Goal: Task Accomplishment & Management: Complete application form

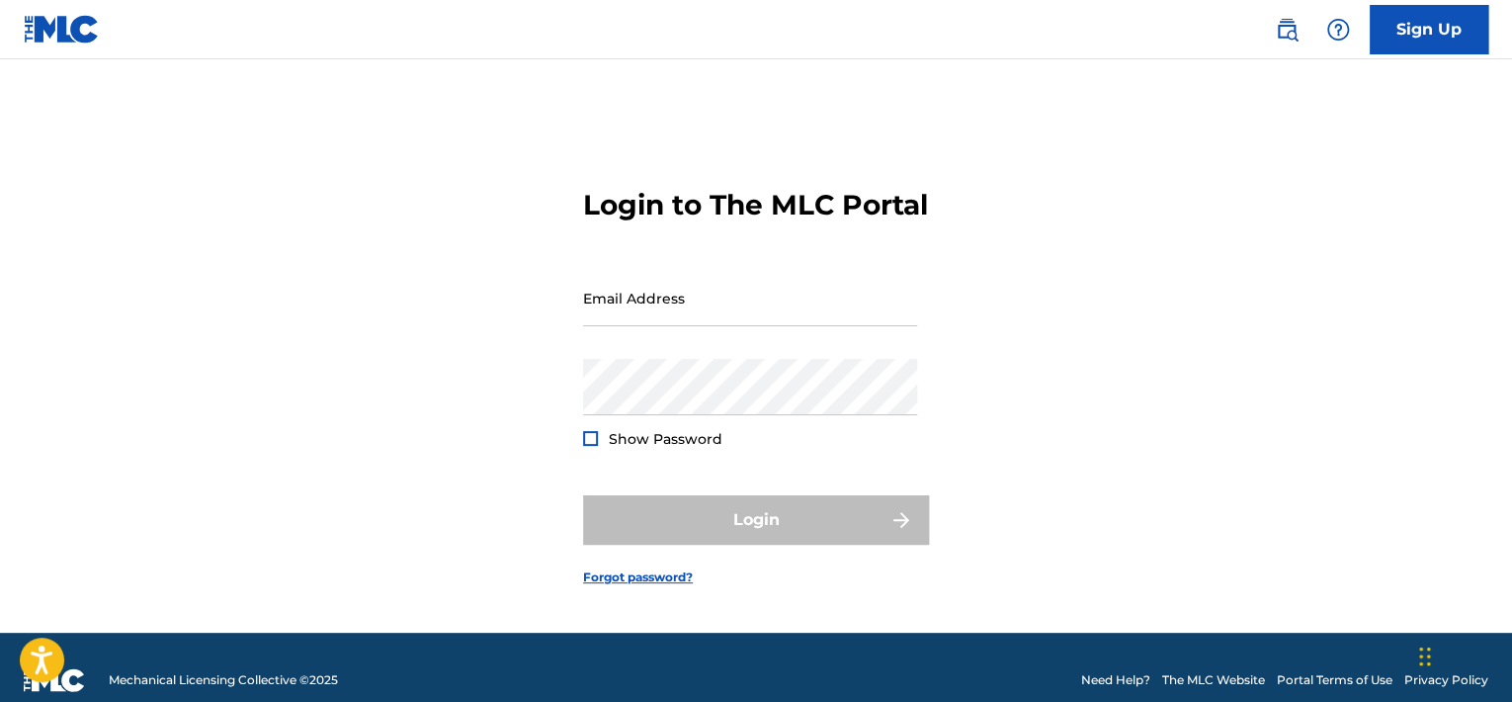
type input "COPYRIGHTMAINTENANCE@GMAIL.COM"
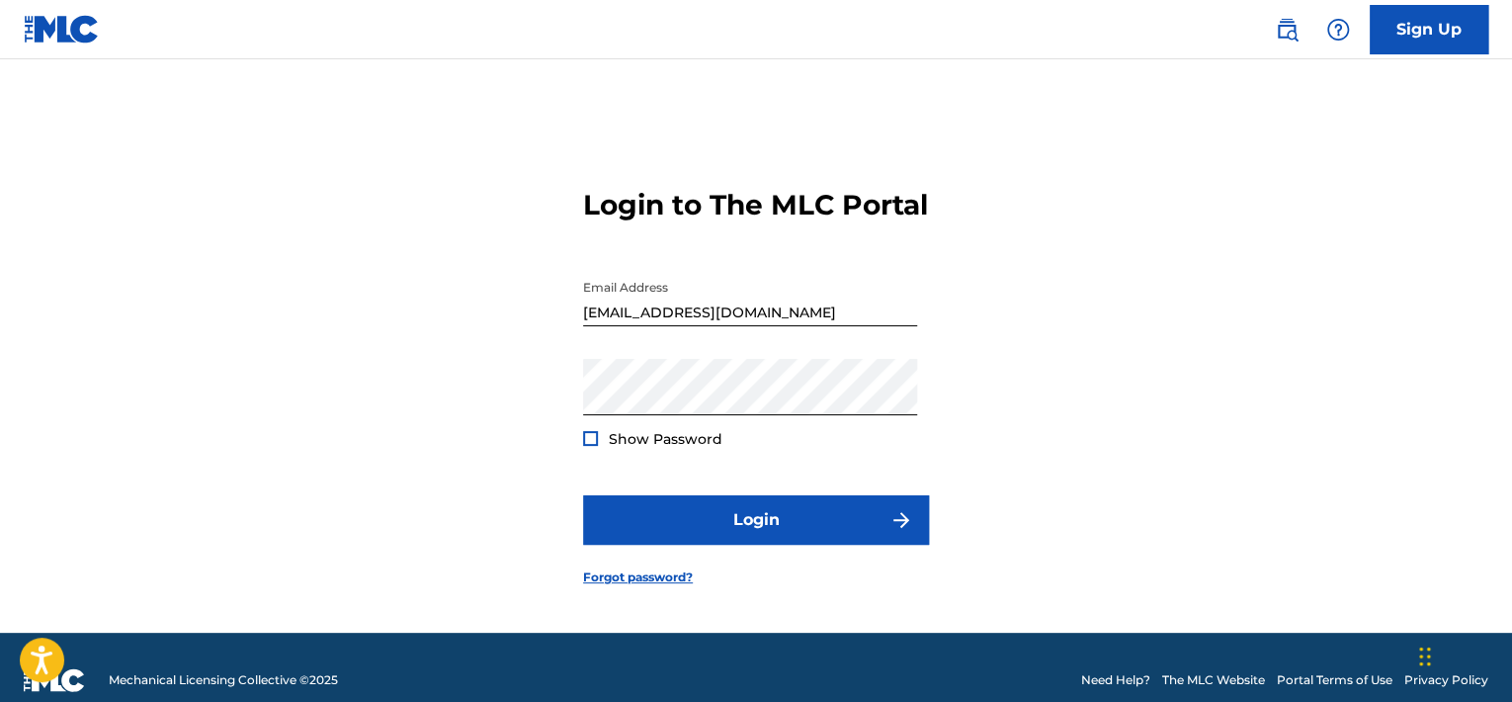
click at [1055, 482] on div "Login to The MLC Portal Email Address COPYRIGHTMAINTENANCE@GMAIL.COM Password S…" at bounding box center [755, 371] width 1383 height 524
click at [60, 36] on img at bounding box center [62, 29] width 76 height 29
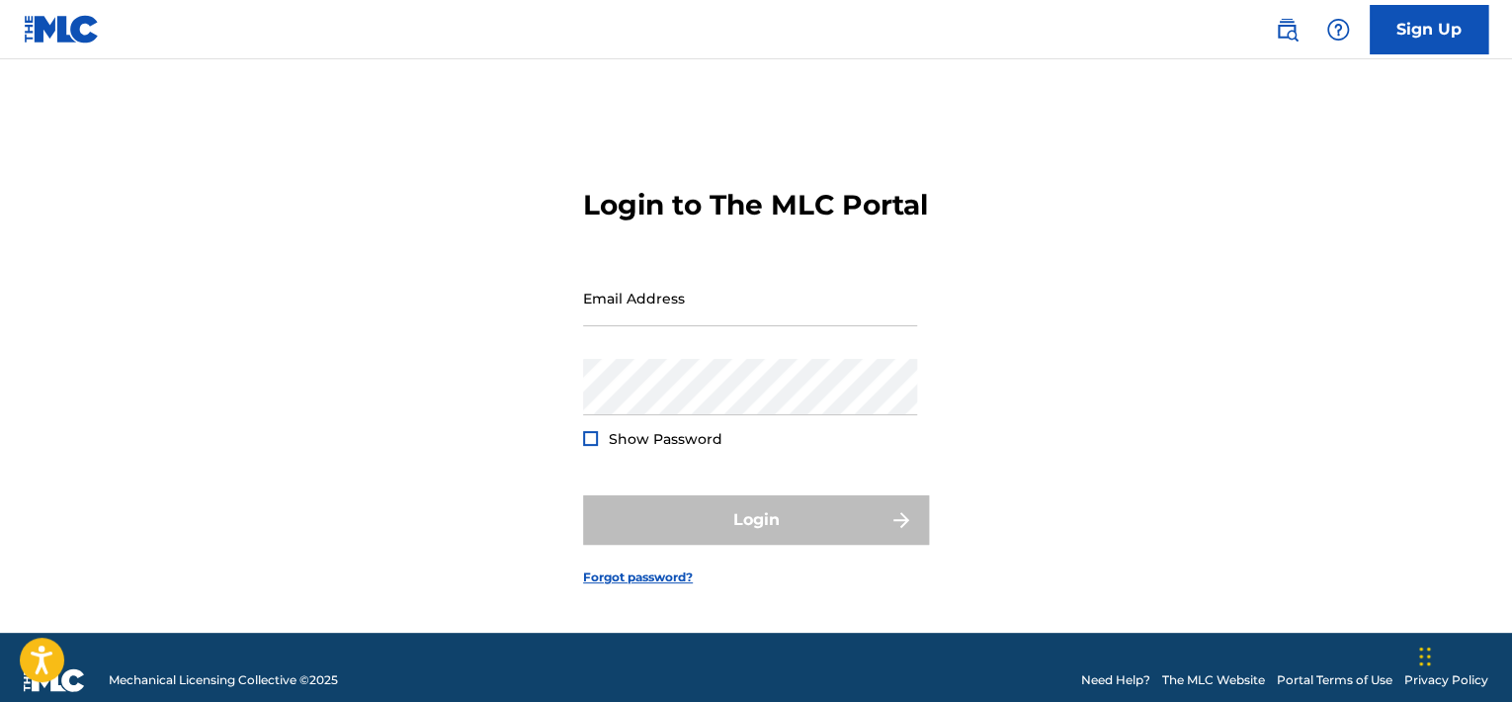
type input "COPYRIGHTMAINTENANCE@GMAIL.COM"
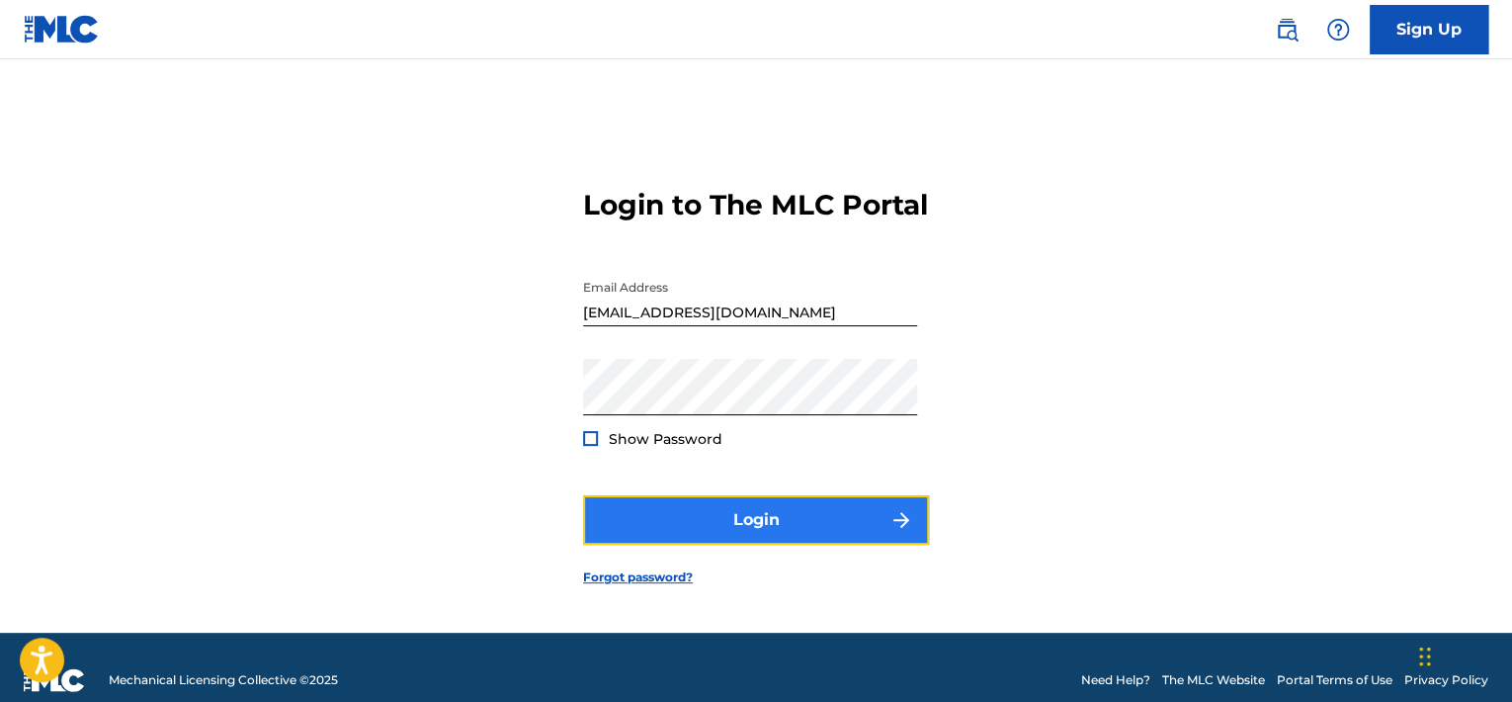
click at [767, 536] on button "Login" at bounding box center [756, 519] width 346 height 49
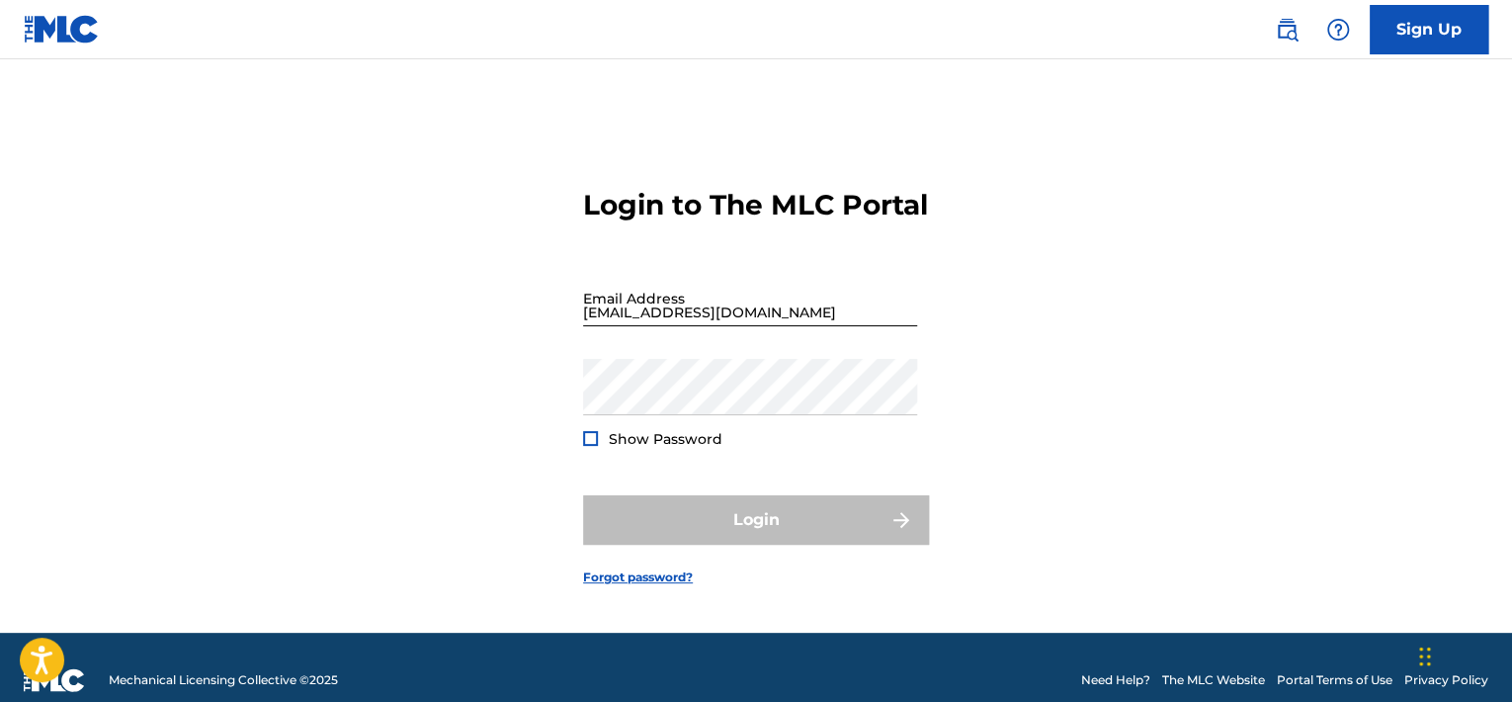
click at [858, 326] on input "COPYRIGHTMAINTENANCE@GMAIL.COM" at bounding box center [750, 298] width 334 height 56
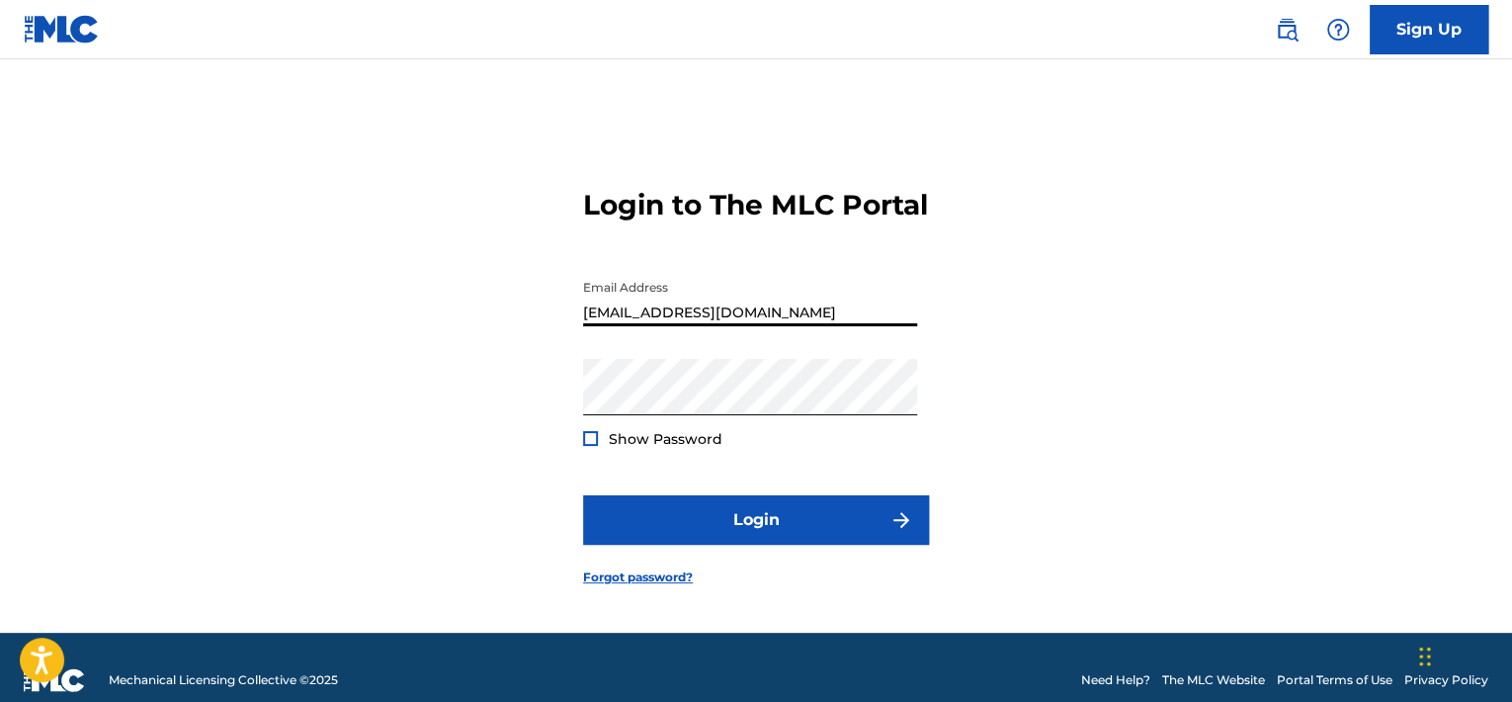
type input "[EMAIL_ADDRESS][DOMAIN_NAME]"
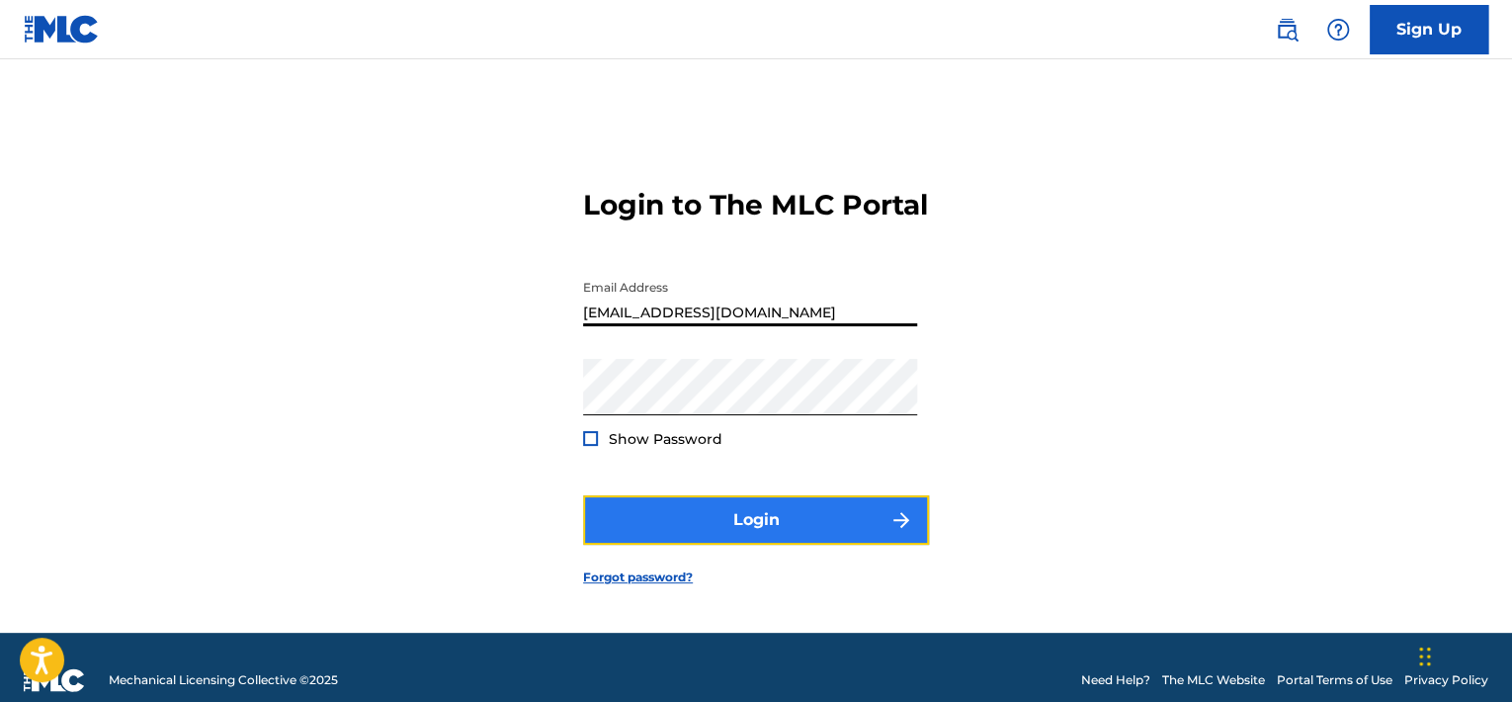
click at [755, 540] on button "Login" at bounding box center [756, 519] width 346 height 49
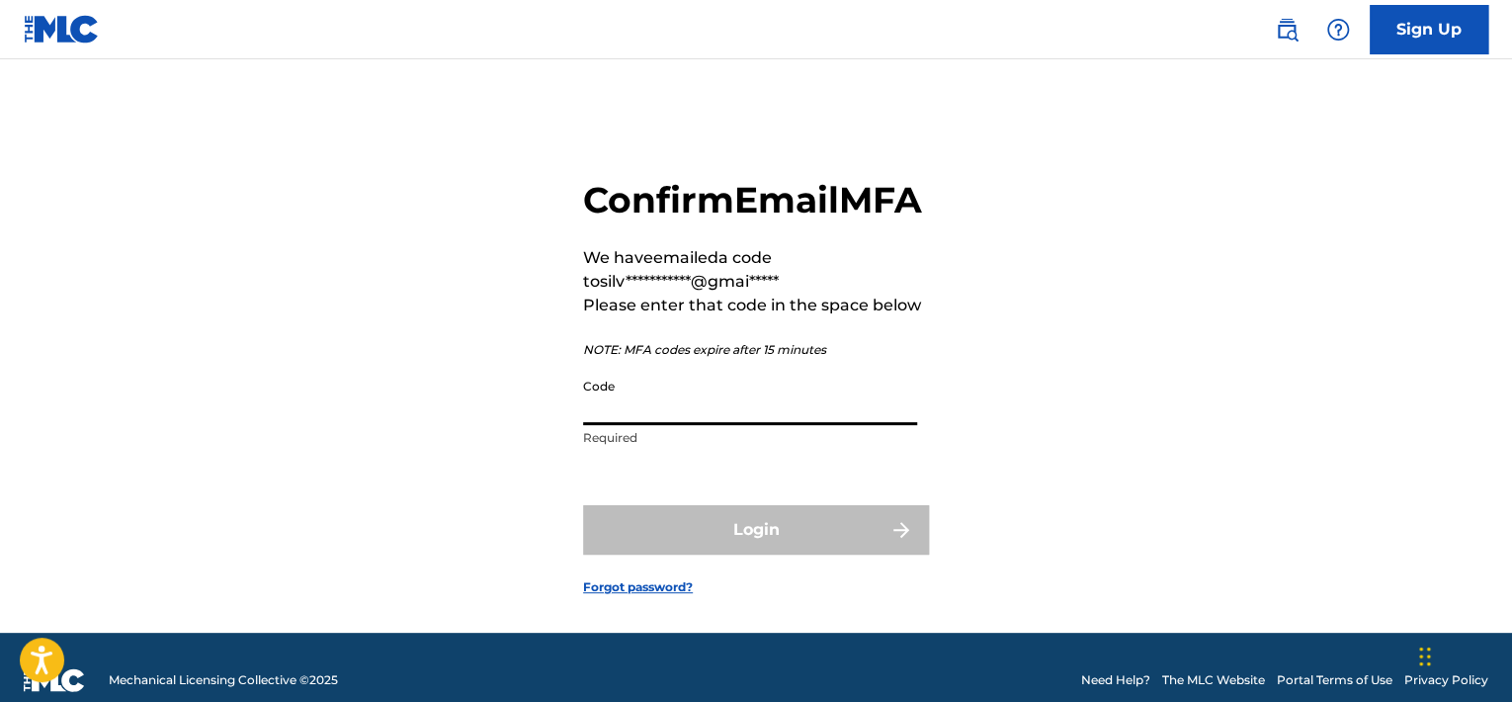
click at [642, 425] on input "Code" at bounding box center [750, 397] width 334 height 56
paste input "953099"
click at [756, 447] on p "String must contain at most 6 character(s)" at bounding box center [750, 438] width 334 height 18
click at [589, 425] on input "953099" at bounding box center [750, 397] width 334 height 56
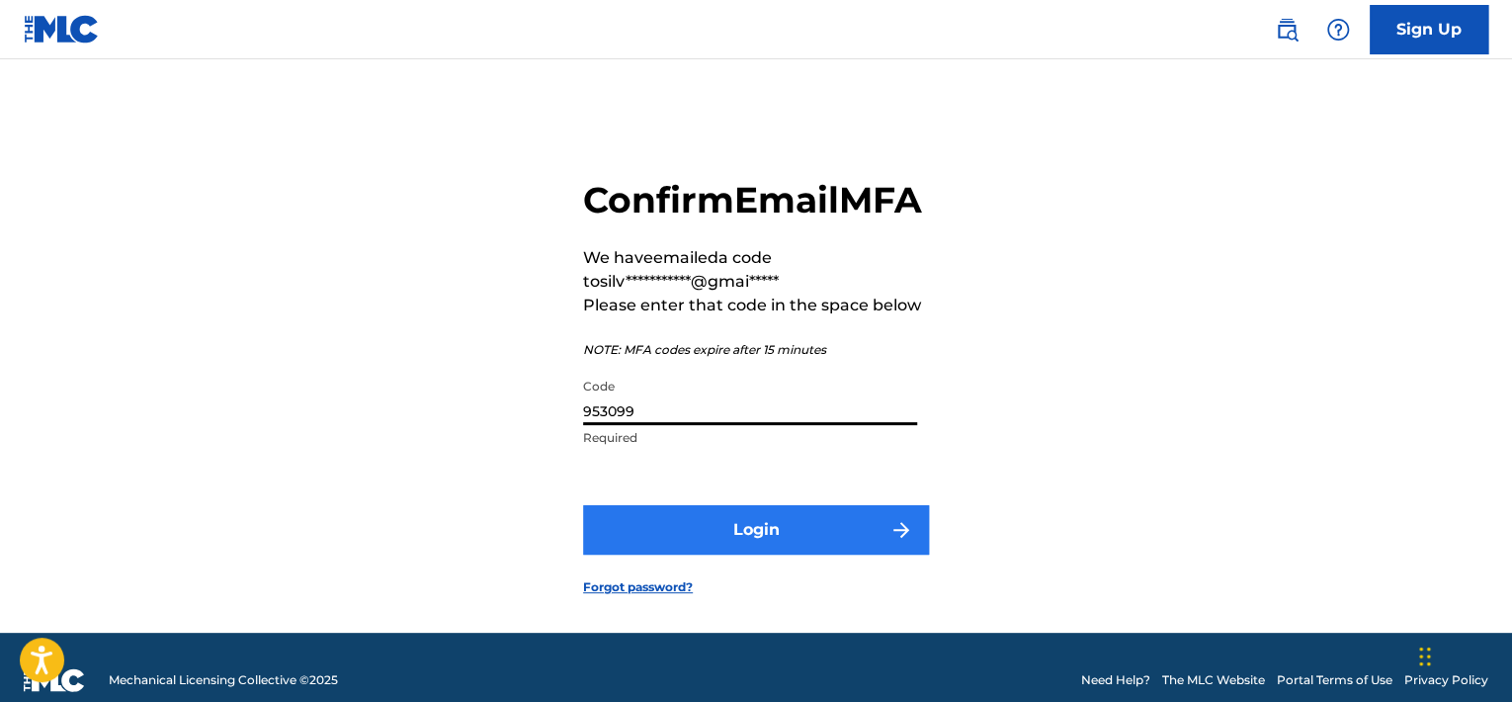
type input "953099"
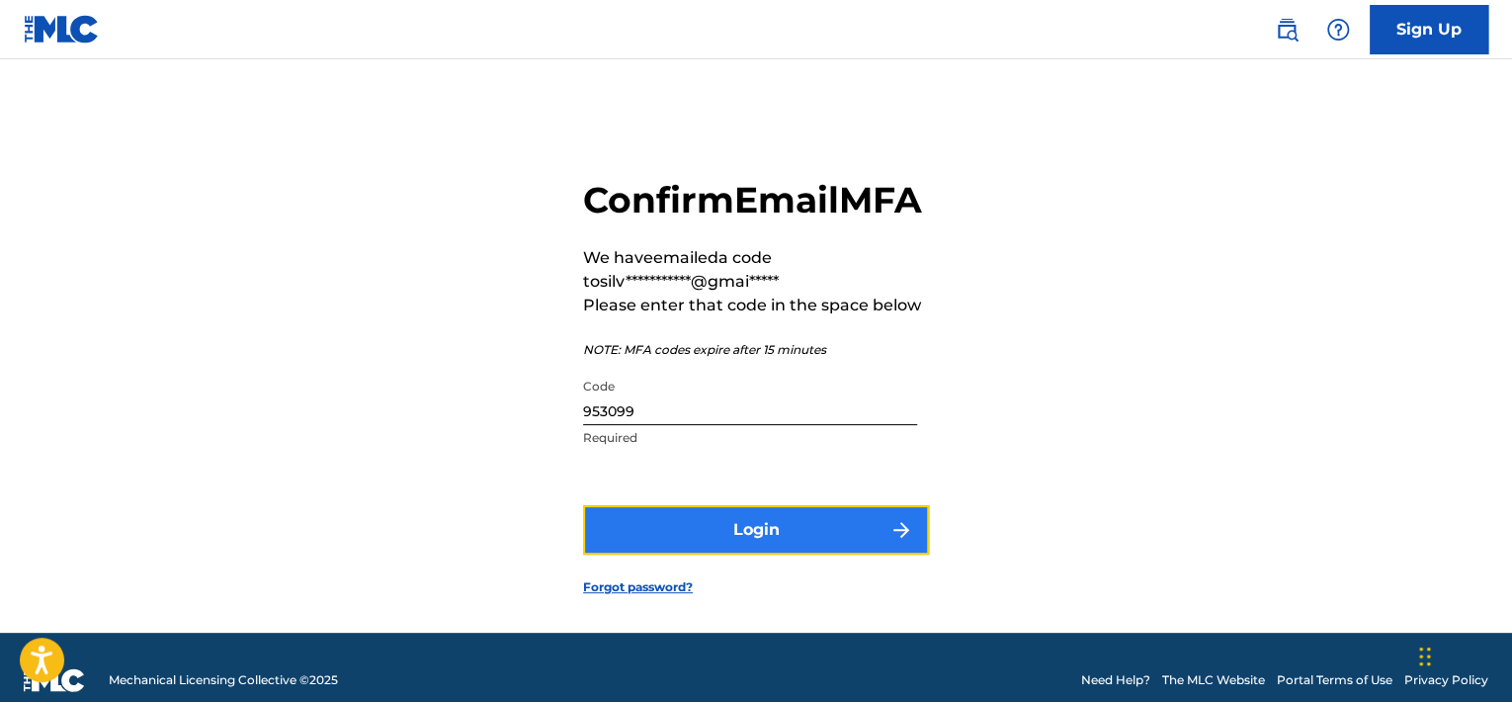
click at [769, 554] on button "Login" at bounding box center [756, 529] width 346 height 49
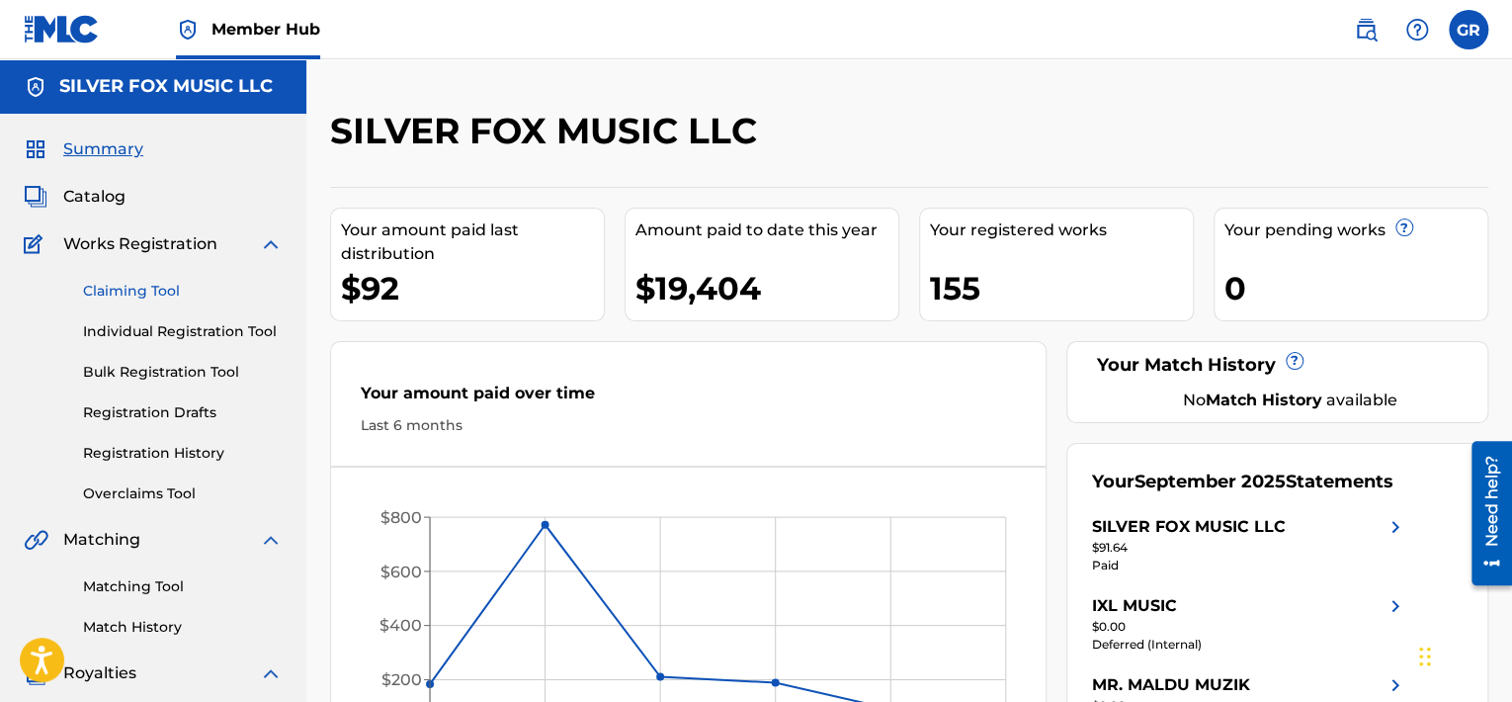
click at [144, 293] on link "Claiming Tool" at bounding box center [183, 291] width 200 height 21
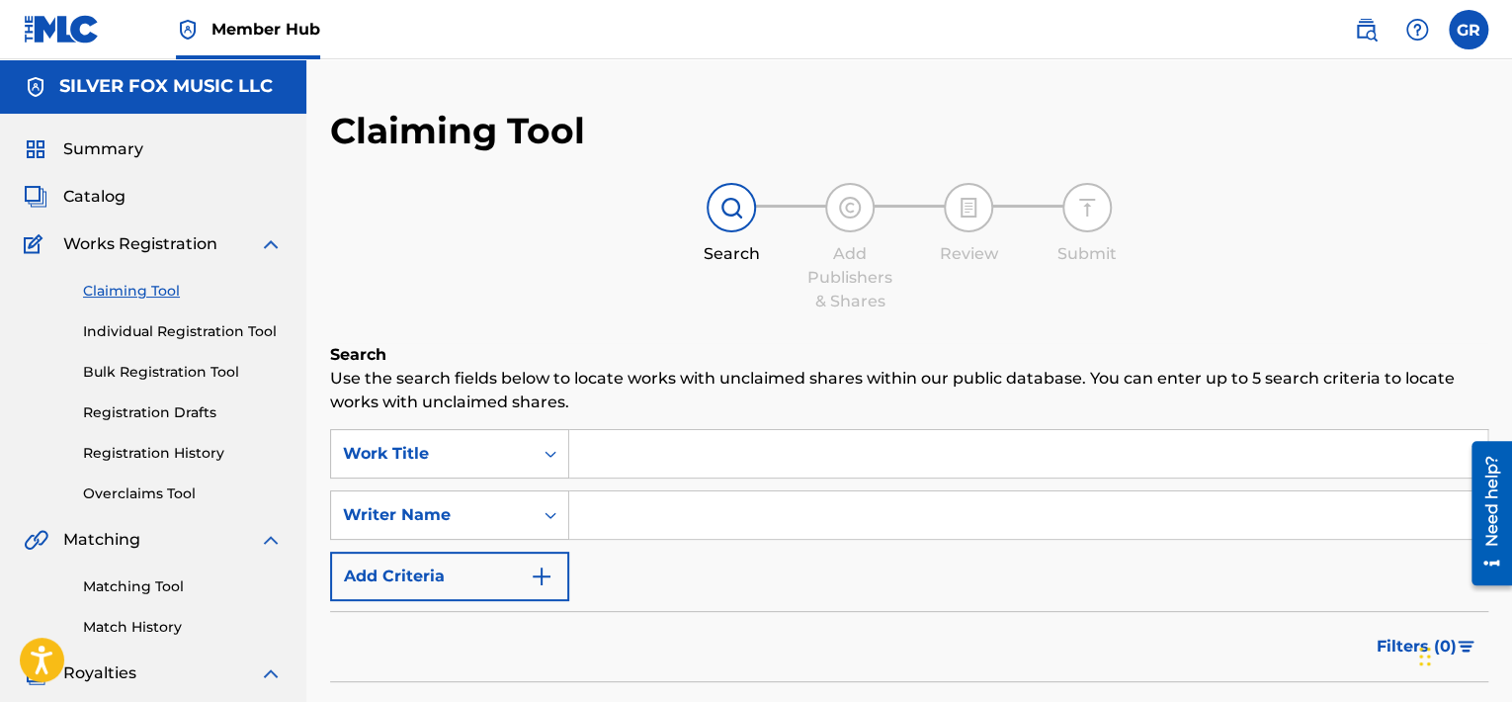
click at [608, 456] on input "Search Form" at bounding box center [1028, 453] width 918 height 47
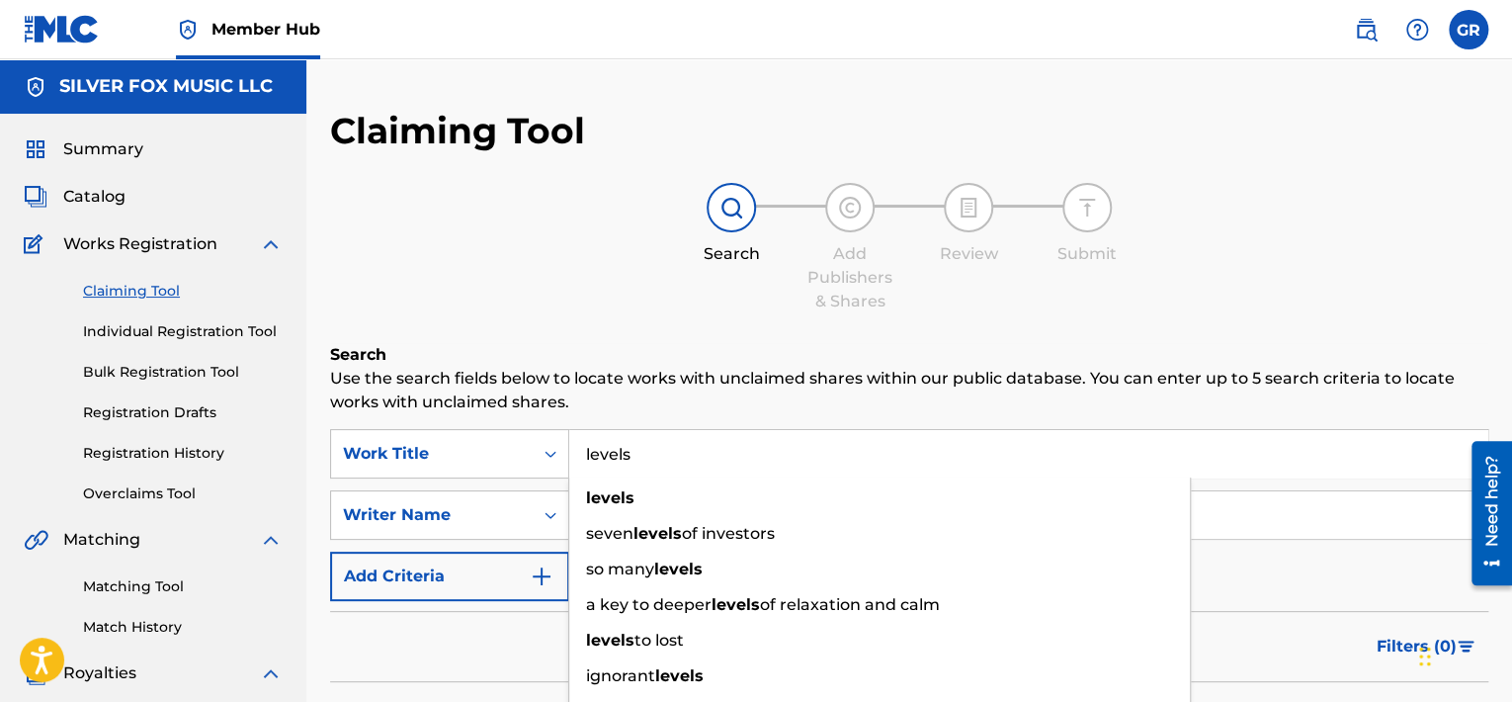
type input "levels"
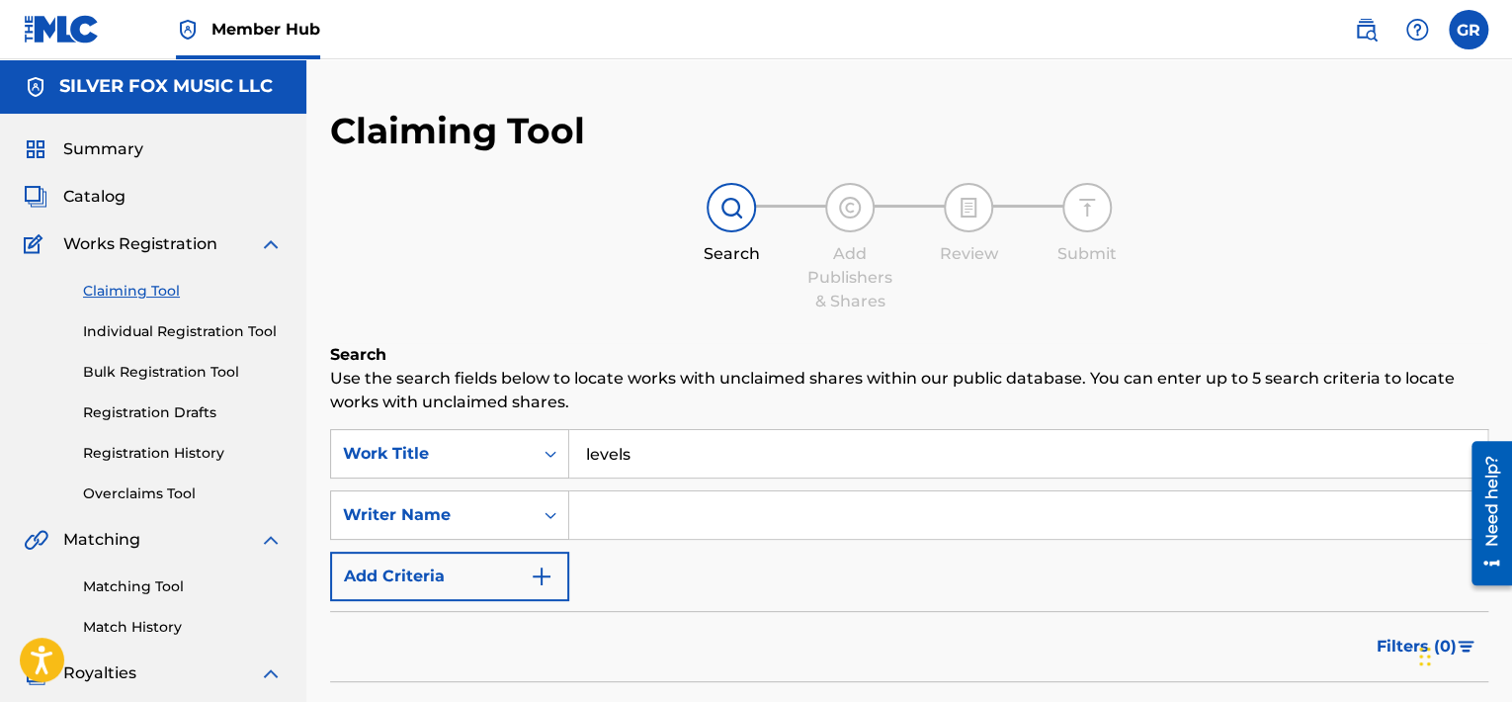
click at [884, 382] on p "Use the search fields below to locate works with unclaimed shares within our pu…" at bounding box center [909, 390] width 1158 height 47
click at [613, 520] on input "Search Form" at bounding box center [1028, 514] width 918 height 47
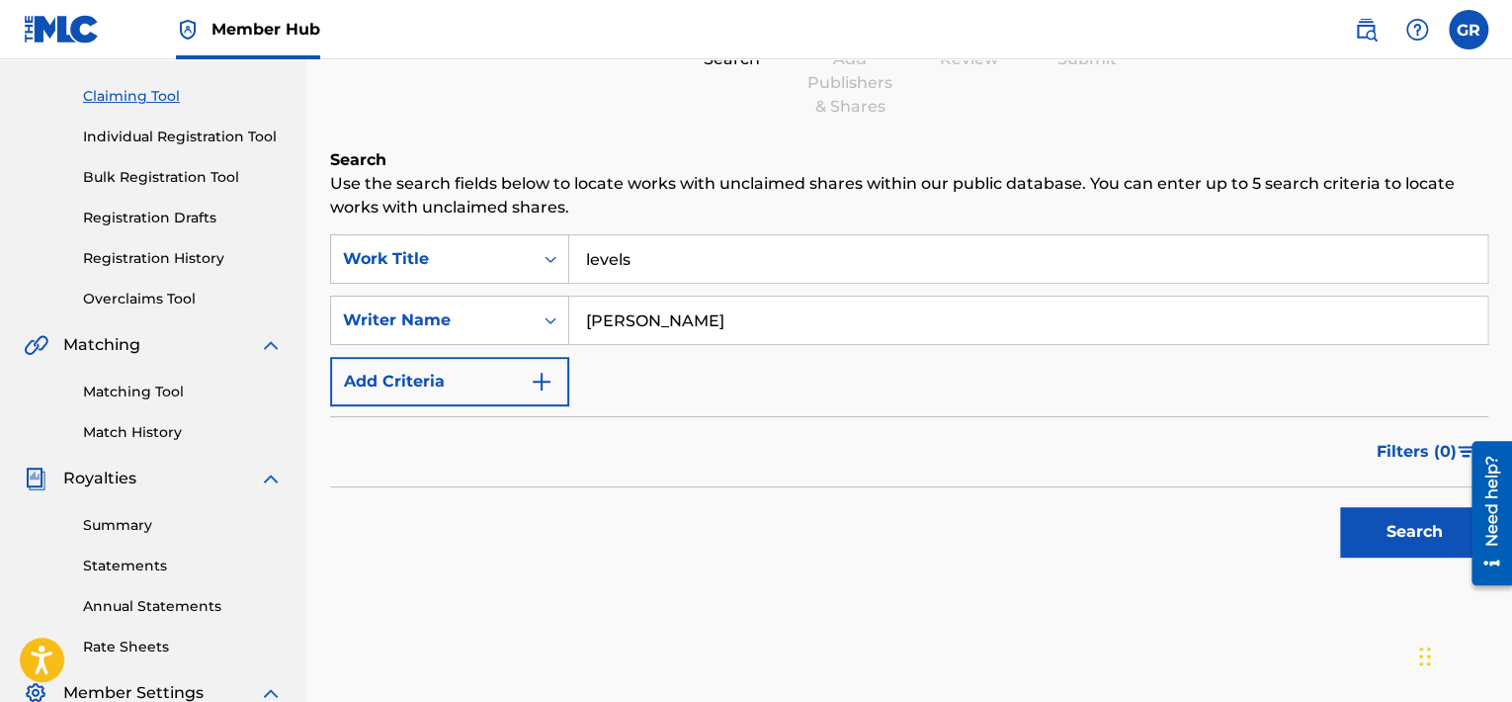
scroll to position [207, 0]
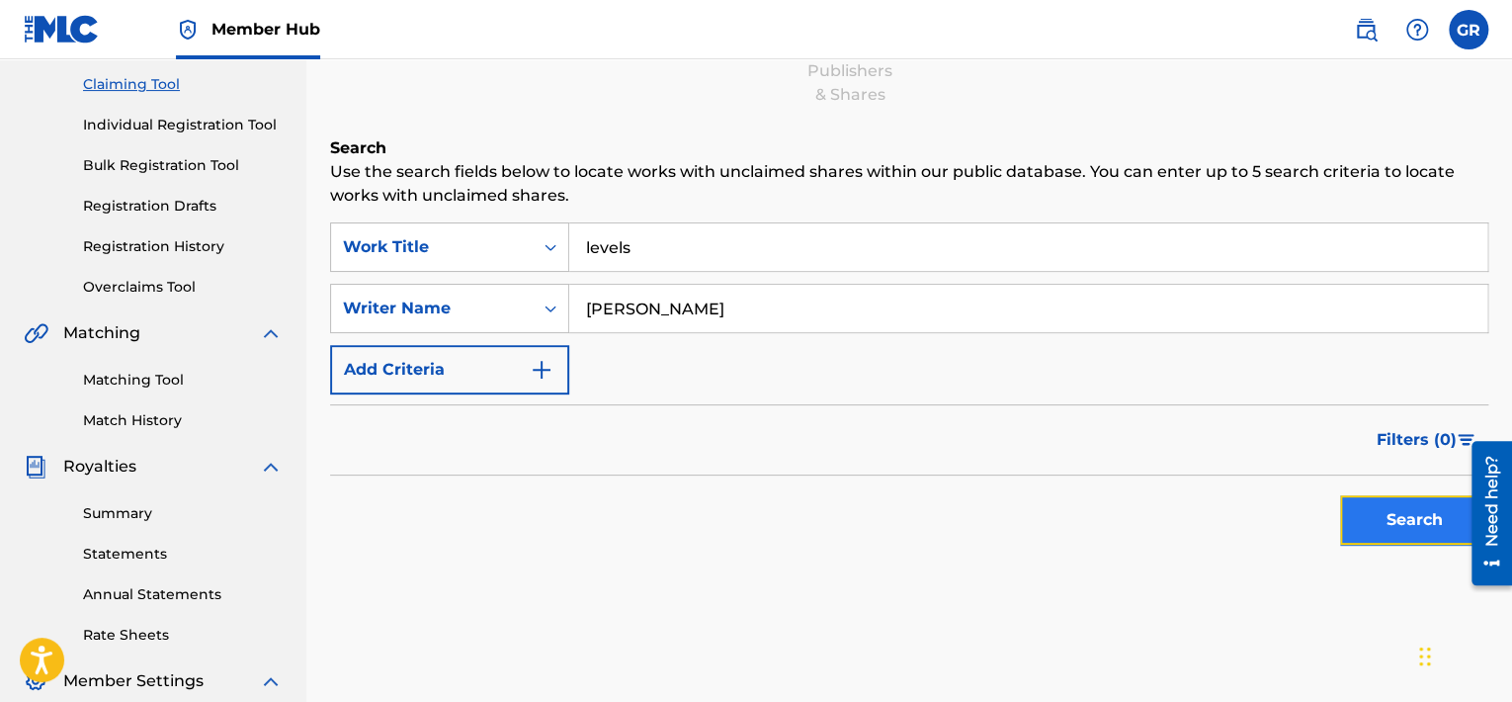
click at [1400, 526] on button "Search" at bounding box center [1414, 519] width 148 height 49
click at [729, 311] on input "noely rojas" at bounding box center [1028, 308] width 918 height 47
type input "lynn"
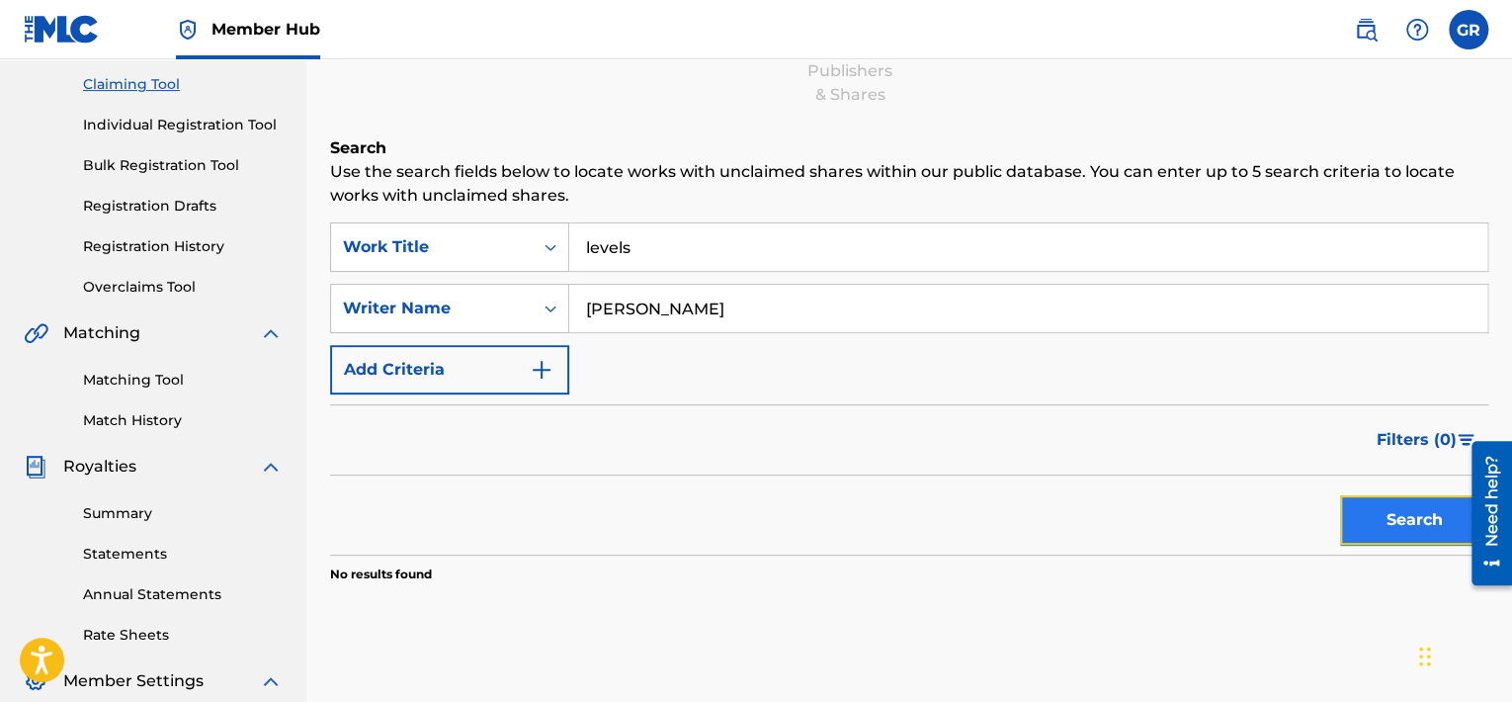
click at [1417, 517] on button "Search" at bounding box center [1414, 519] width 148 height 49
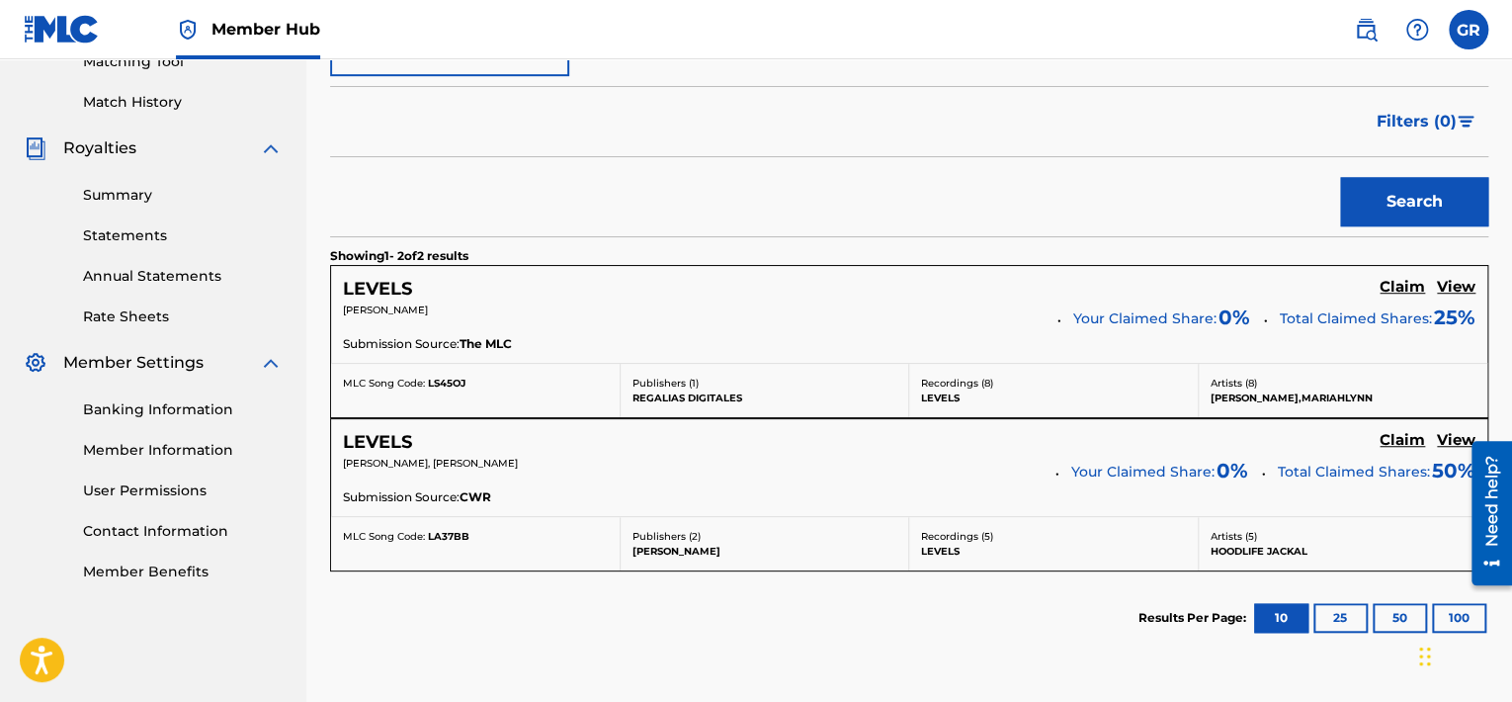
scroll to position [526, 0]
click at [1453, 289] on h5 "View" at bounding box center [1456, 286] width 39 height 19
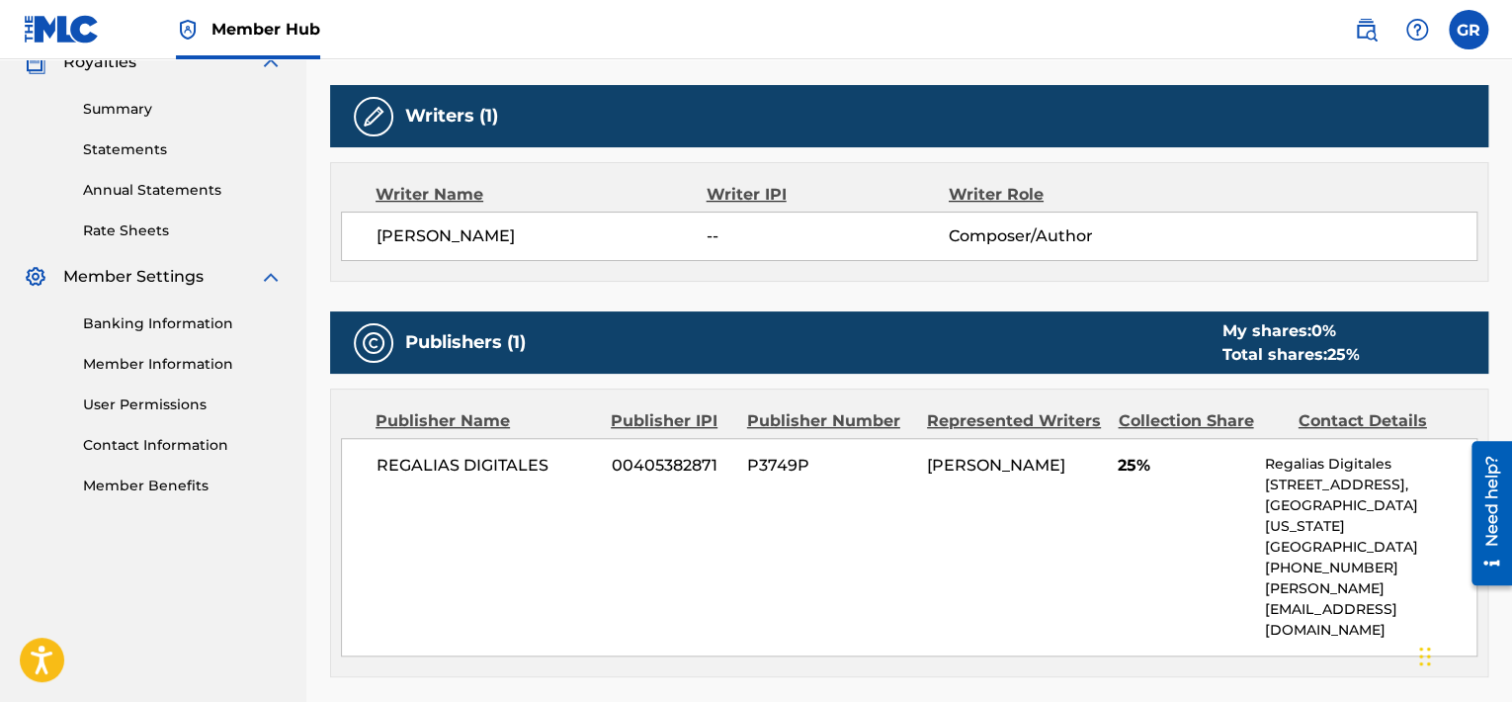
scroll to position [601, 0]
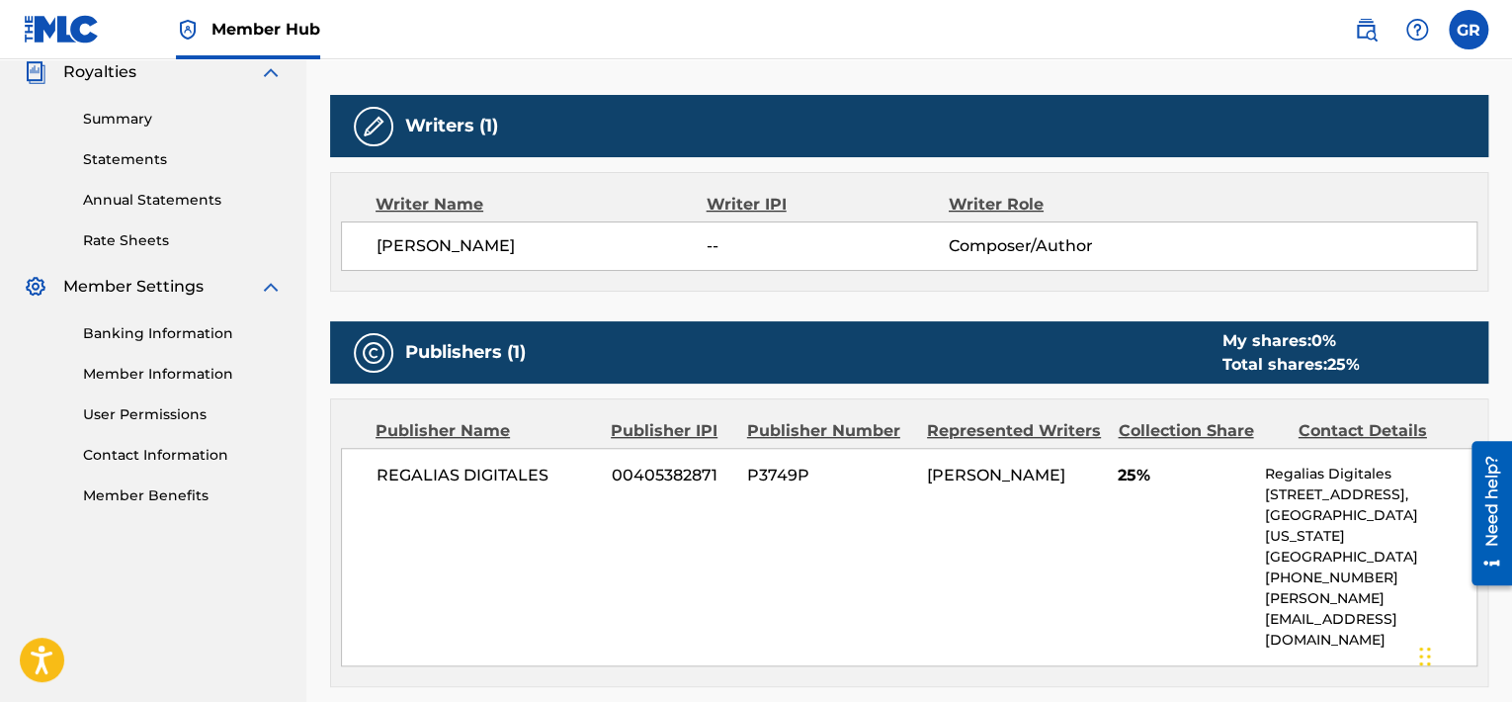
click at [604, 581] on div "REGALIAS DIGITALES 00405382871 P3749P MARIAH LYNN JACOBY 25% Regalias Digitales…" at bounding box center [909, 557] width 1136 height 218
click at [1470, 29] on label at bounding box center [1468, 30] width 40 height 40
click at [1468, 30] on input "GR Gongu Roach silverfoxmusic1@gmail.com Notification Preferences Profile Log o…" at bounding box center [1468, 30] width 0 height 0
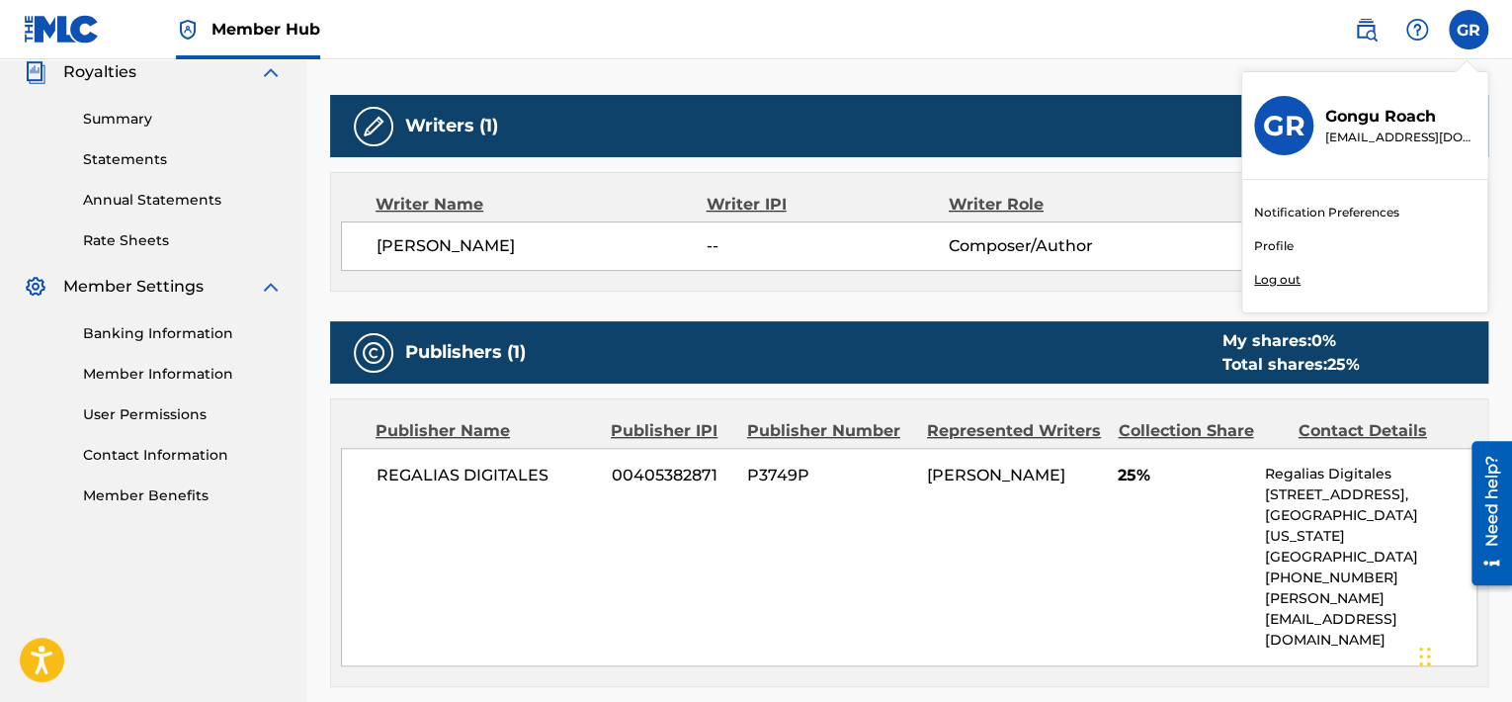
click at [1279, 274] on p "Log out" at bounding box center [1277, 280] width 46 height 18
click at [1468, 30] on input "GR Gongu Roach silverfoxmusic1@gmail.com Notification Preferences Profile Log o…" at bounding box center [1468, 30] width 0 height 0
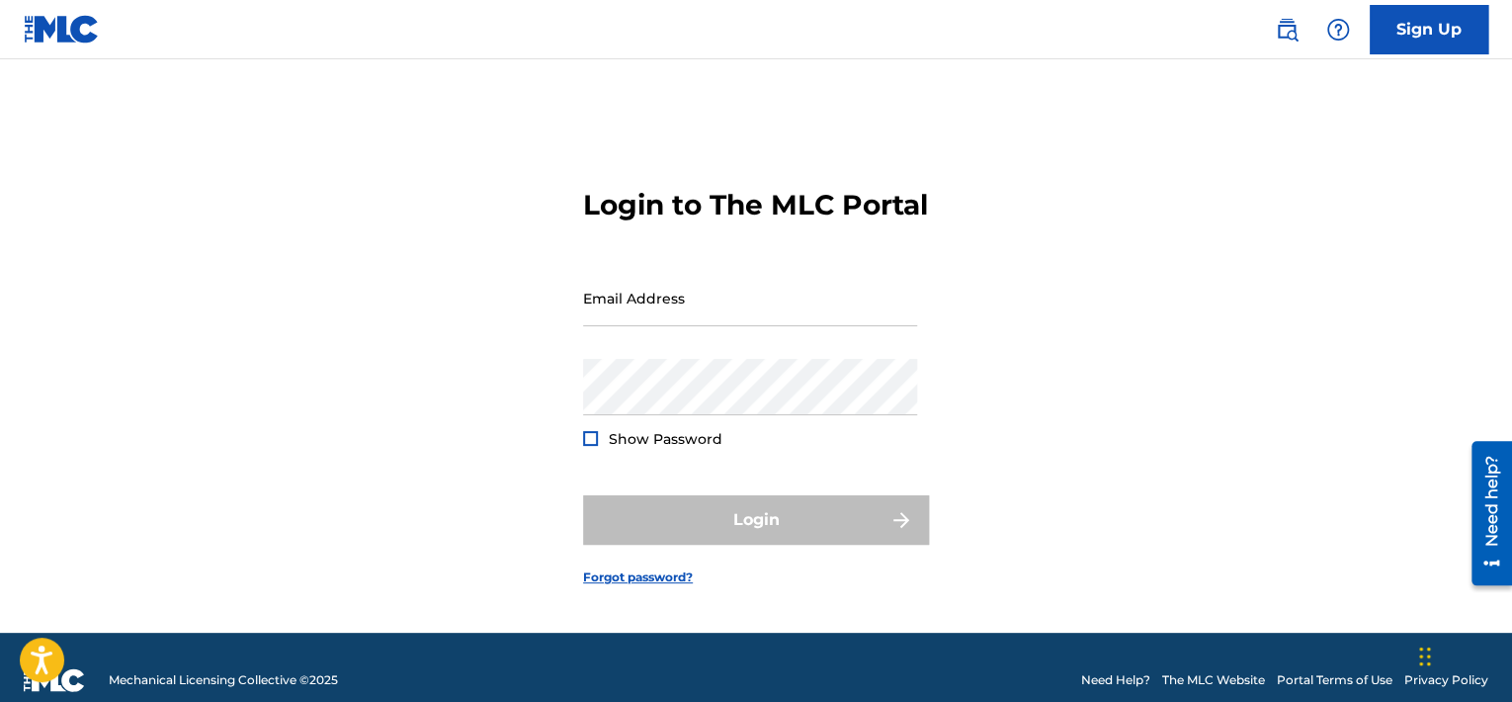
type input "[EMAIL_ADDRESS][DOMAIN_NAME]"
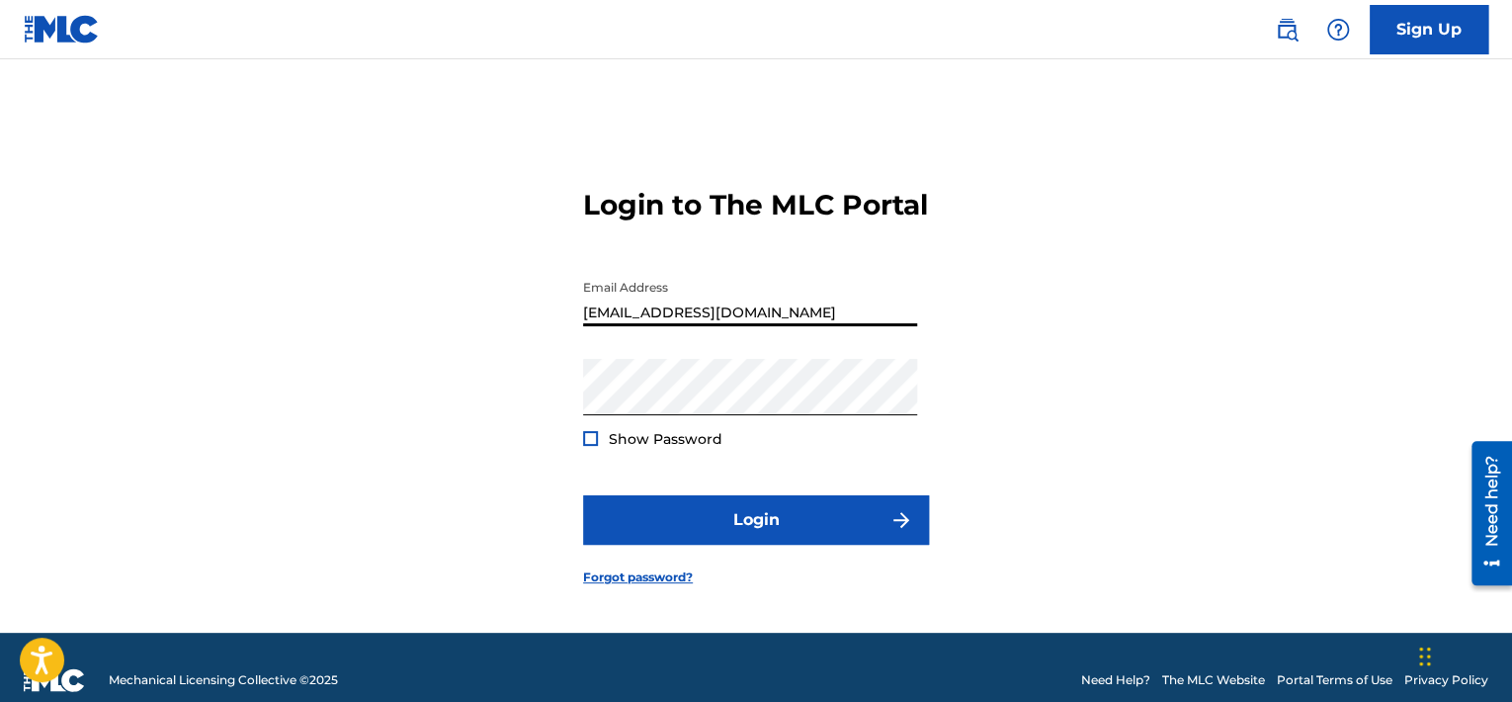
click at [814, 325] on input "[EMAIL_ADDRESS][DOMAIN_NAME]" at bounding box center [750, 298] width 334 height 56
type input "[EMAIL_ADDRESS][DOMAIN_NAME]"
click at [448, 400] on div "Login to The MLC Portal Email Address contactnoelybarbiee@gmail.com Password Sh…" at bounding box center [755, 371] width 1383 height 524
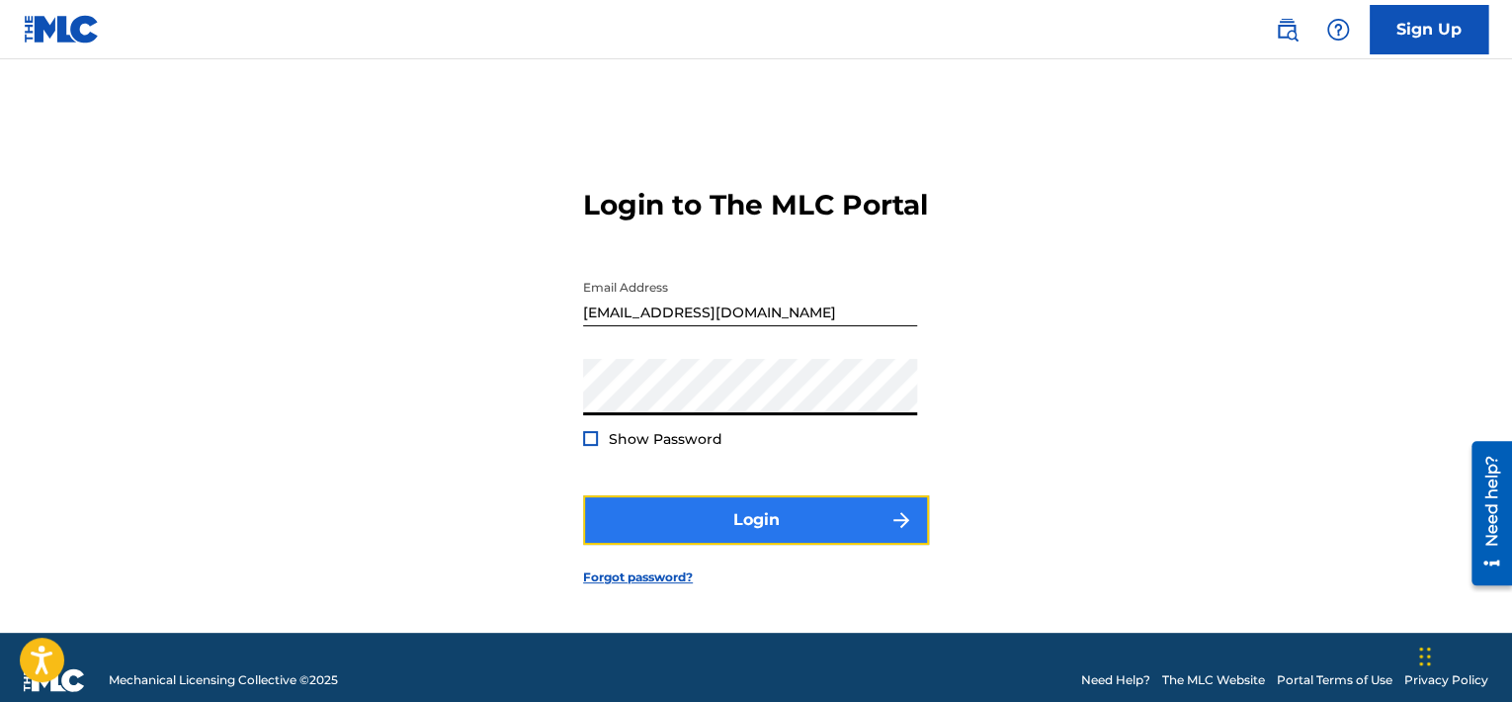
click at [711, 543] on button "Login" at bounding box center [756, 519] width 346 height 49
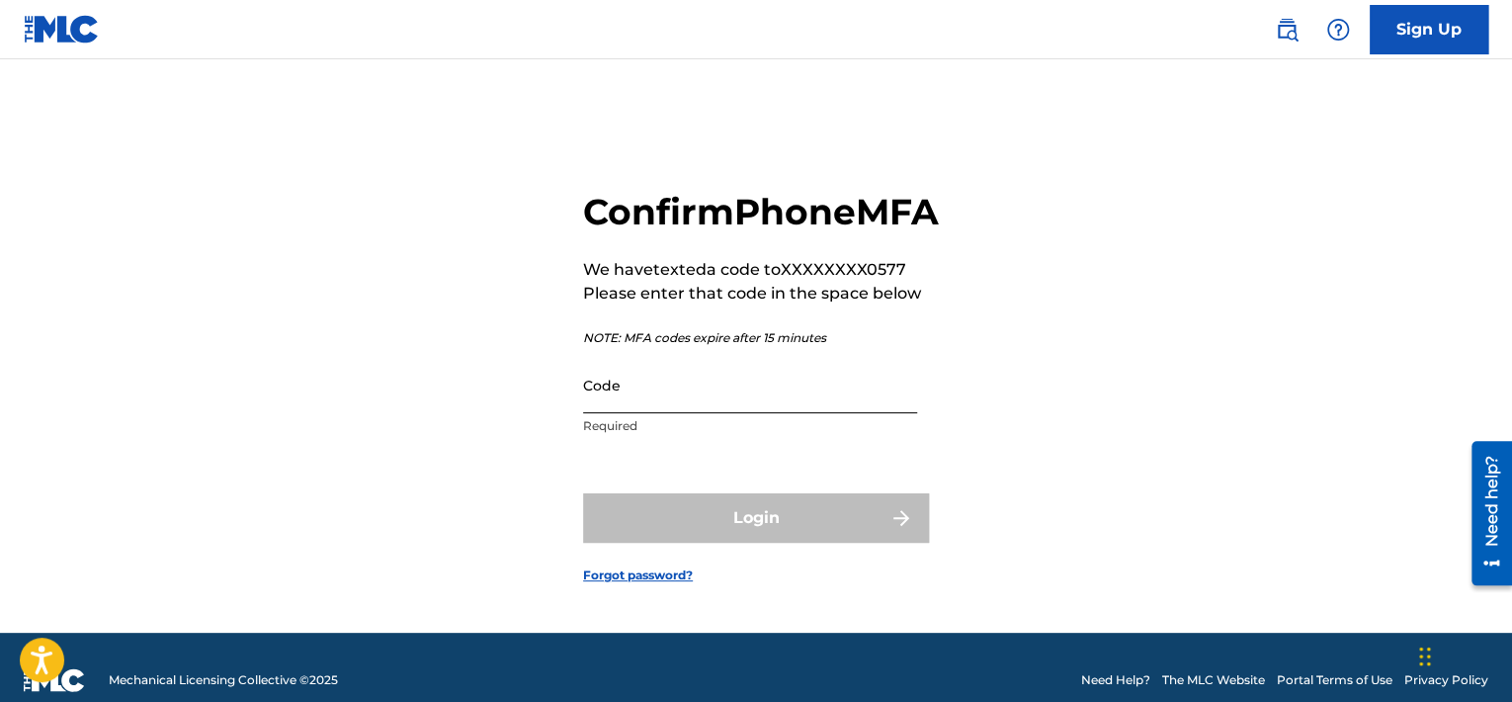
click at [647, 413] on input "Code" at bounding box center [750, 385] width 334 height 56
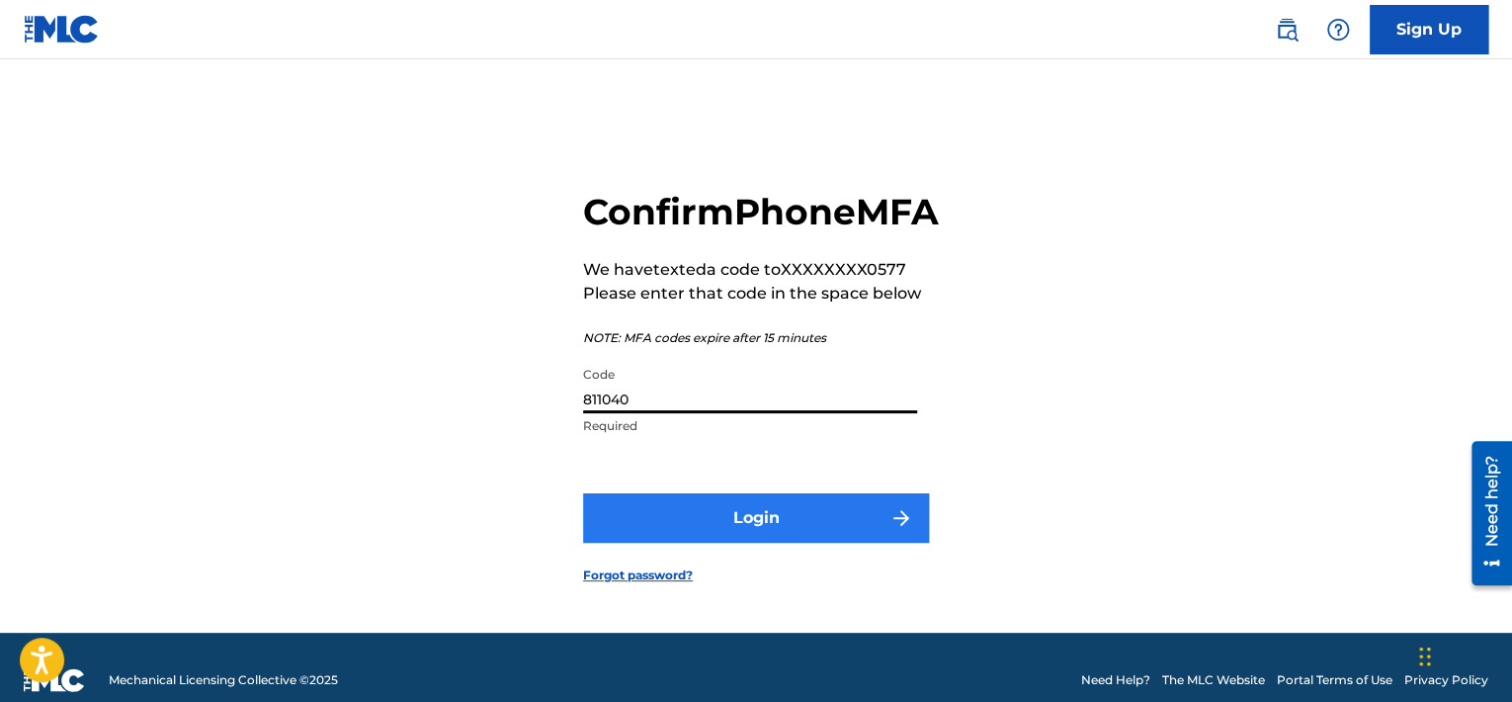
type input "811040"
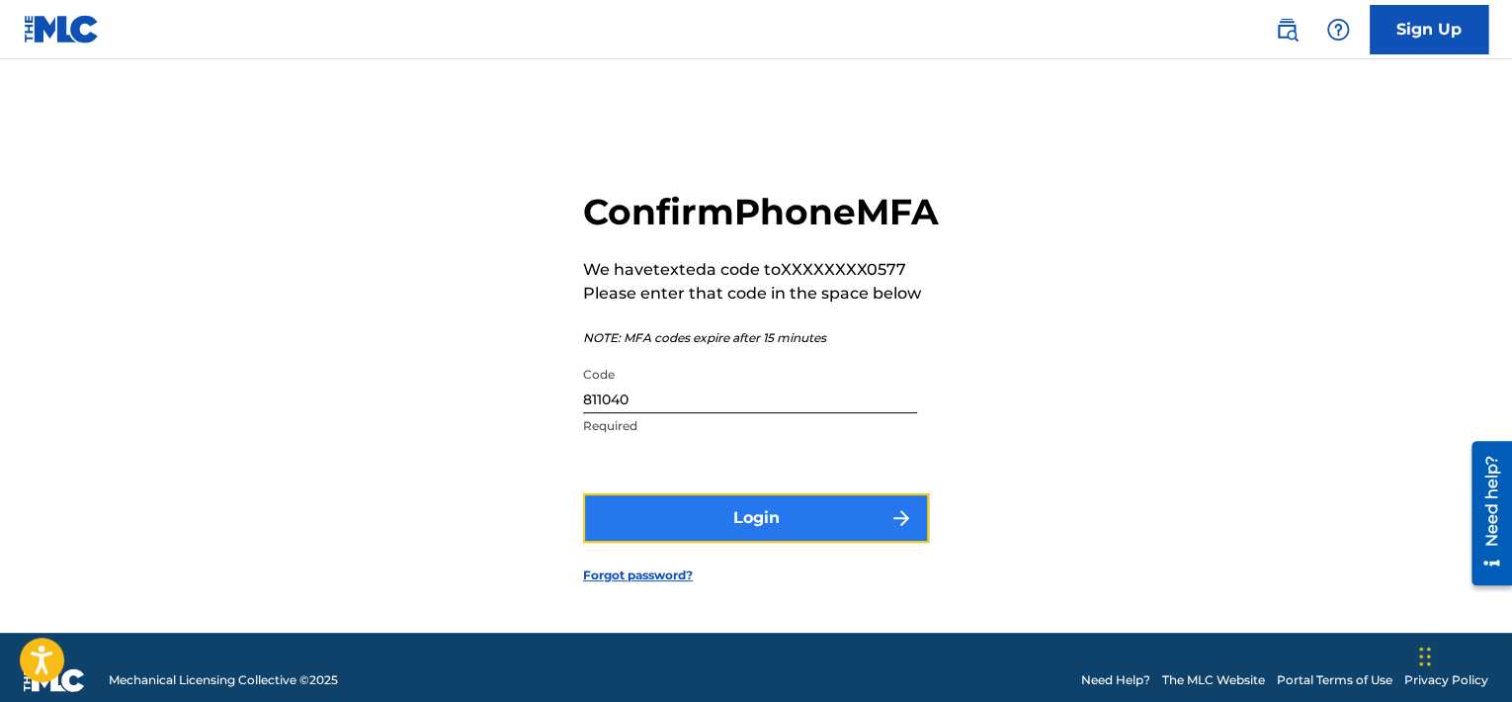
click at [674, 525] on button "Login" at bounding box center [756, 517] width 346 height 49
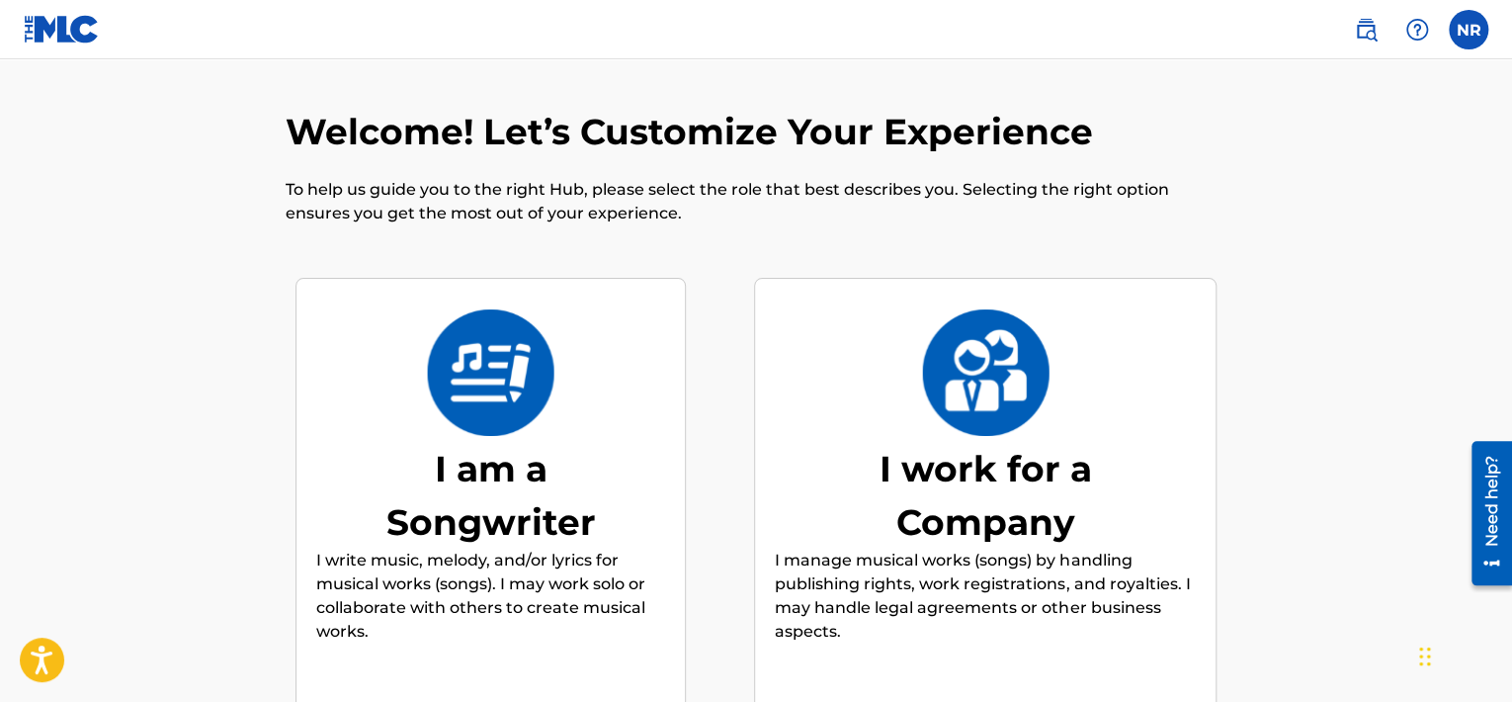
scroll to position [89, 0]
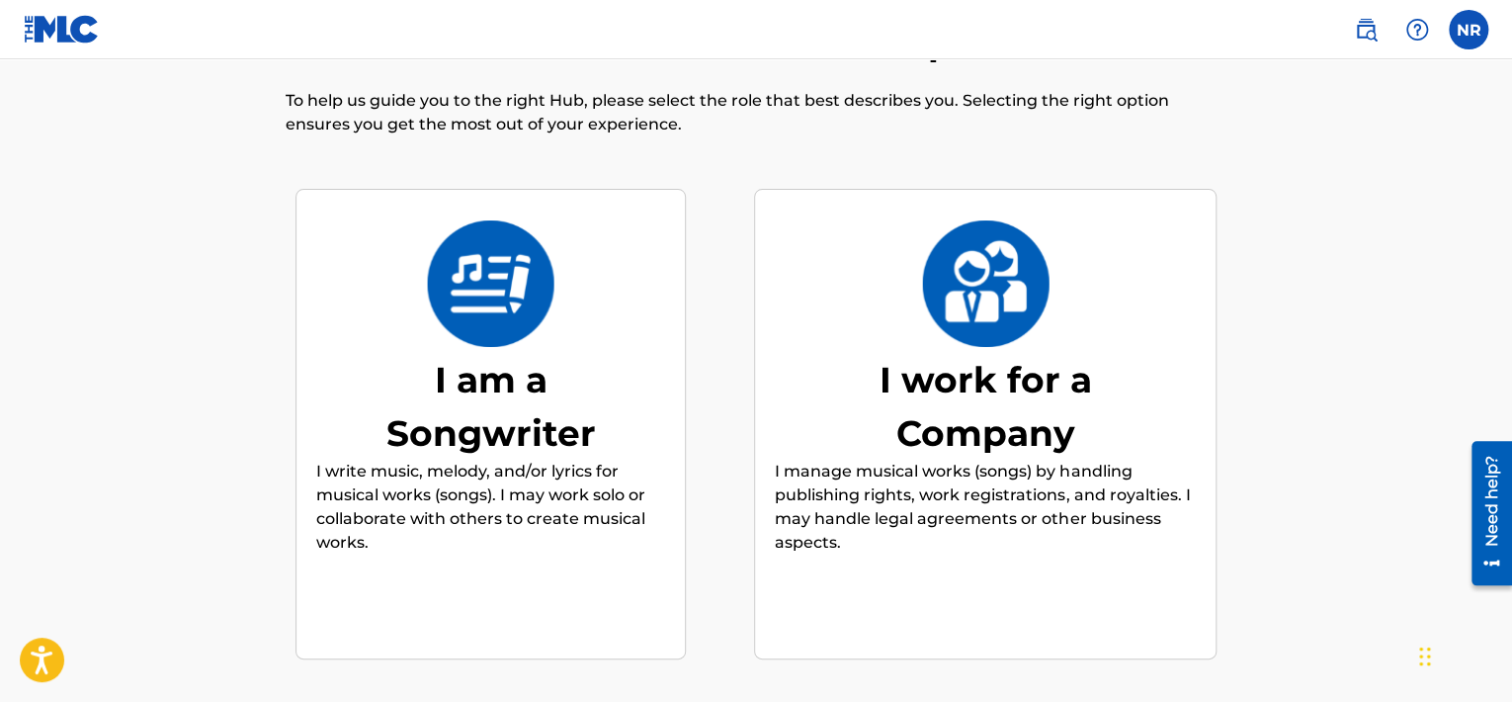
click at [504, 391] on div "I am a Songwriter" at bounding box center [491, 406] width 296 height 107
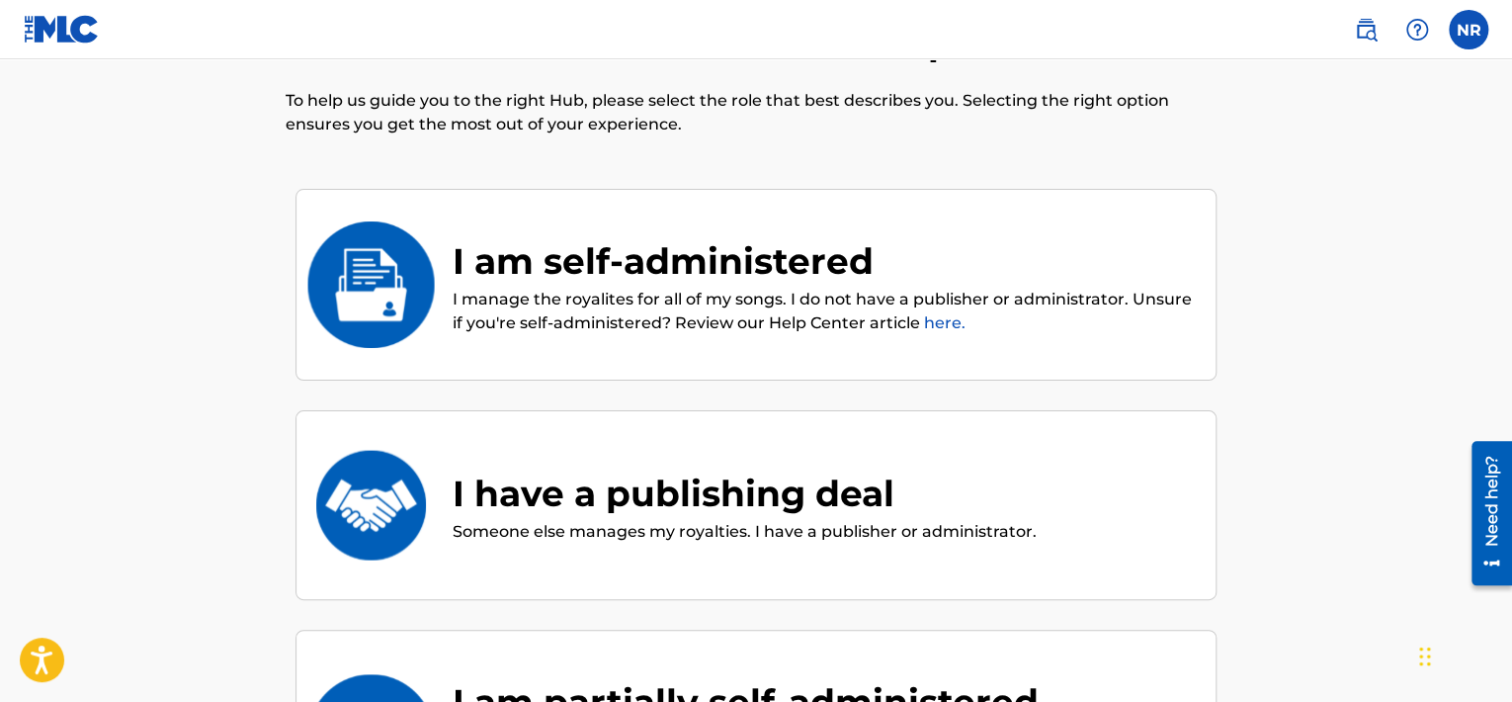
click at [514, 242] on div "I am self-administered" at bounding box center [824, 260] width 743 height 53
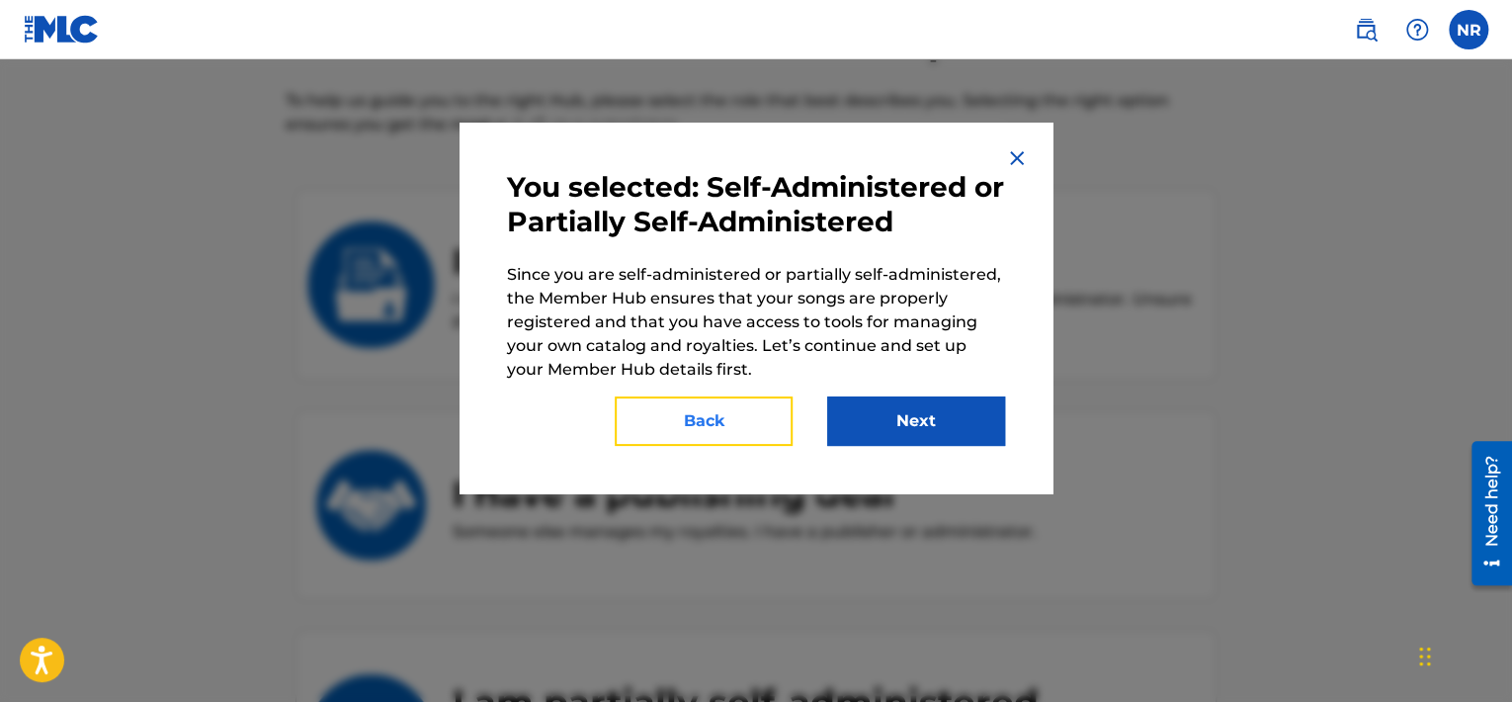
click at [687, 400] on button "Back" at bounding box center [704, 420] width 178 height 49
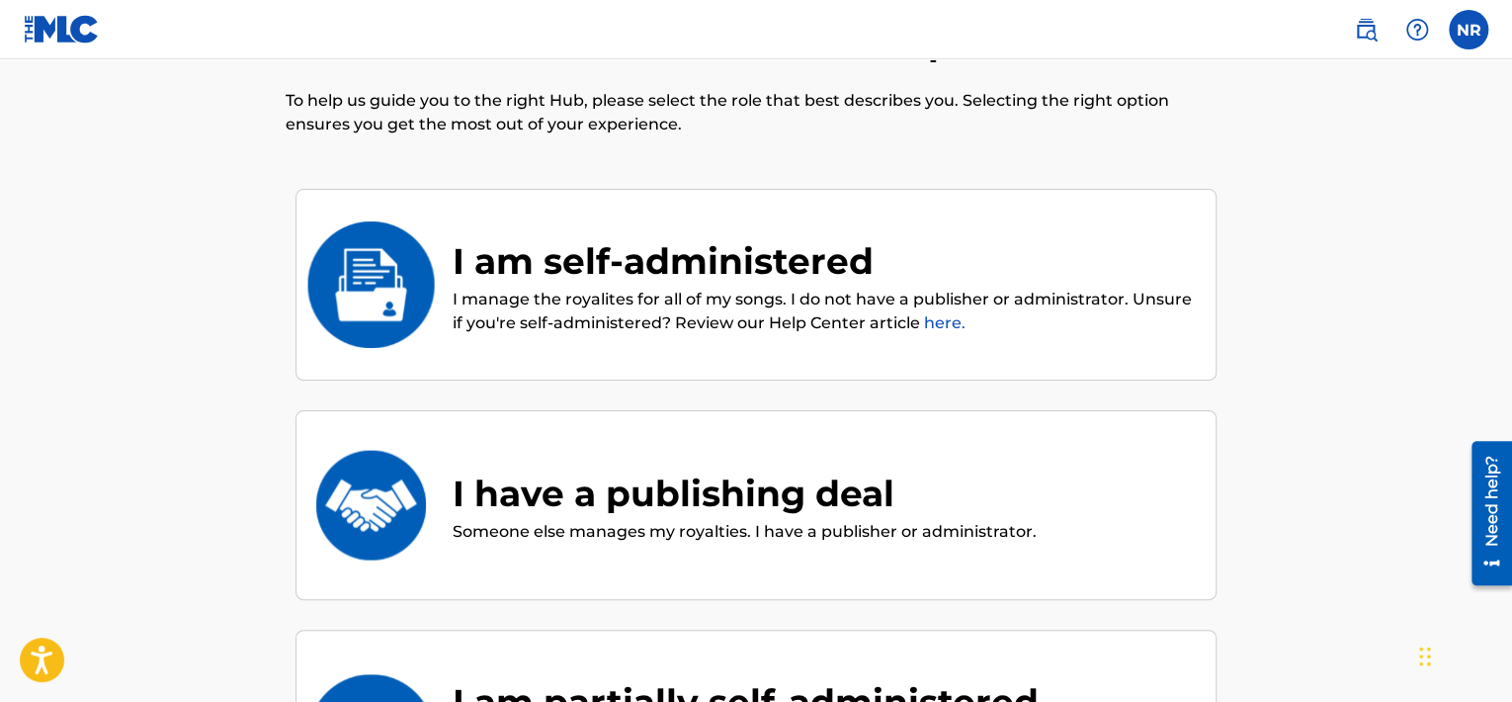
click at [696, 270] on div "I am self-administered" at bounding box center [824, 260] width 743 height 53
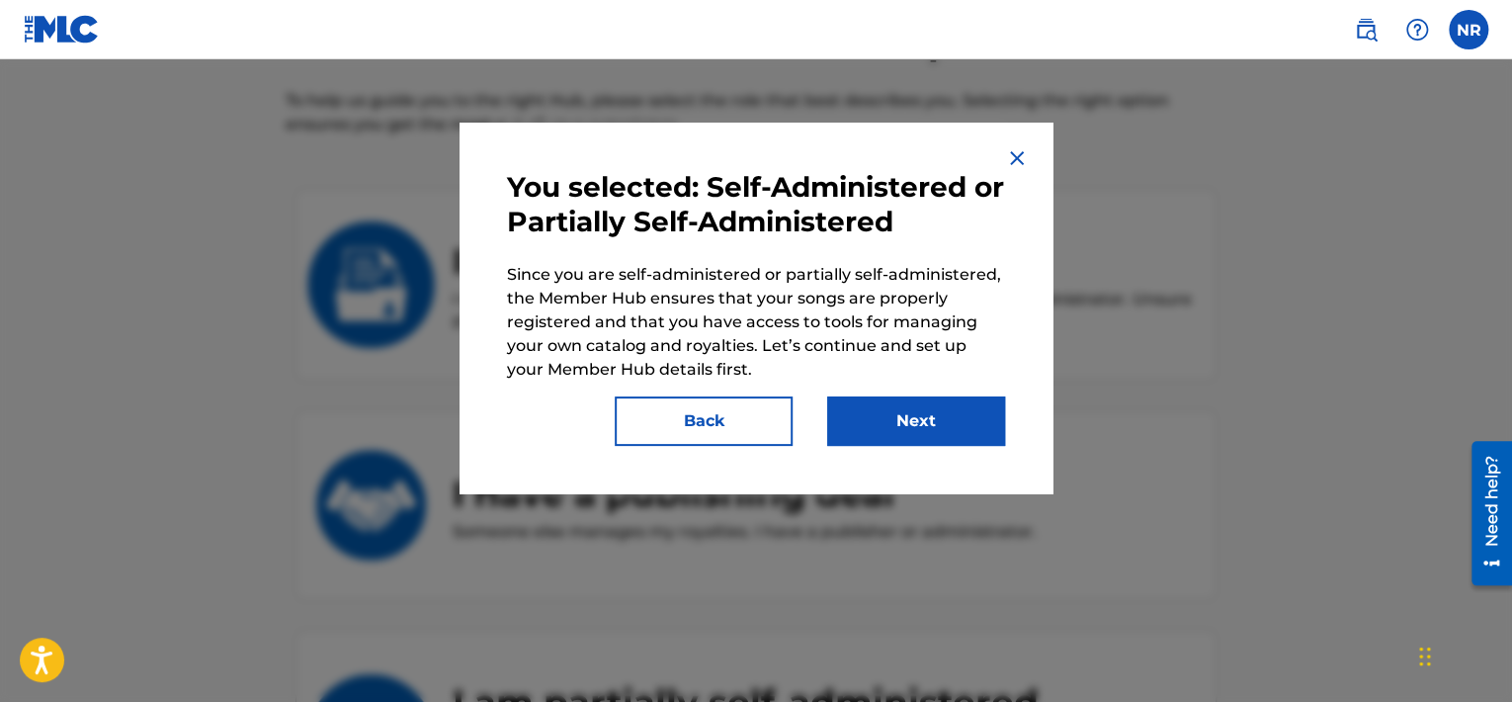
click at [696, 270] on p "Since you are self-administered or partially self-administered, the Member Hub …" at bounding box center [756, 322] width 498 height 119
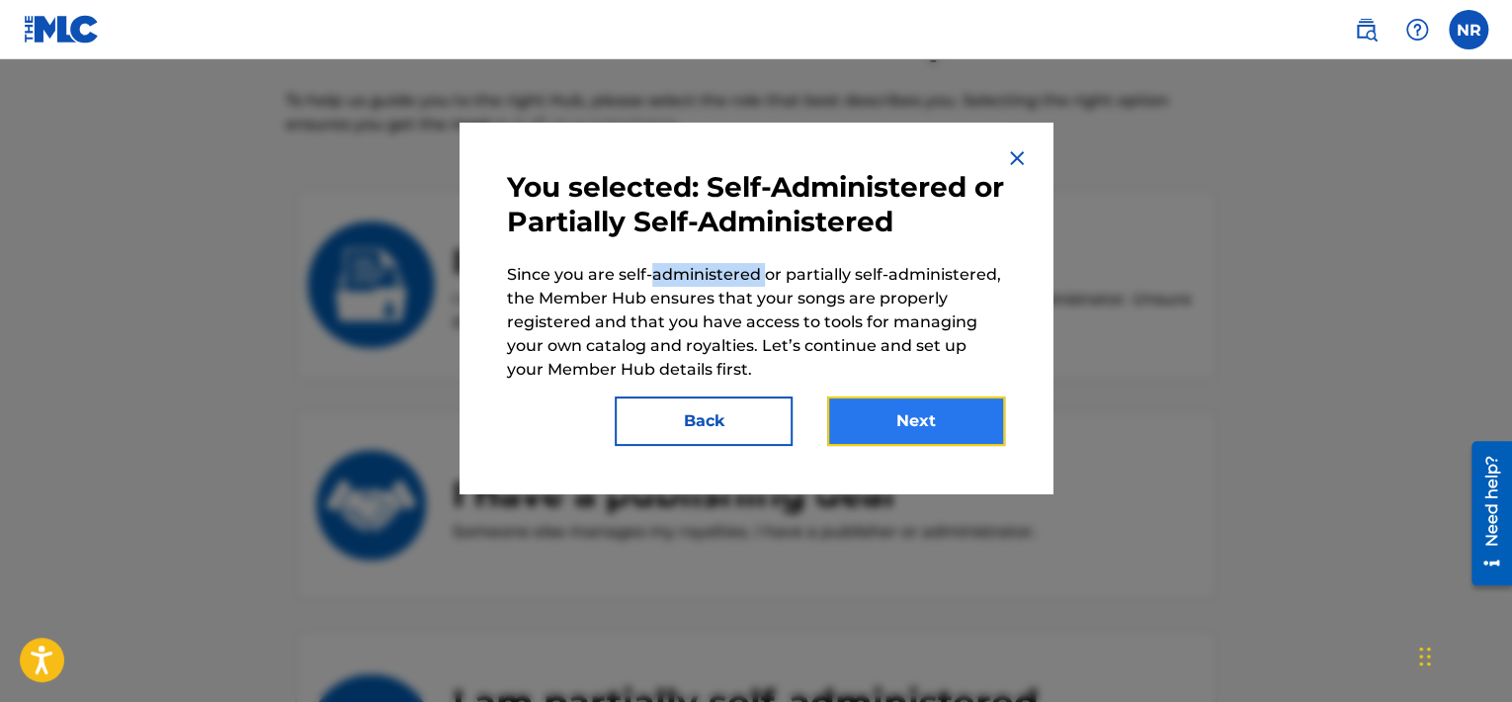
click at [919, 414] on button "Next" at bounding box center [916, 420] width 178 height 49
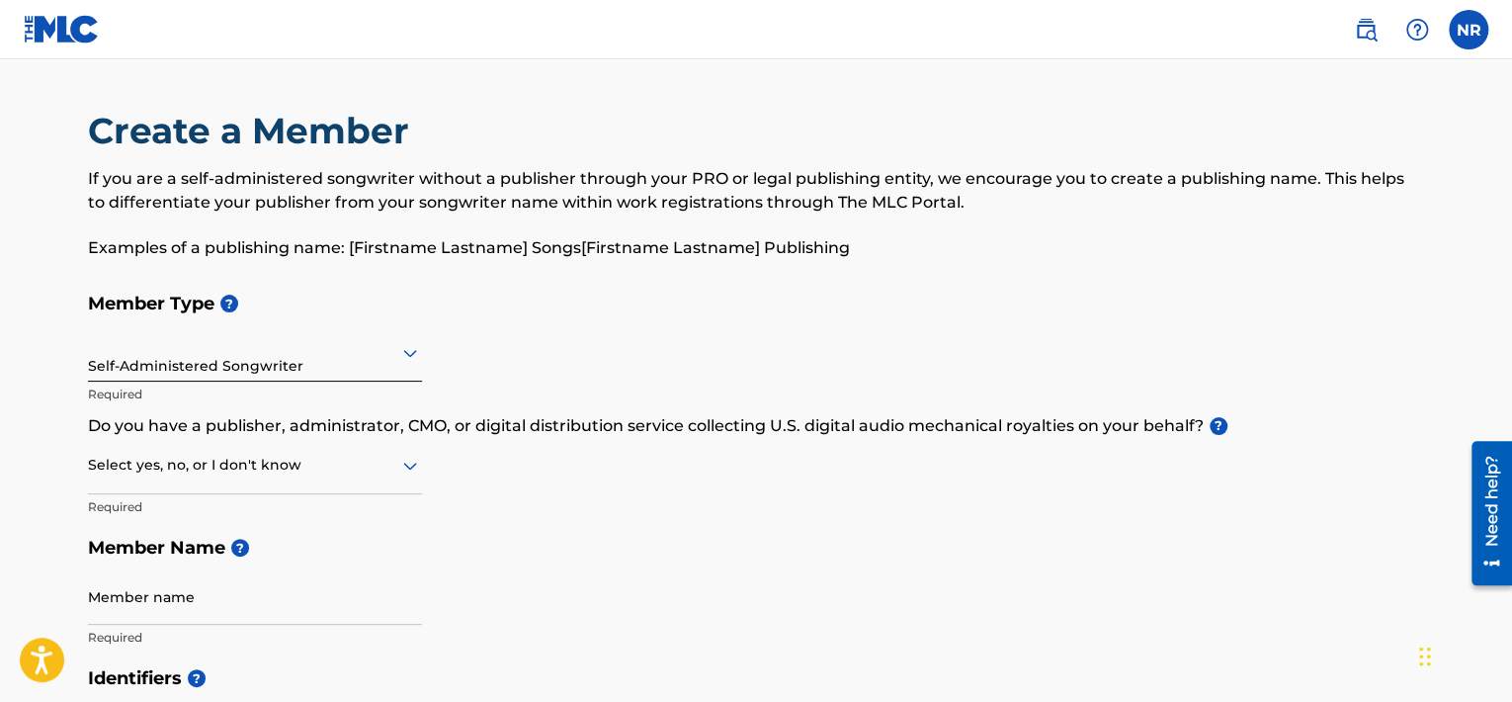
click at [401, 352] on icon at bounding box center [410, 353] width 24 height 24
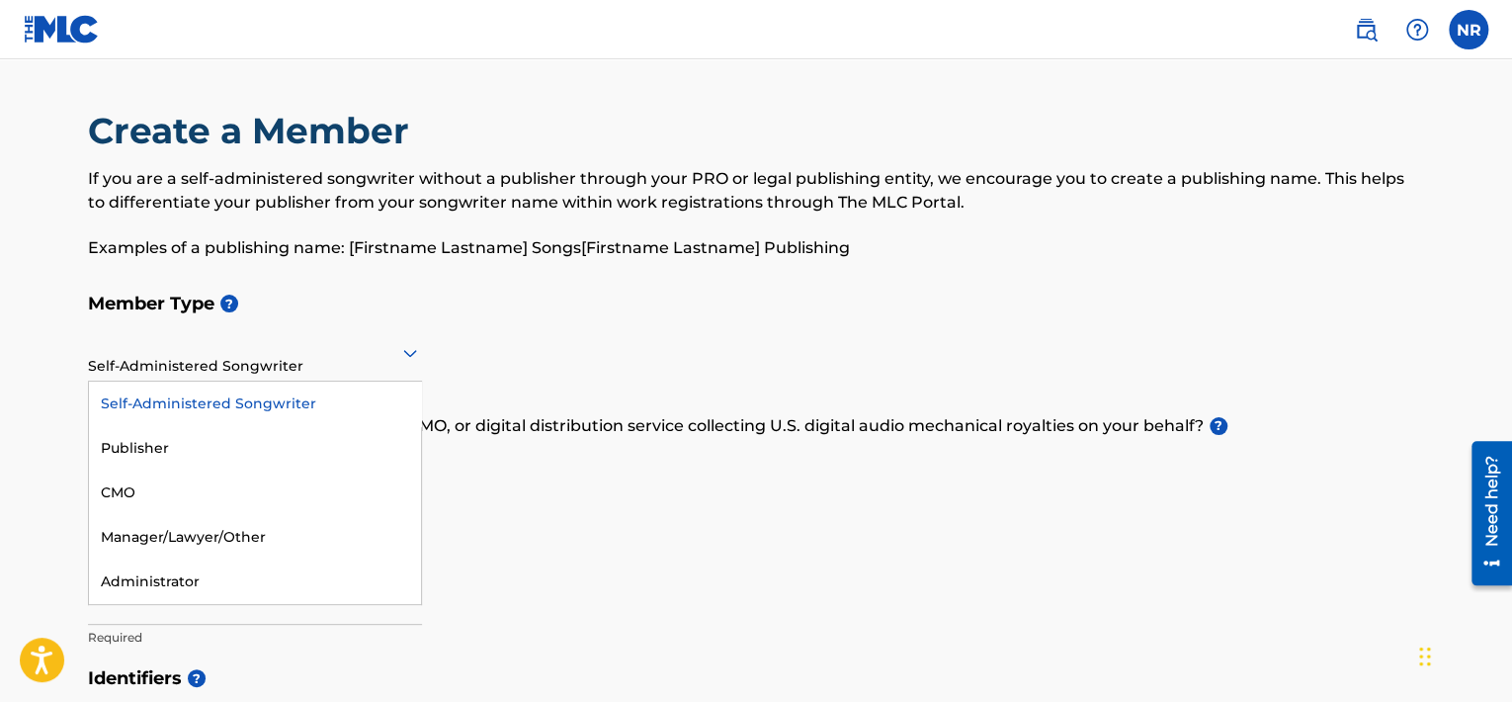
click at [401, 352] on icon at bounding box center [410, 353] width 24 height 24
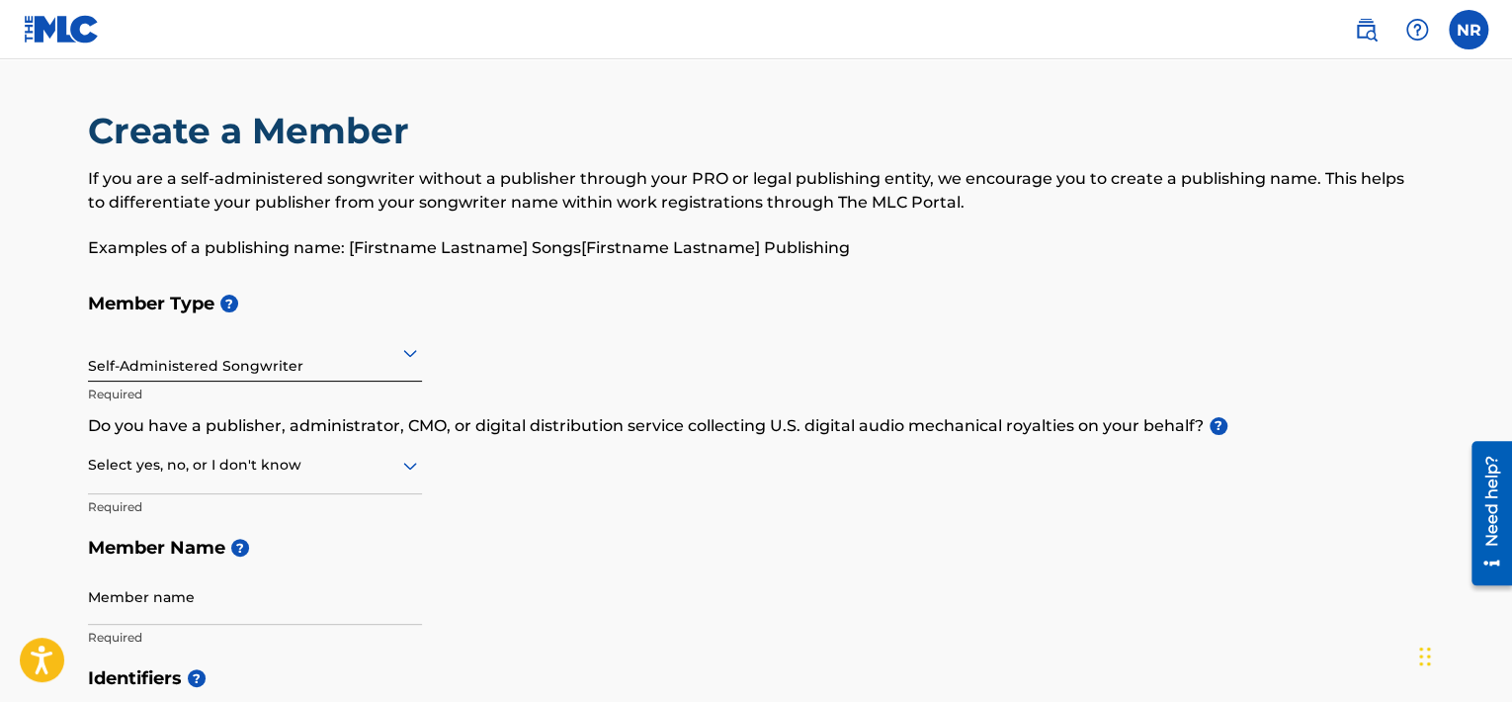
click at [418, 475] on icon at bounding box center [410, 466] width 24 height 24
click at [307, 552] on div "No" at bounding box center [255, 560] width 332 height 44
click at [505, 474] on div "Member Type ? Self-Administered Songwriter Required Do you have a publisher, ad…" at bounding box center [756, 470] width 1336 height 374
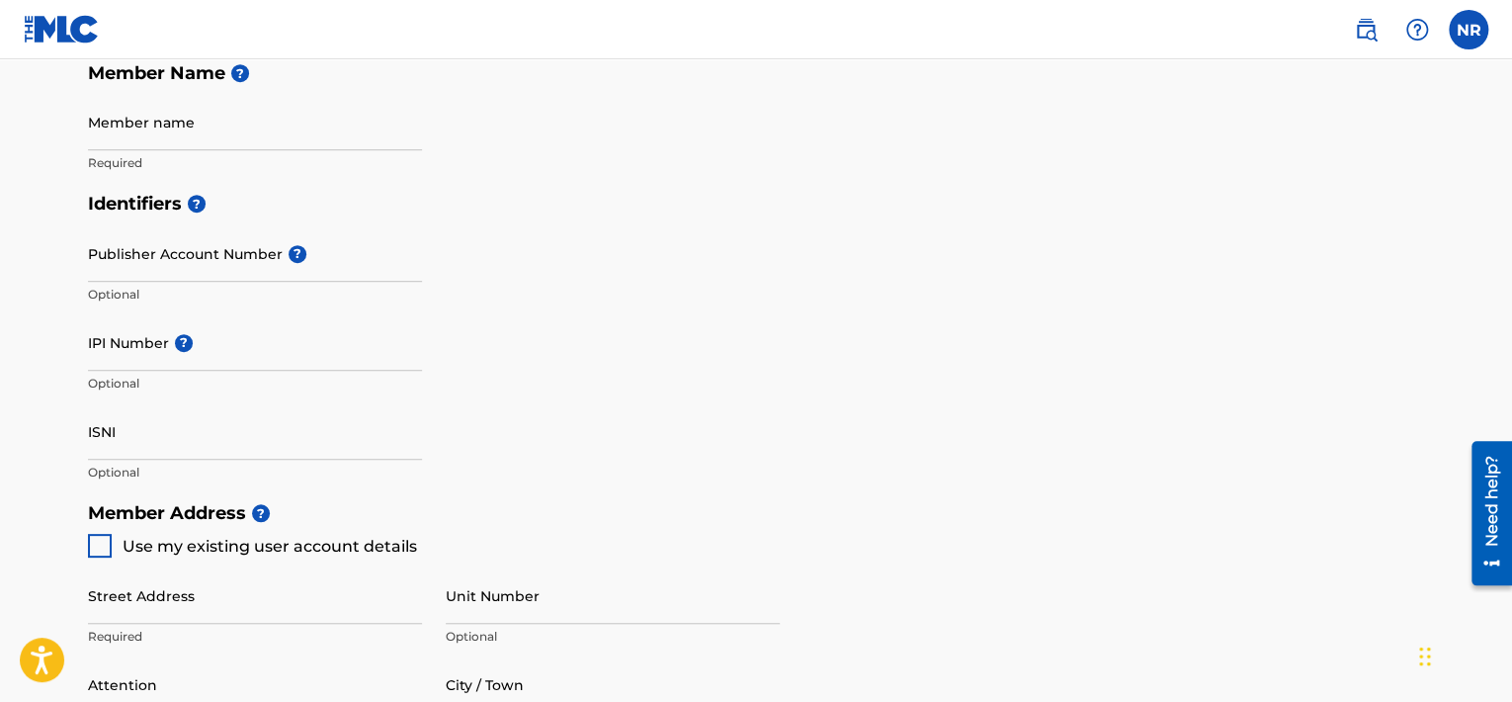
scroll to position [435, 0]
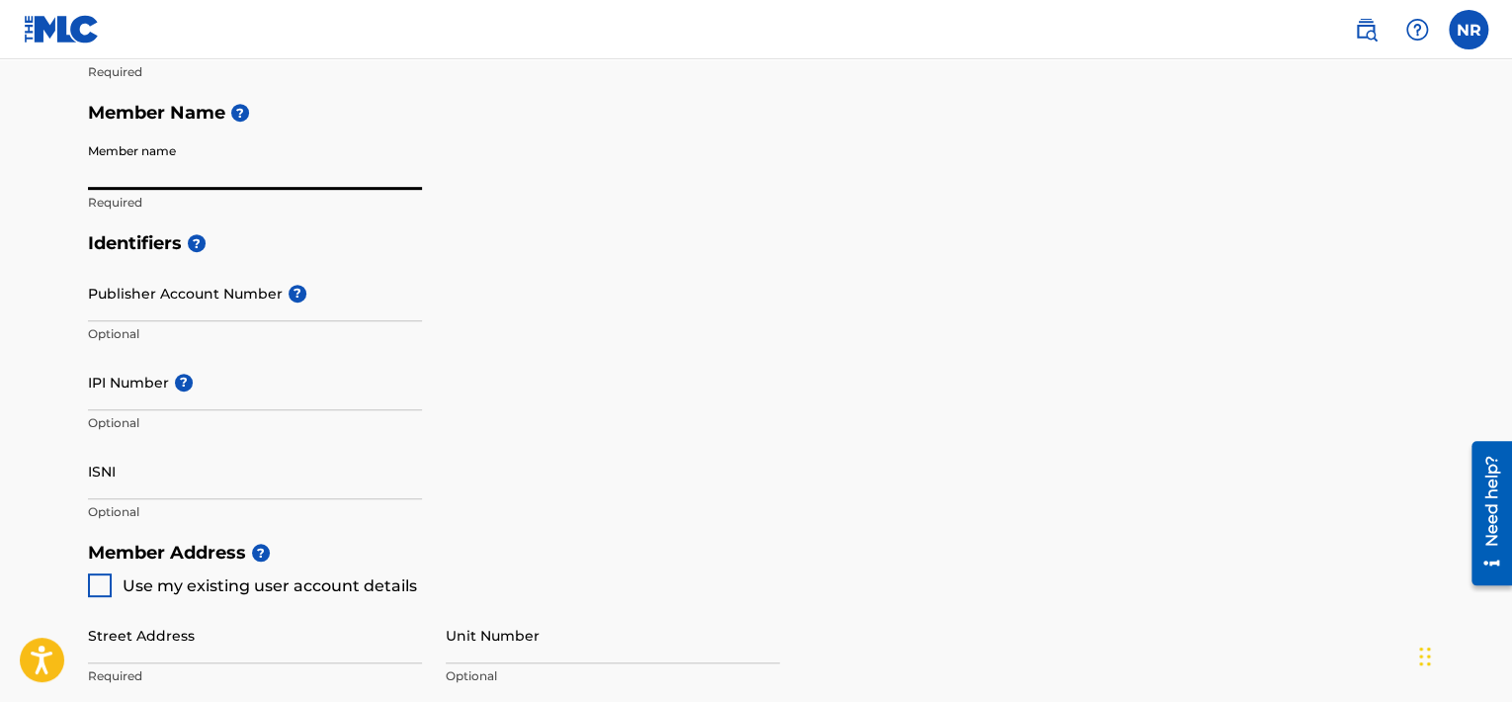
click at [147, 173] on input "Member name" at bounding box center [255, 161] width 334 height 56
type input "NOELY A ROJAS, ASCAP, 1233154885"
type input "[GEOGRAPHIC_DATA]"
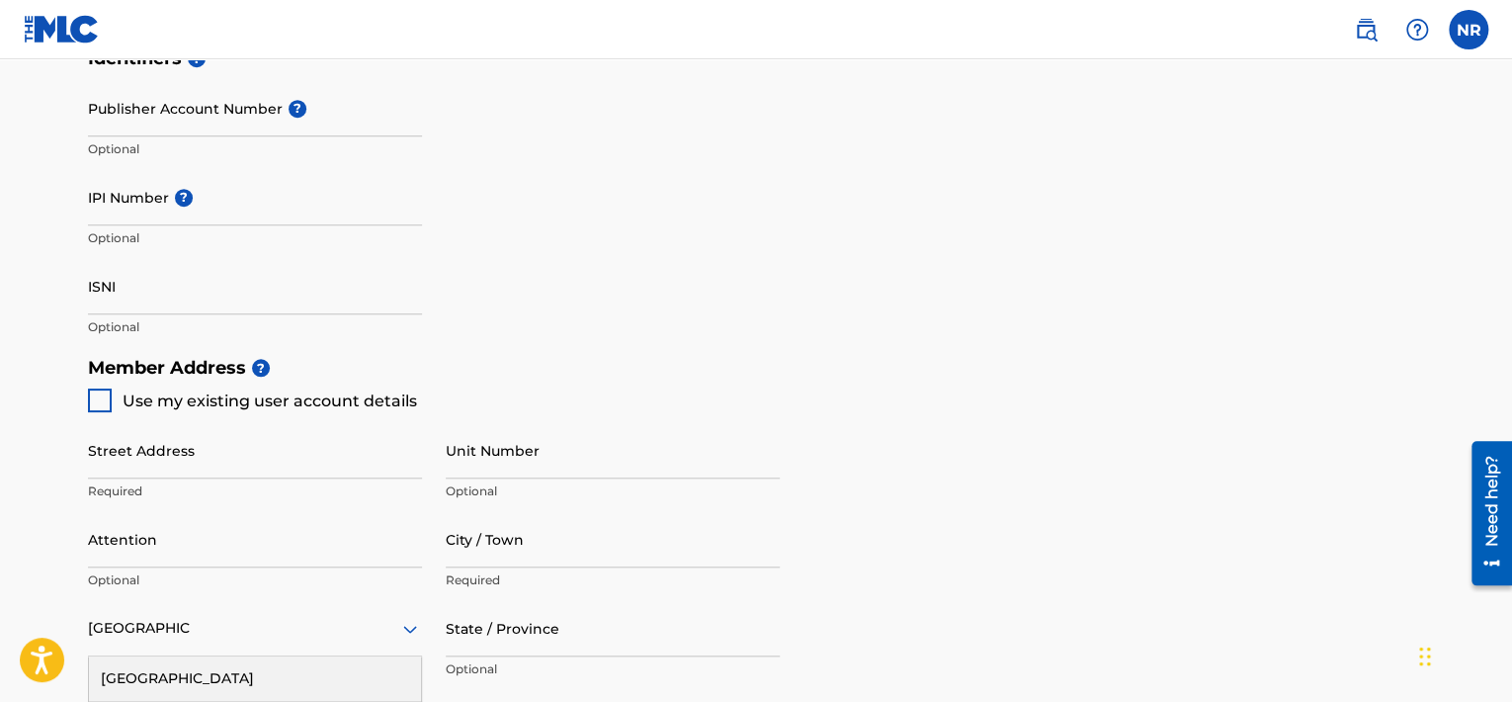
click at [501, 165] on div "Identifiers ? Publisher Account Number ? Optional IPI Number ? Optional ISNI Op…" at bounding box center [756, 192] width 1336 height 309
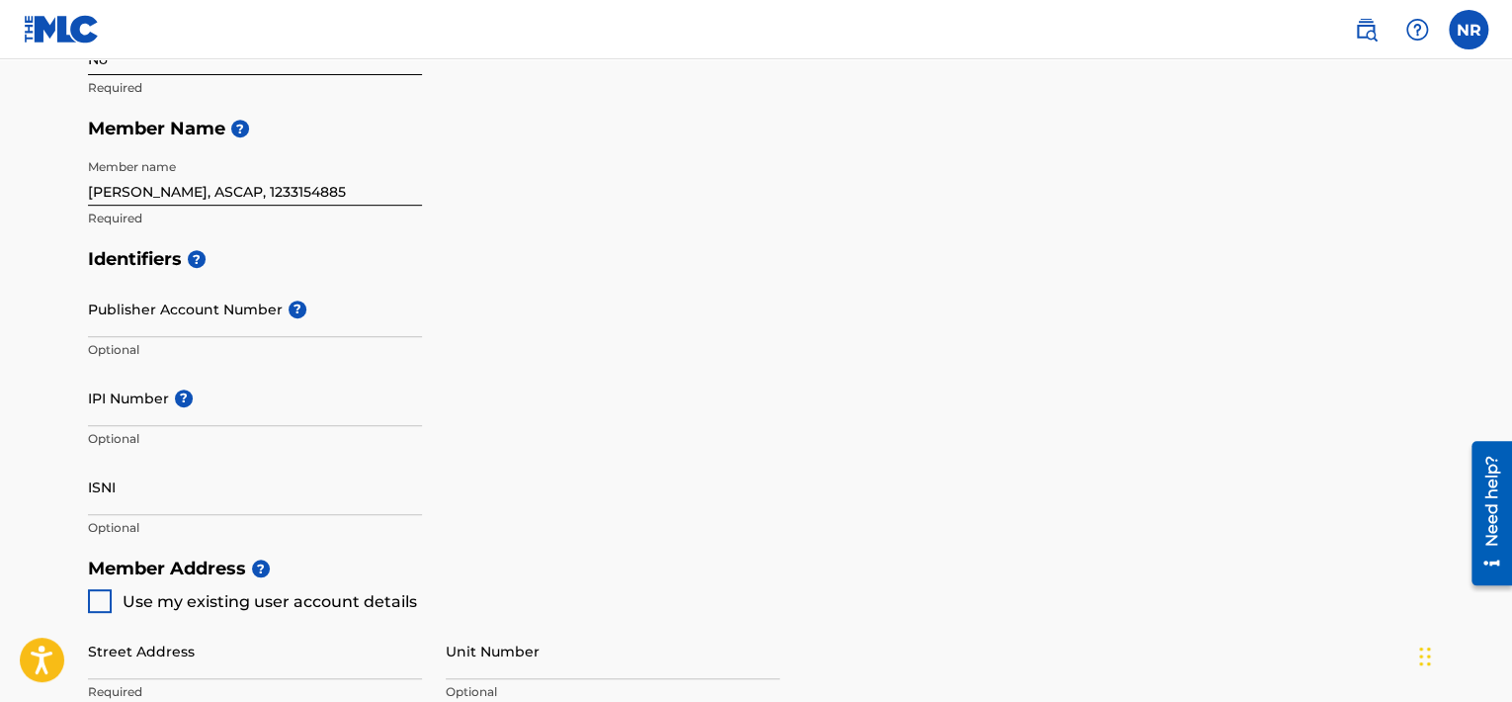
scroll to position [422, 0]
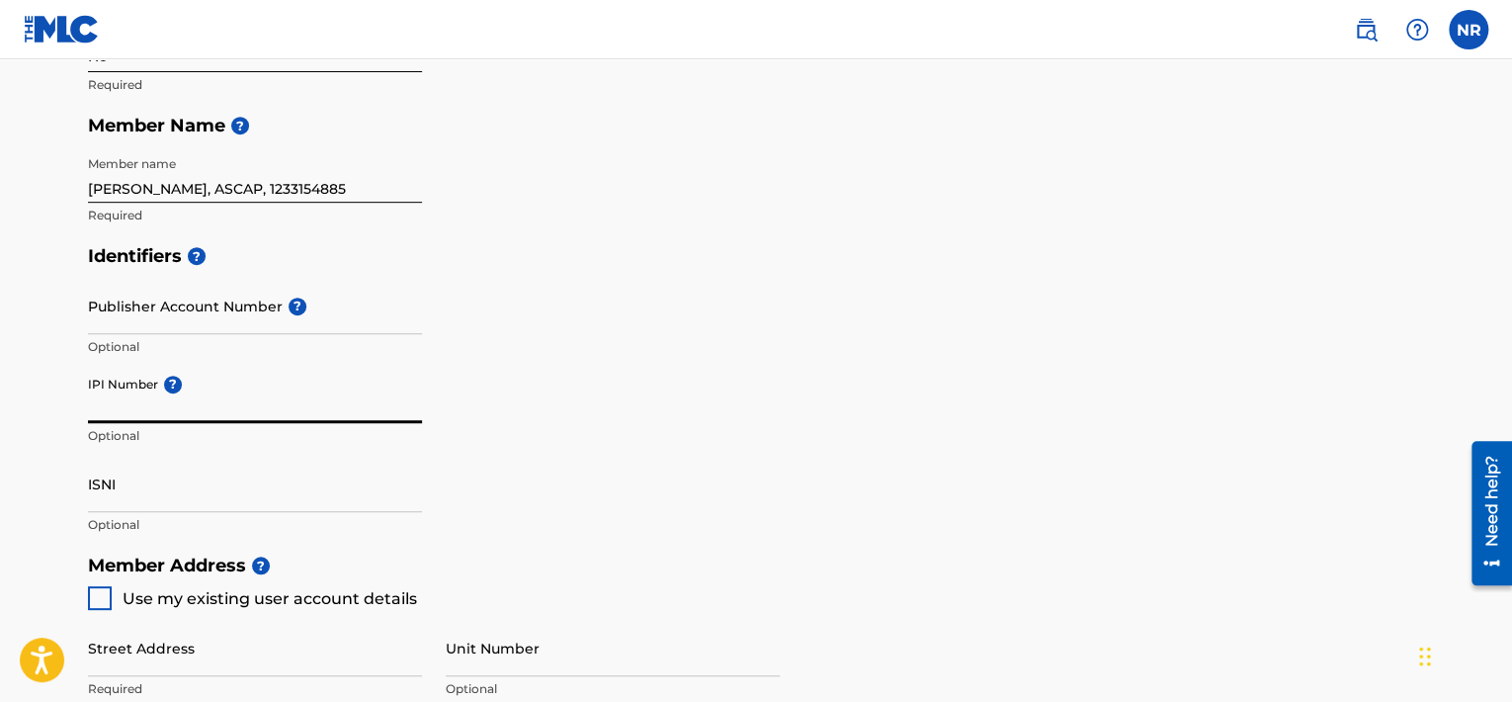
click at [220, 393] on input "IPI Number ?" at bounding box center [255, 395] width 334 height 56
click at [554, 391] on div "Identifiers ? Publisher Account Number ? Optional IPI Number ? Optional ISNI Op…" at bounding box center [756, 389] width 1336 height 309
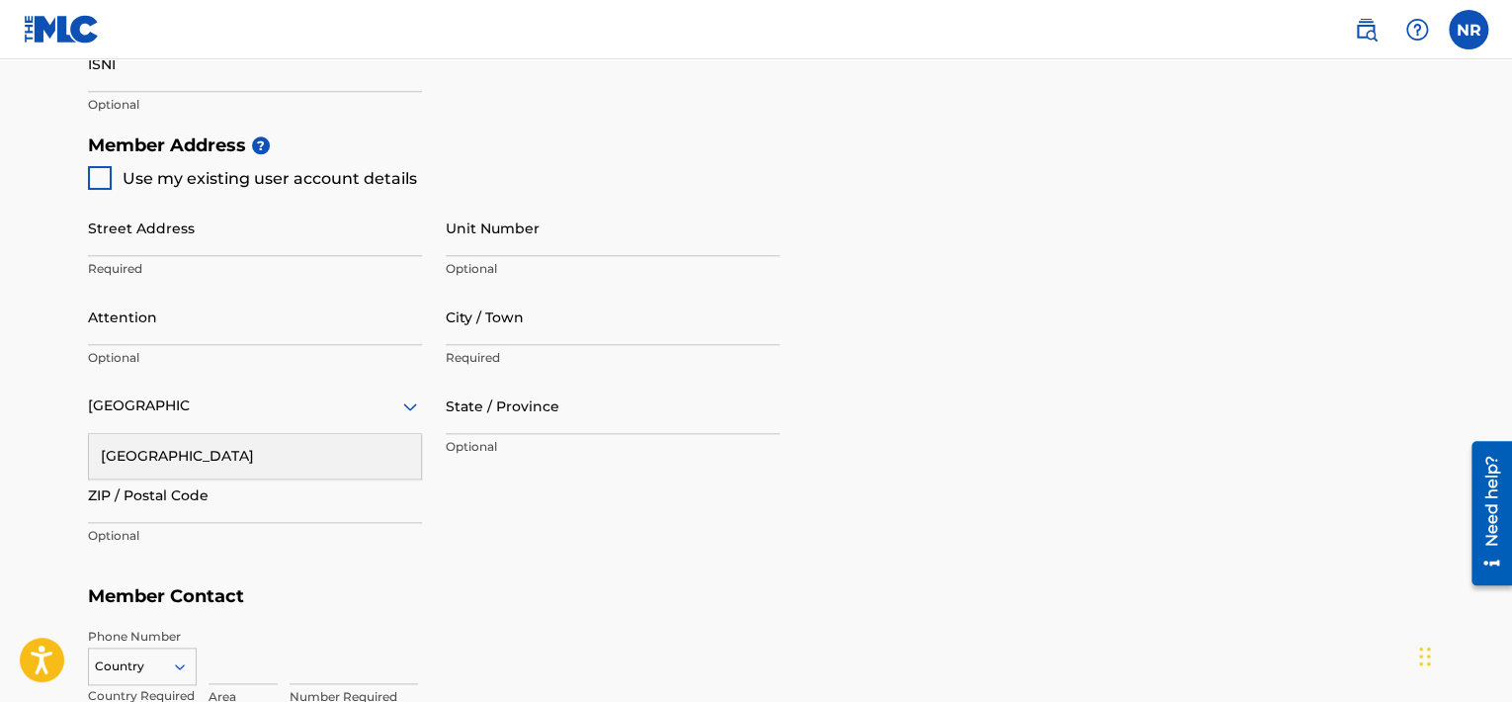
scroll to position [846, 0]
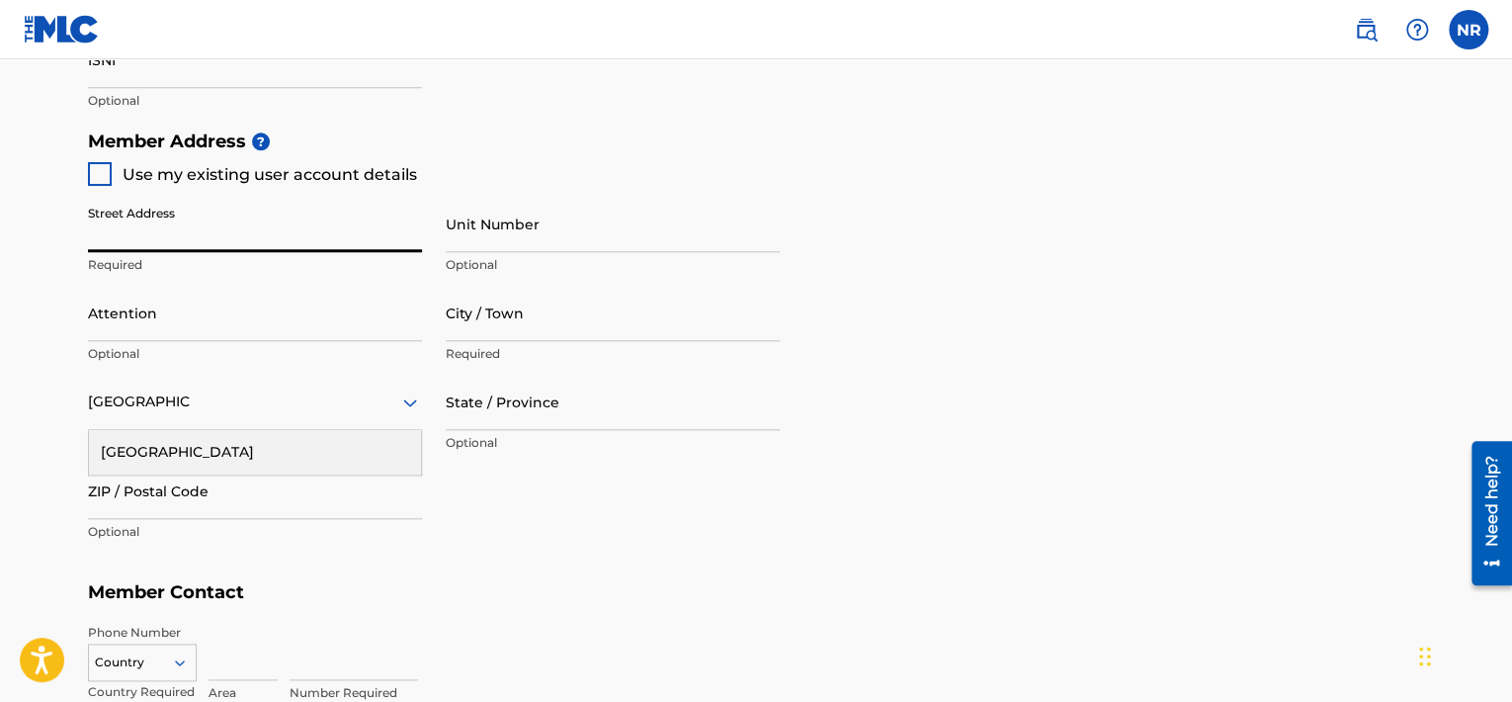
click at [386, 246] on input "Street Address" at bounding box center [255, 224] width 334 height 56
click at [103, 172] on div at bounding box center [100, 174] width 24 height 24
type input "[STREET_ADDRESS][PERSON_NAME]"
type input "[GEOGRAPHIC_DATA]"
type input "07307"
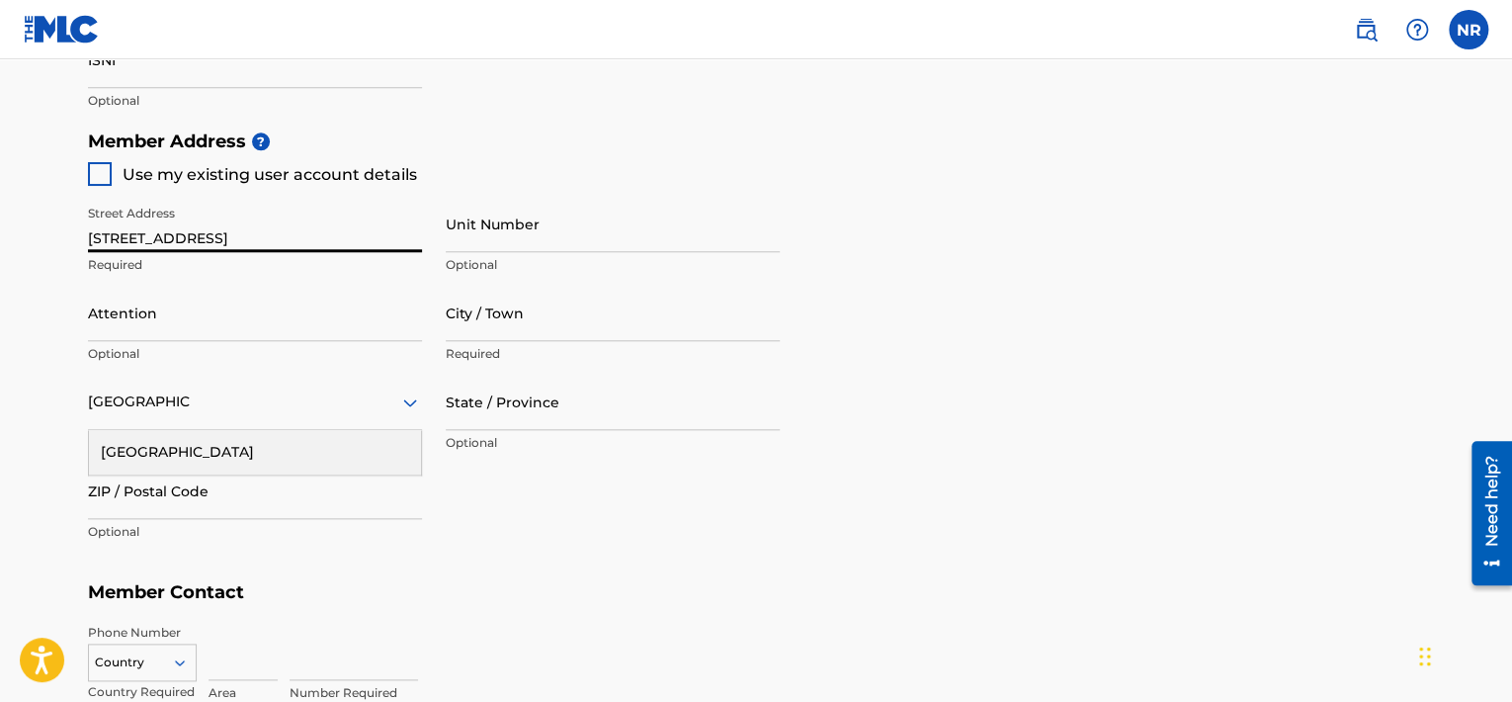
type input "551"
type input "3800577"
type input "[EMAIL_ADDRESS][DOMAIN_NAME]"
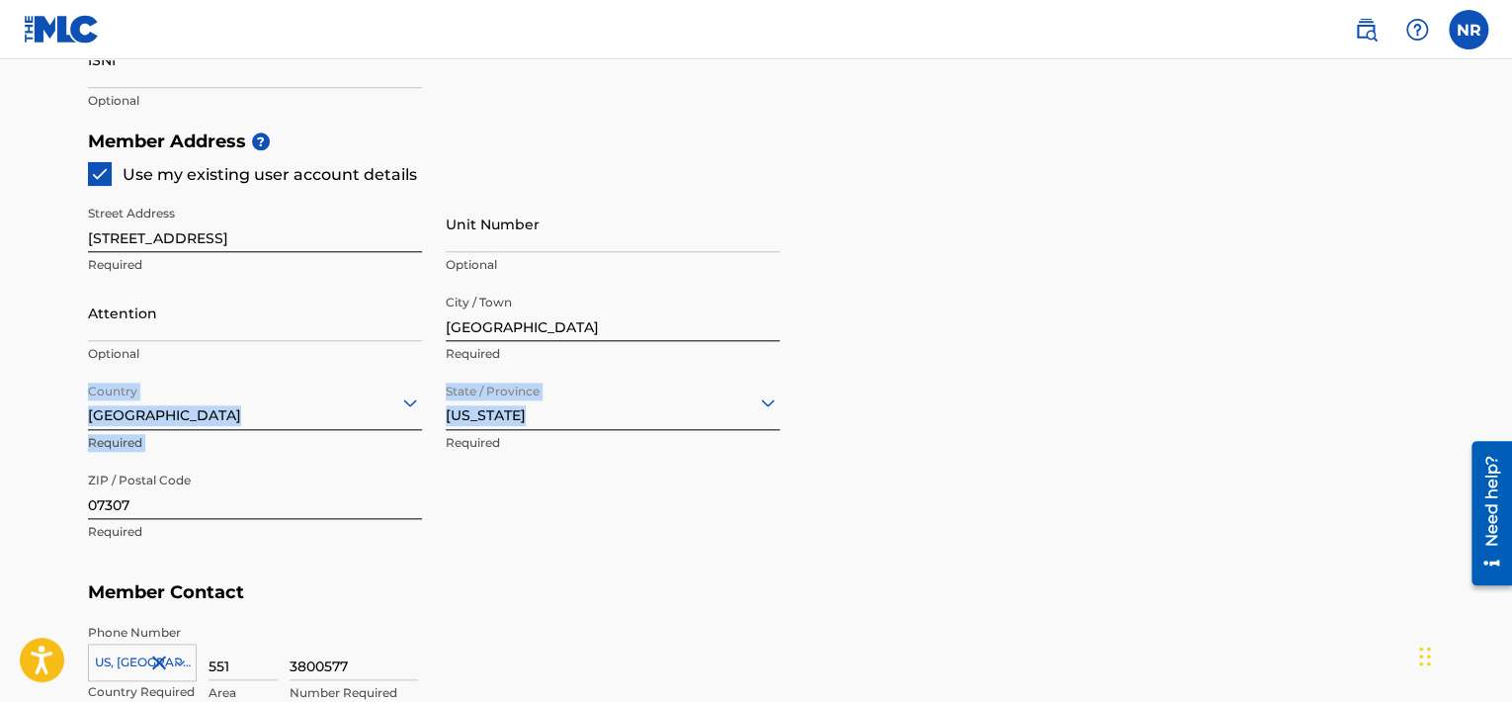
drag, startPoint x: 1506, startPoint y: 356, endPoint x: 1517, endPoint y: 375, distance: 22.6
drag, startPoint x: 1517, startPoint y: 375, endPoint x: 1376, endPoint y: 360, distance: 141.2
click at [1376, 360] on div "Member Address ? Use my existing user account details Street Address 396 Webste…" at bounding box center [756, 347] width 1336 height 452
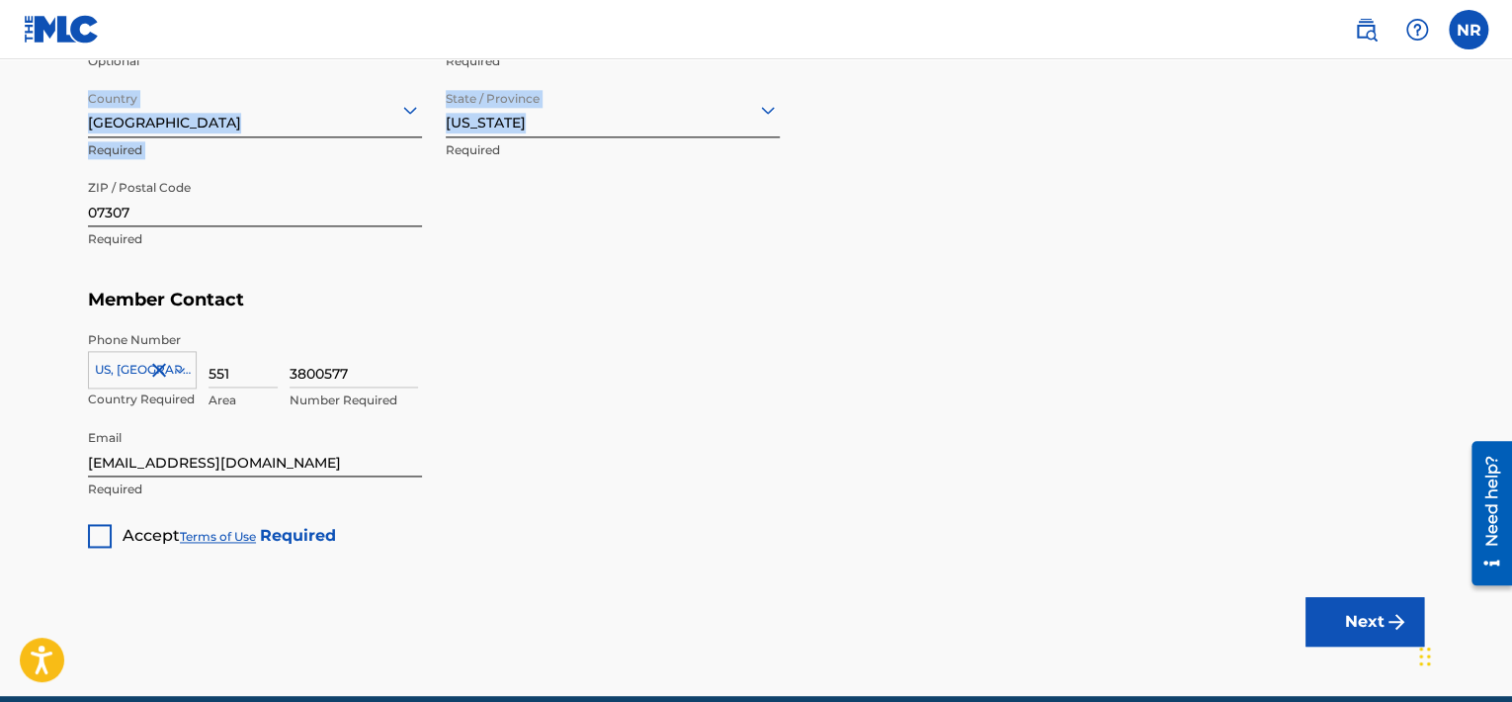
scroll to position [1226, 0]
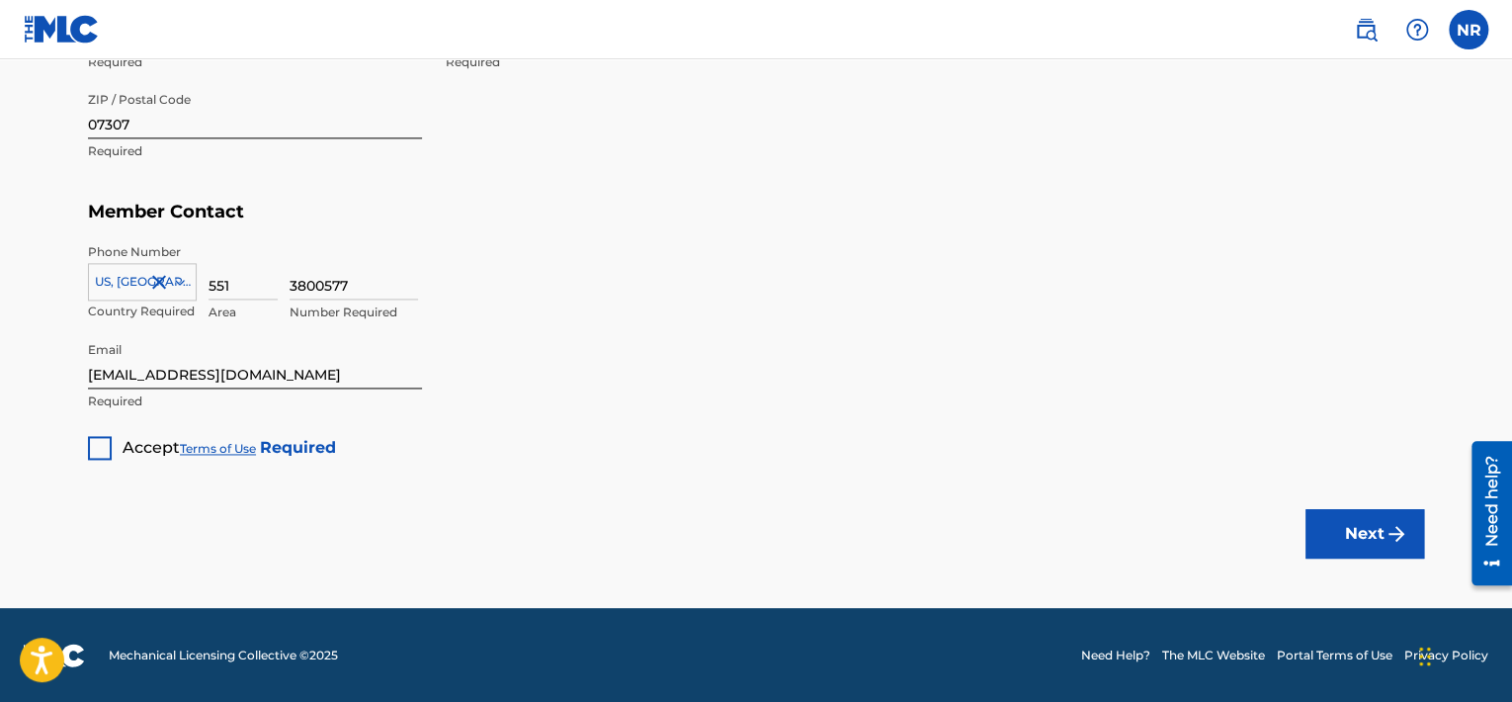
click at [94, 451] on div at bounding box center [100, 448] width 24 height 24
click at [1316, 533] on button "Next" at bounding box center [1364, 533] width 119 height 49
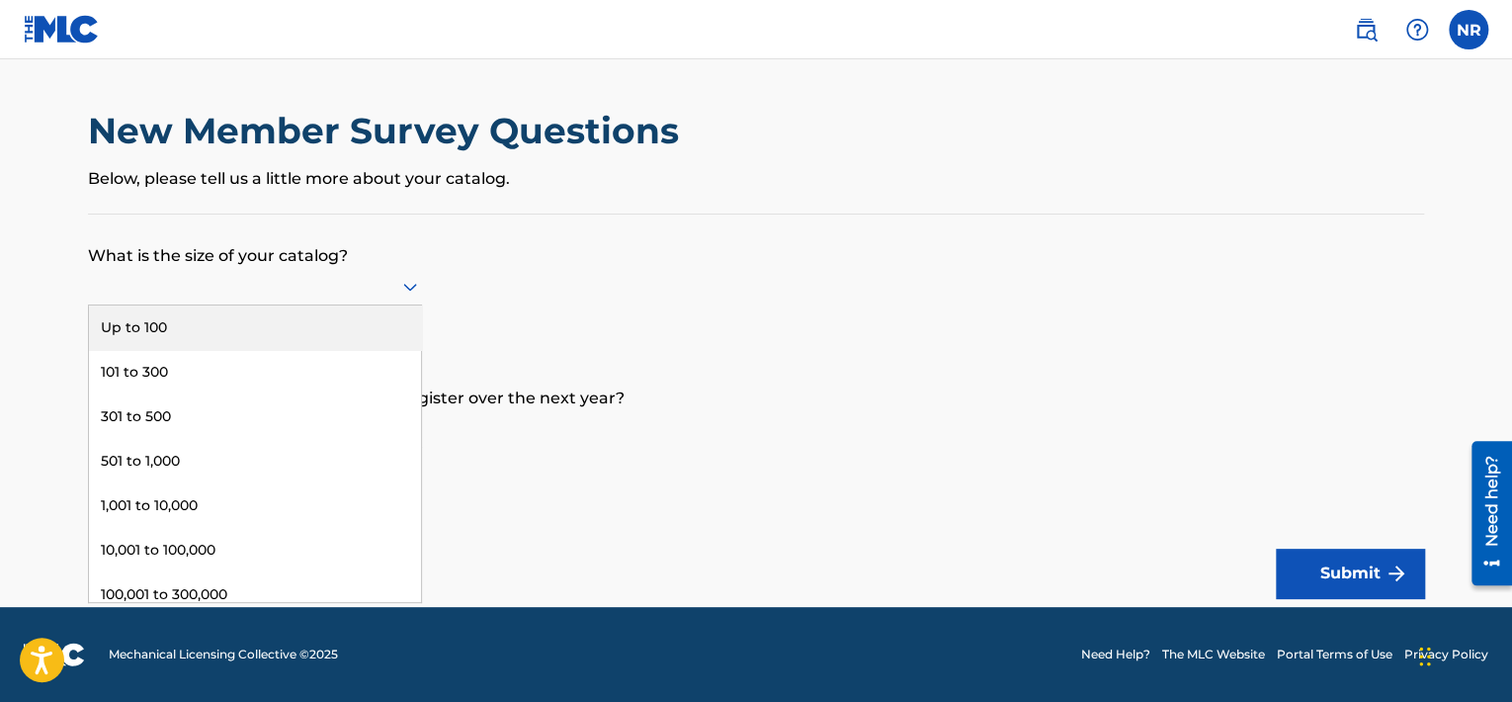
click at [410, 282] on icon at bounding box center [410, 287] width 24 height 24
click at [281, 306] on div "Up to 100" at bounding box center [255, 327] width 332 height 44
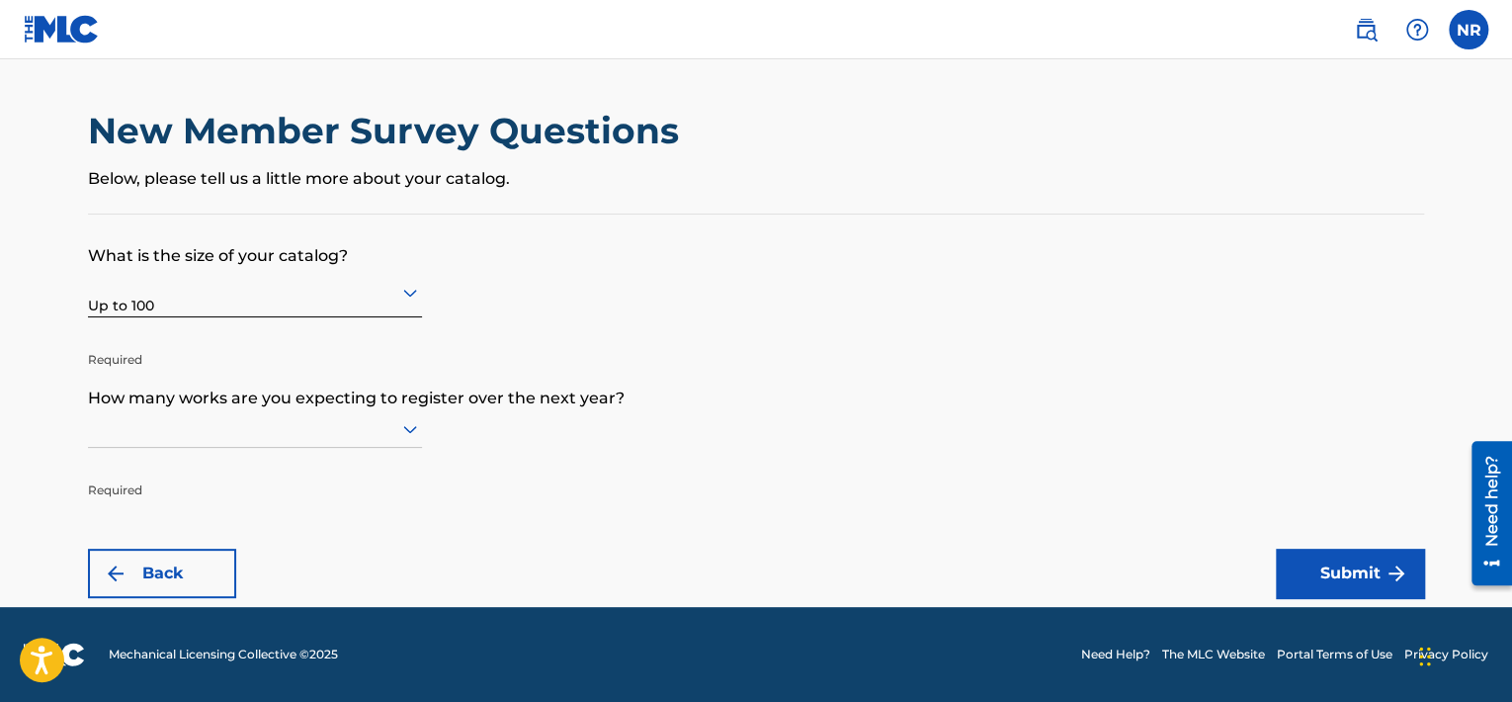
click at [235, 432] on div at bounding box center [255, 428] width 334 height 25
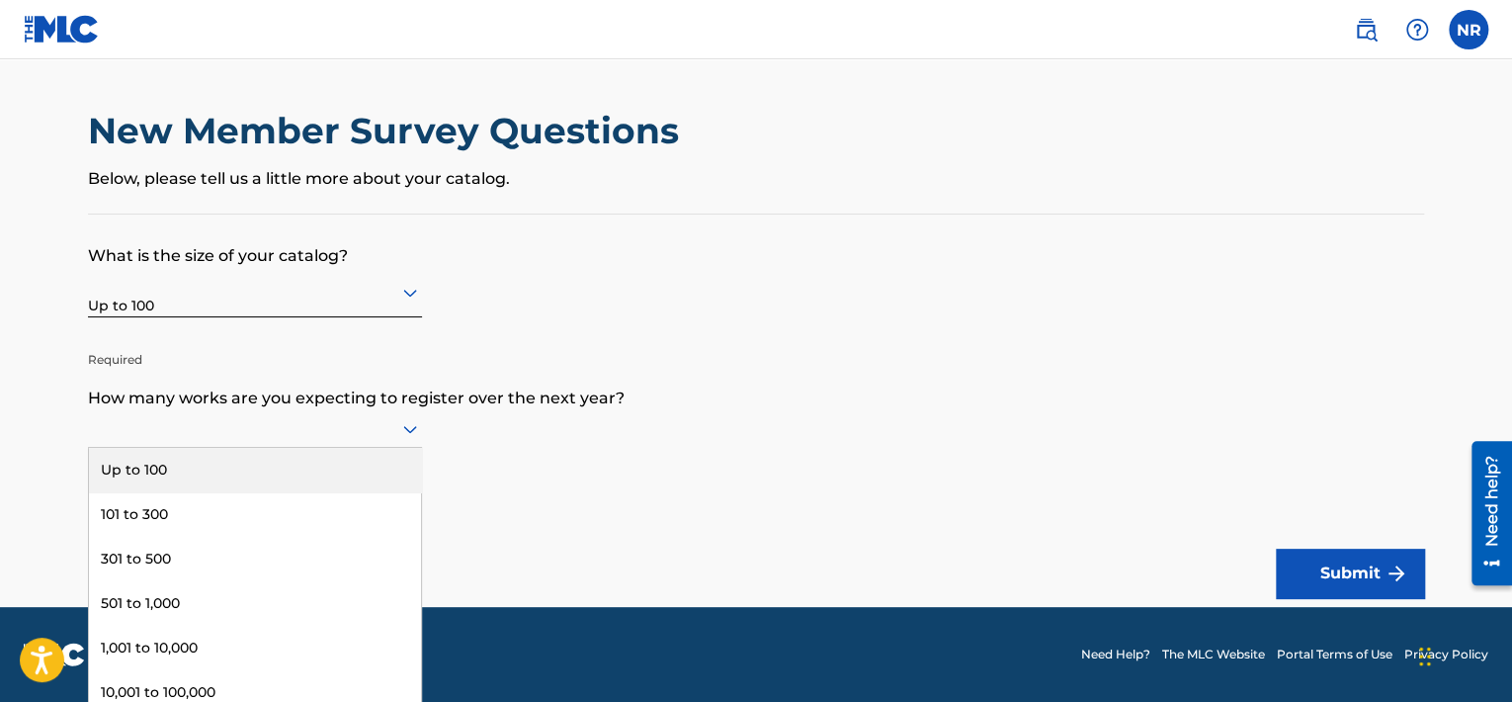
click at [223, 467] on div "Up to 100" at bounding box center [255, 470] width 332 height 44
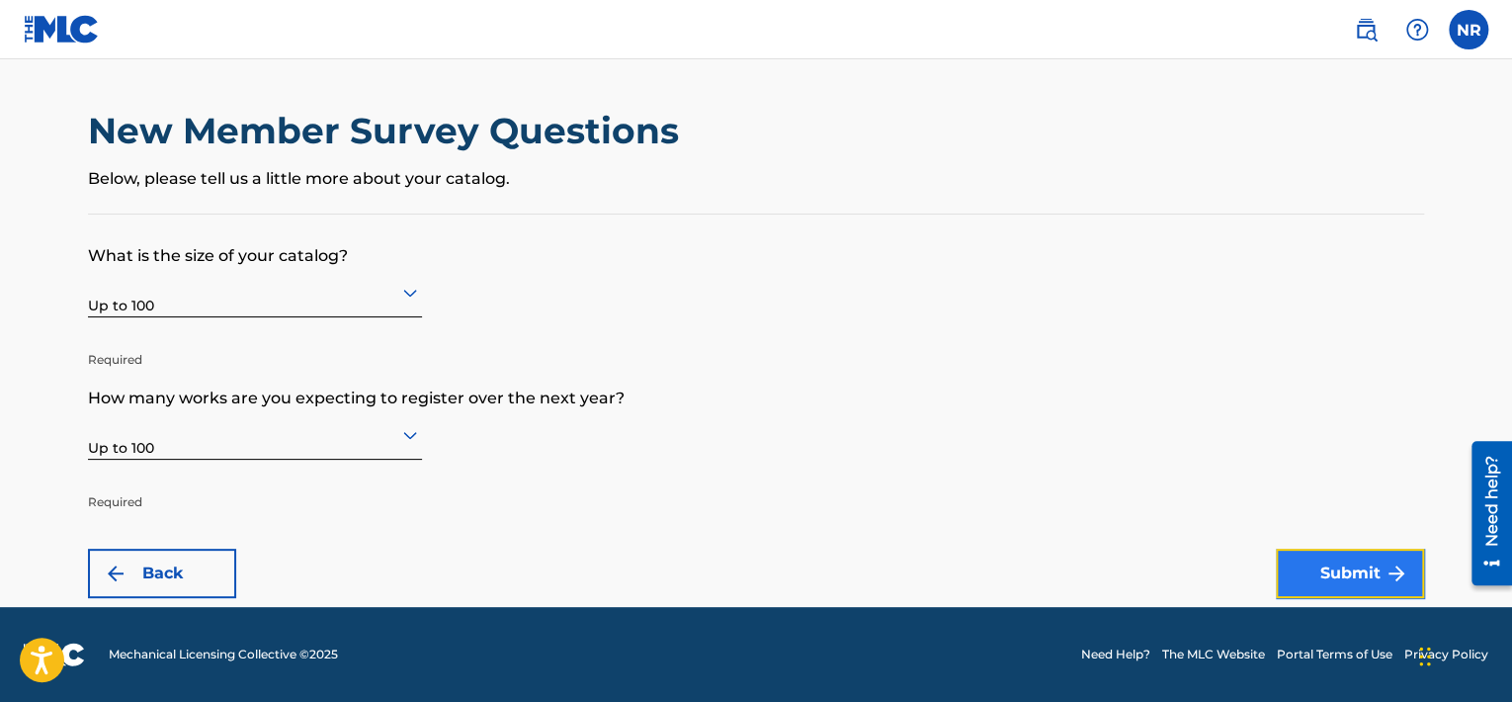
click at [1306, 578] on button "Submit" at bounding box center [1350, 572] width 148 height 49
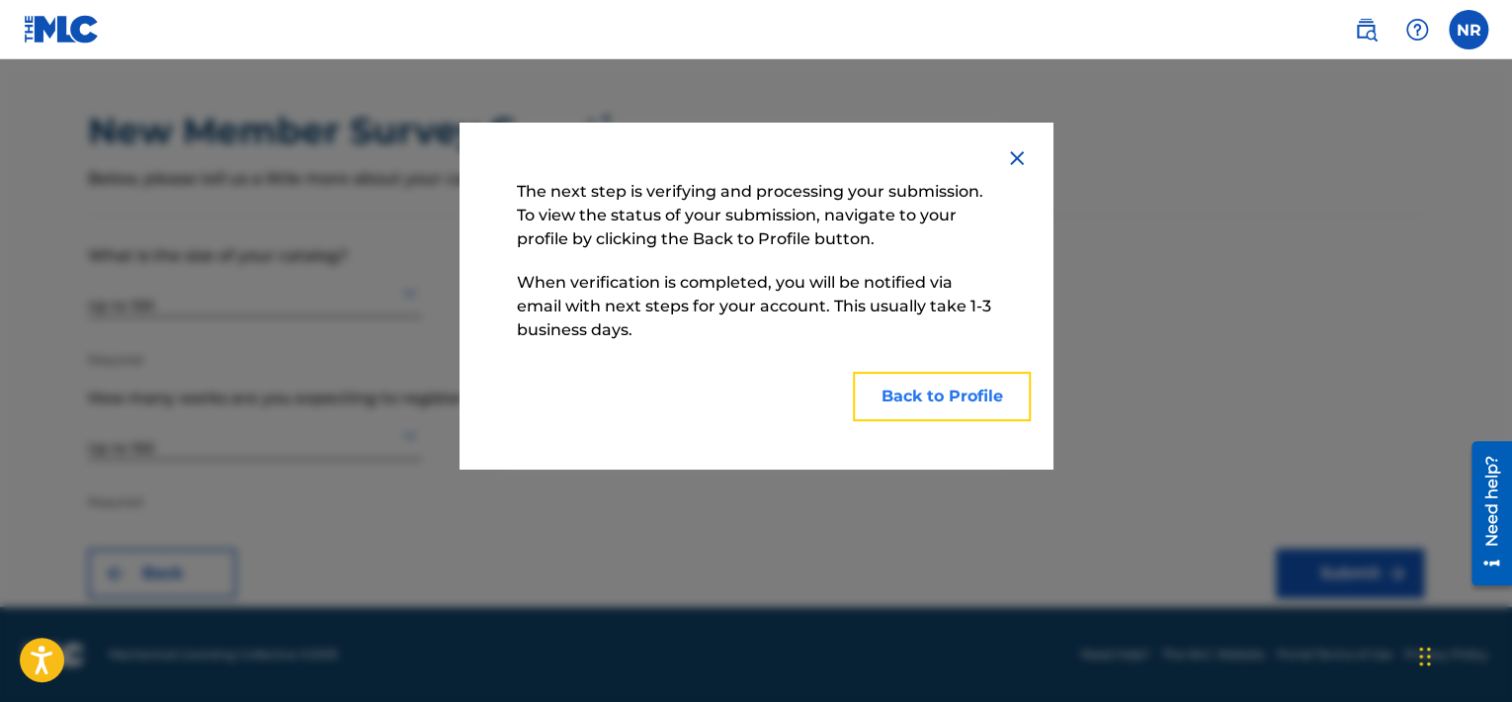
click at [921, 396] on button "Back to Profile" at bounding box center [942, 396] width 178 height 49
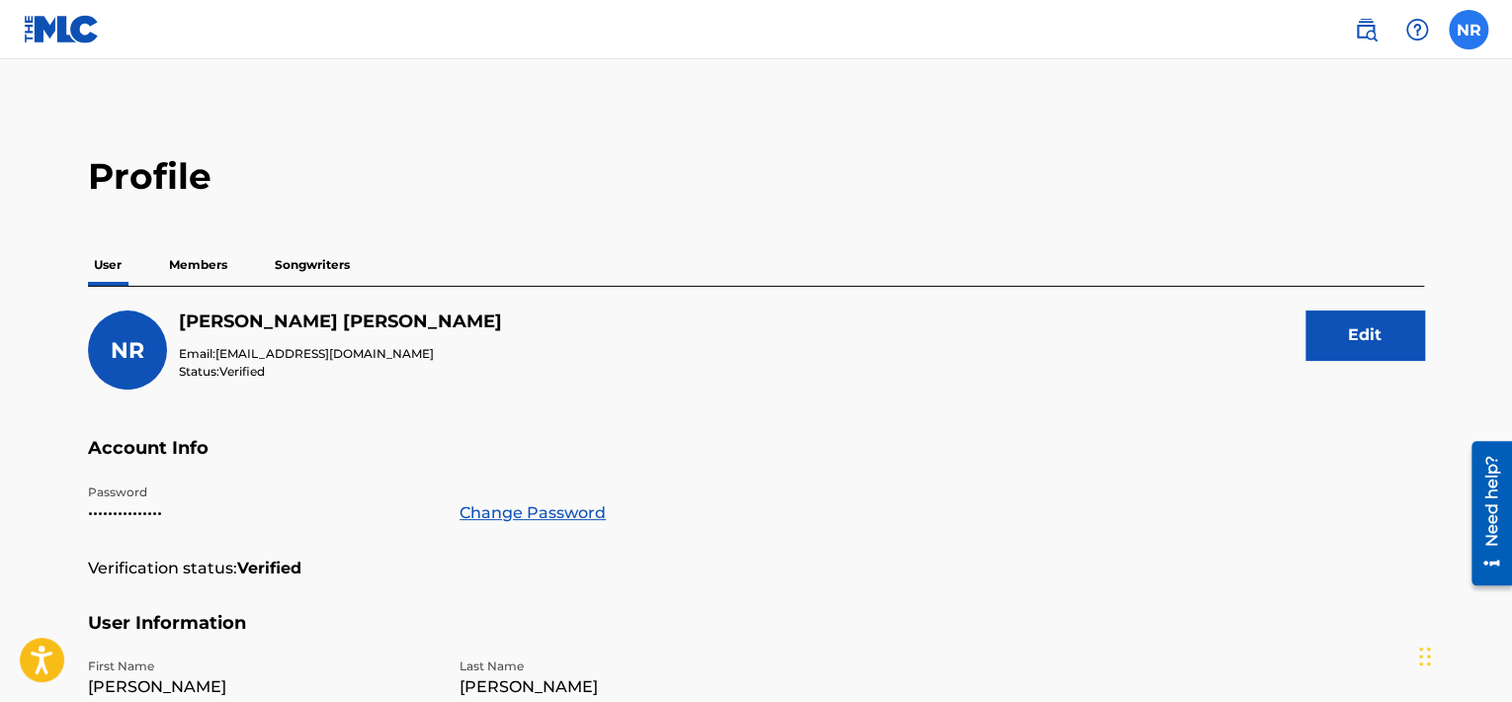
click at [1466, 29] on label at bounding box center [1468, 30] width 40 height 40
click at [1468, 30] on input "NR Noely Rojas contactnoelybarbiee@gmail.com Notification Preferences Profile L…" at bounding box center [1468, 30] width 0 height 0
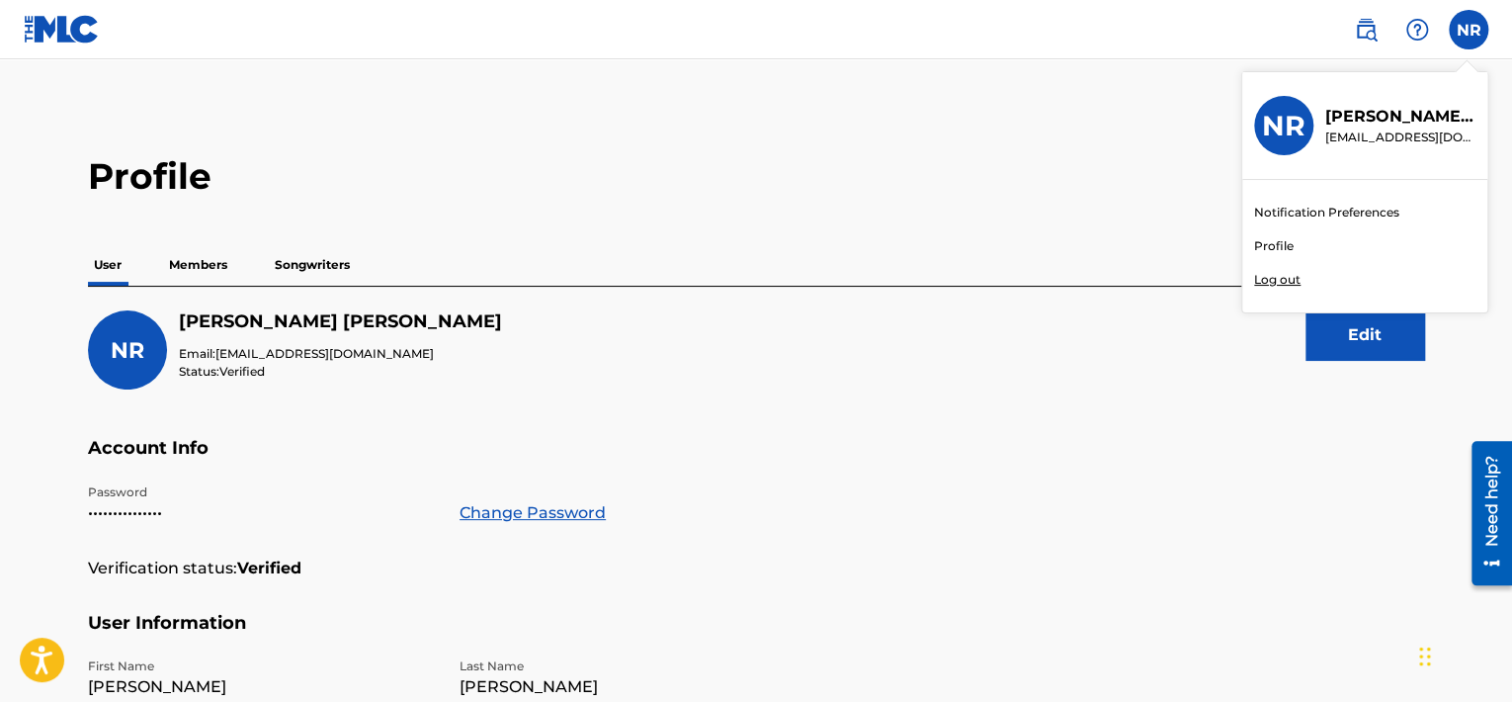
click at [1275, 274] on p "Log out" at bounding box center [1277, 280] width 46 height 18
click at [1468, 30] on input "NR Noely Rojas contactnoelybarbiee@gmail.com Notification Preferences Profile L…" at bounding box center [1468, 30] width 0 height 0
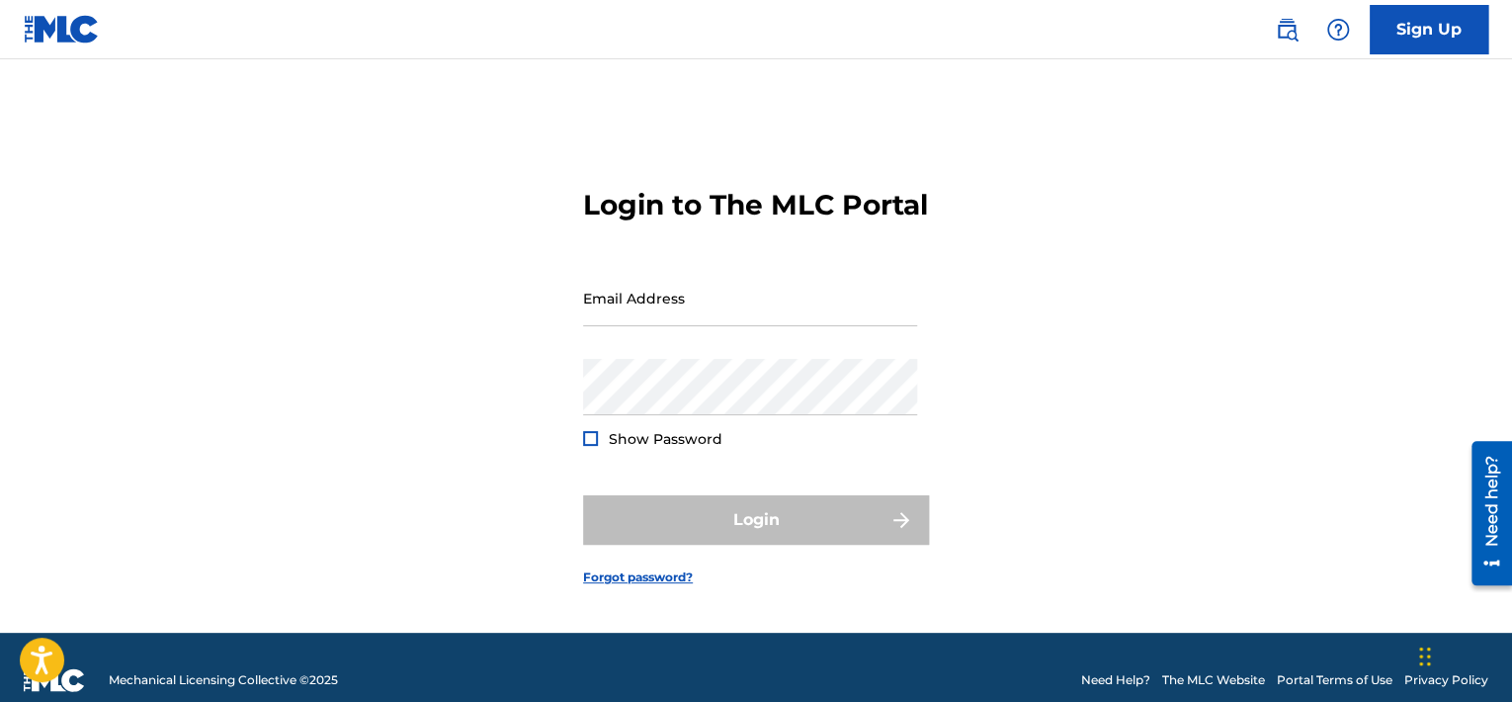
type input "[EMAIL_ADDRESS][DOMAIN_NAME]"
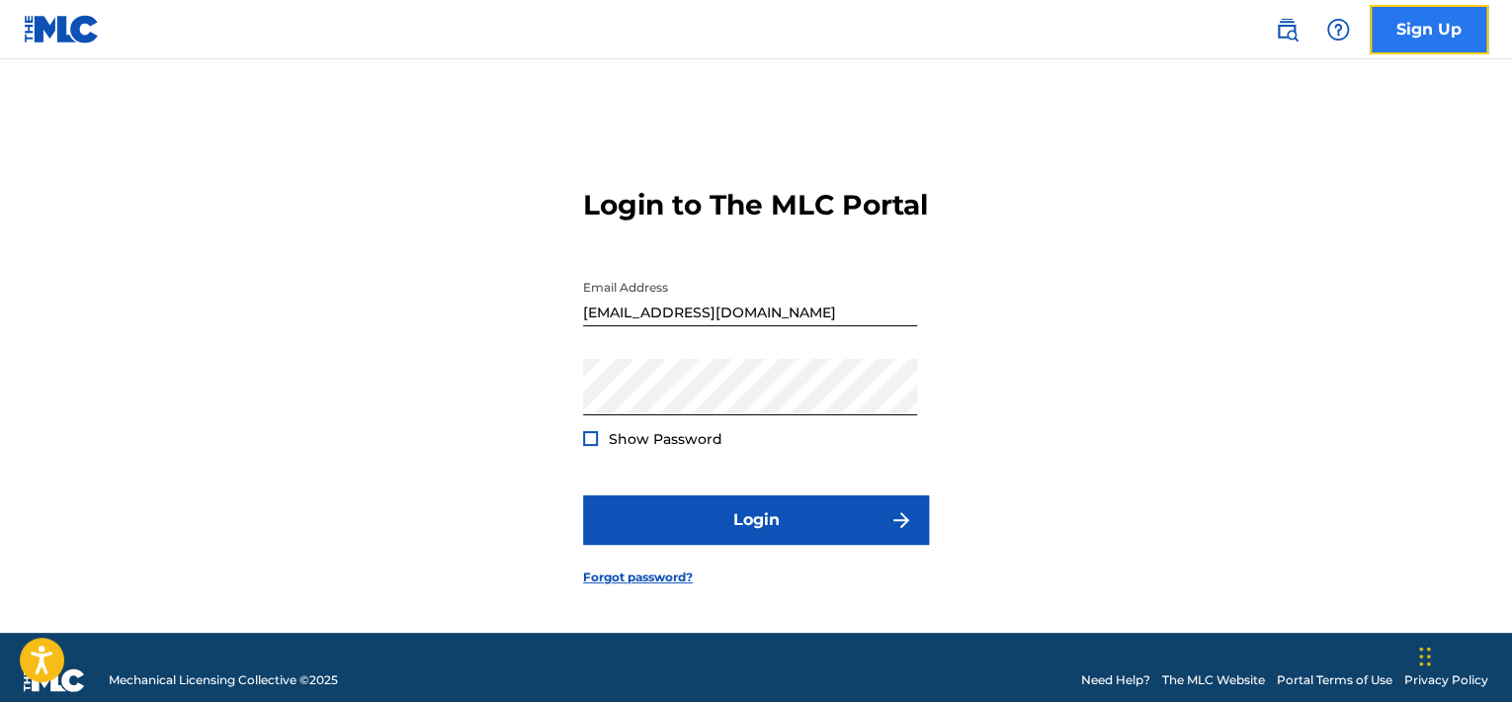
click at [1410, 30] on link "Sign Up" at bounding box center [1428, 29] width 119 height 49
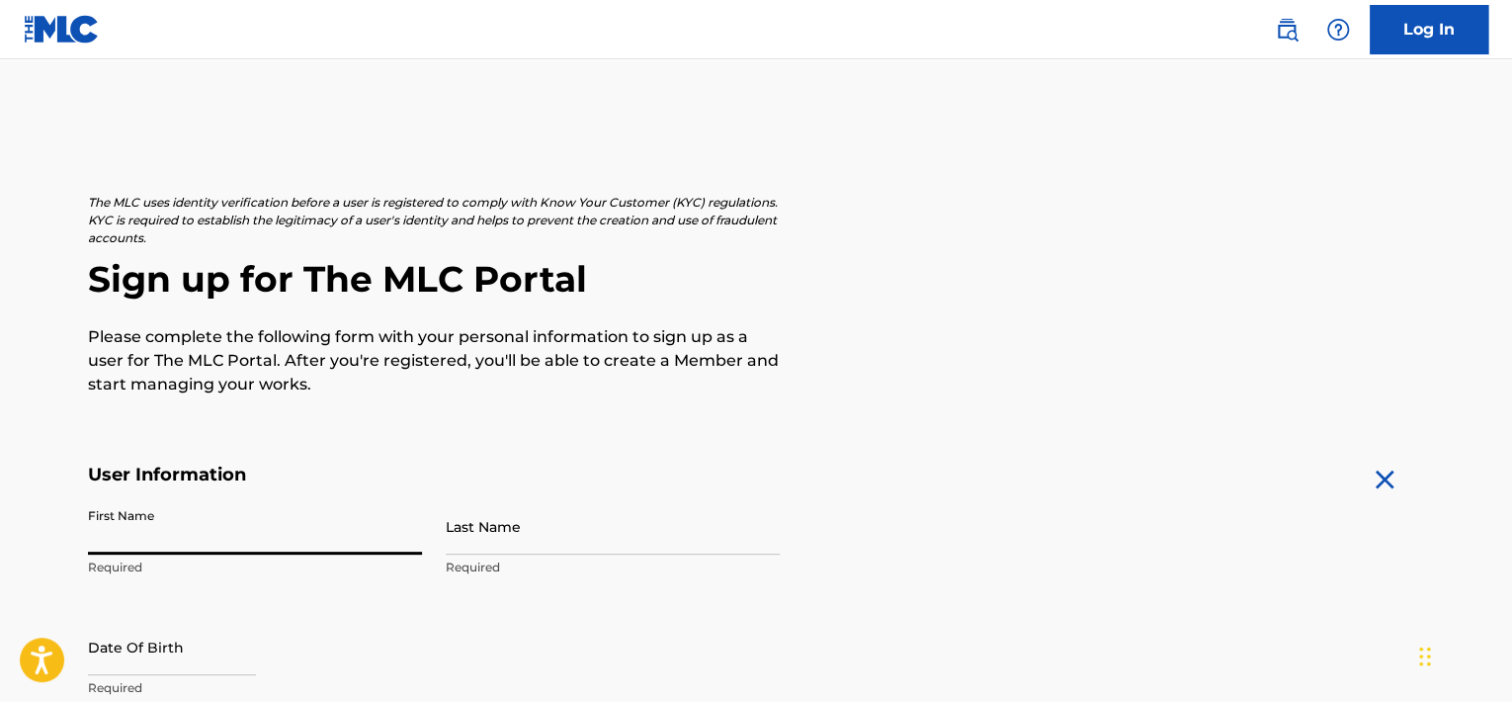
click at [273, 526] on input "First Name" at bounding box center [255, 526] width 334 height 56
type input "j"
type input "[PERSON_NAME]"
click at [517, 519] on input "Last Name" at bounding box center [613, 526] width 334 height 56
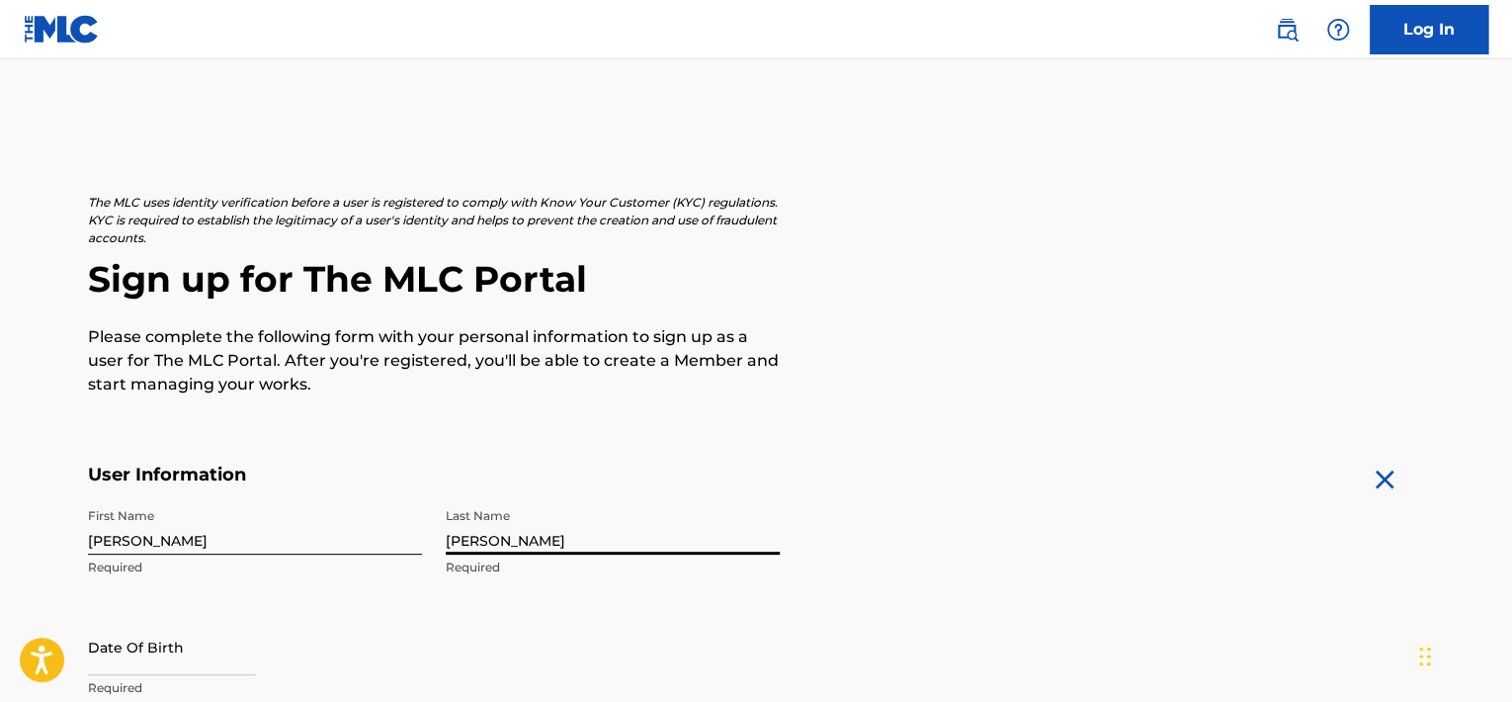
type input "[PERSON_NAME]"
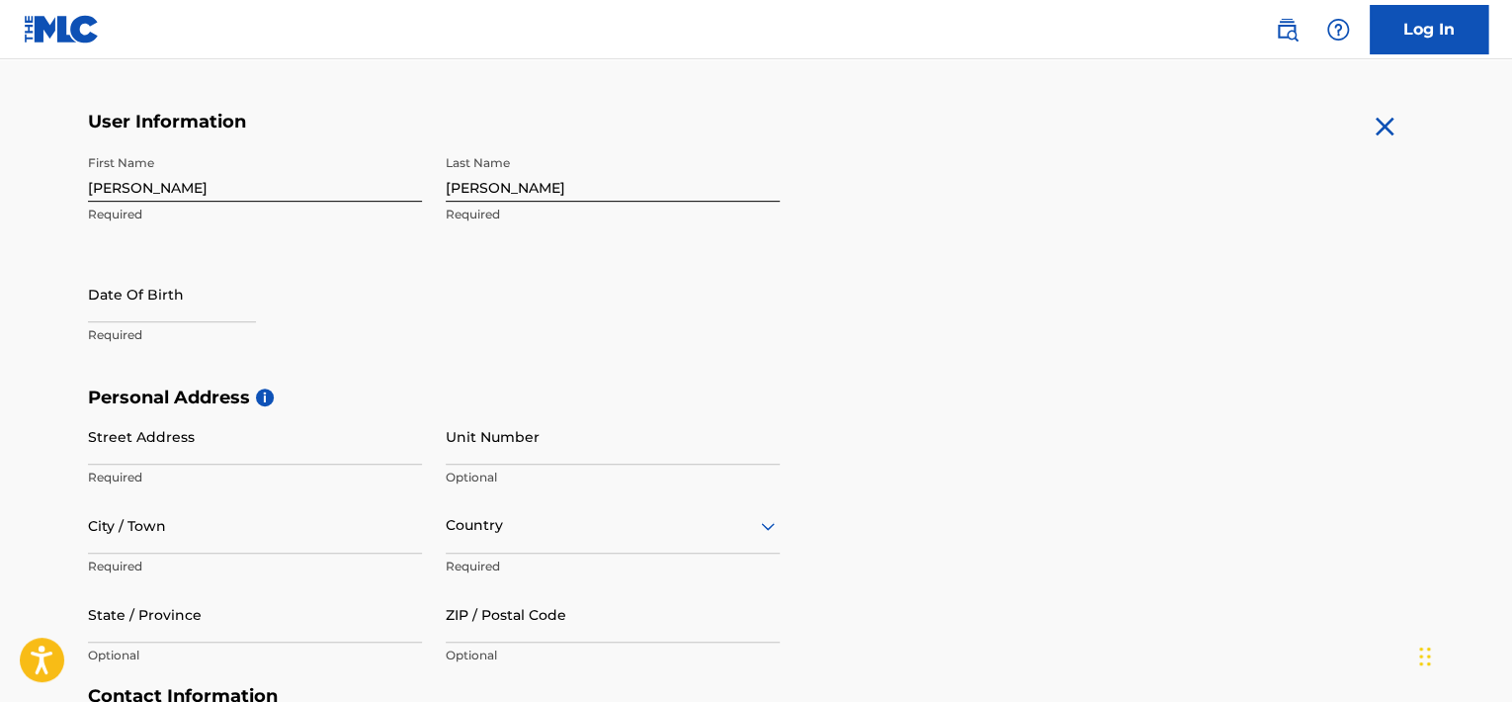
scroll to position [395, 0]
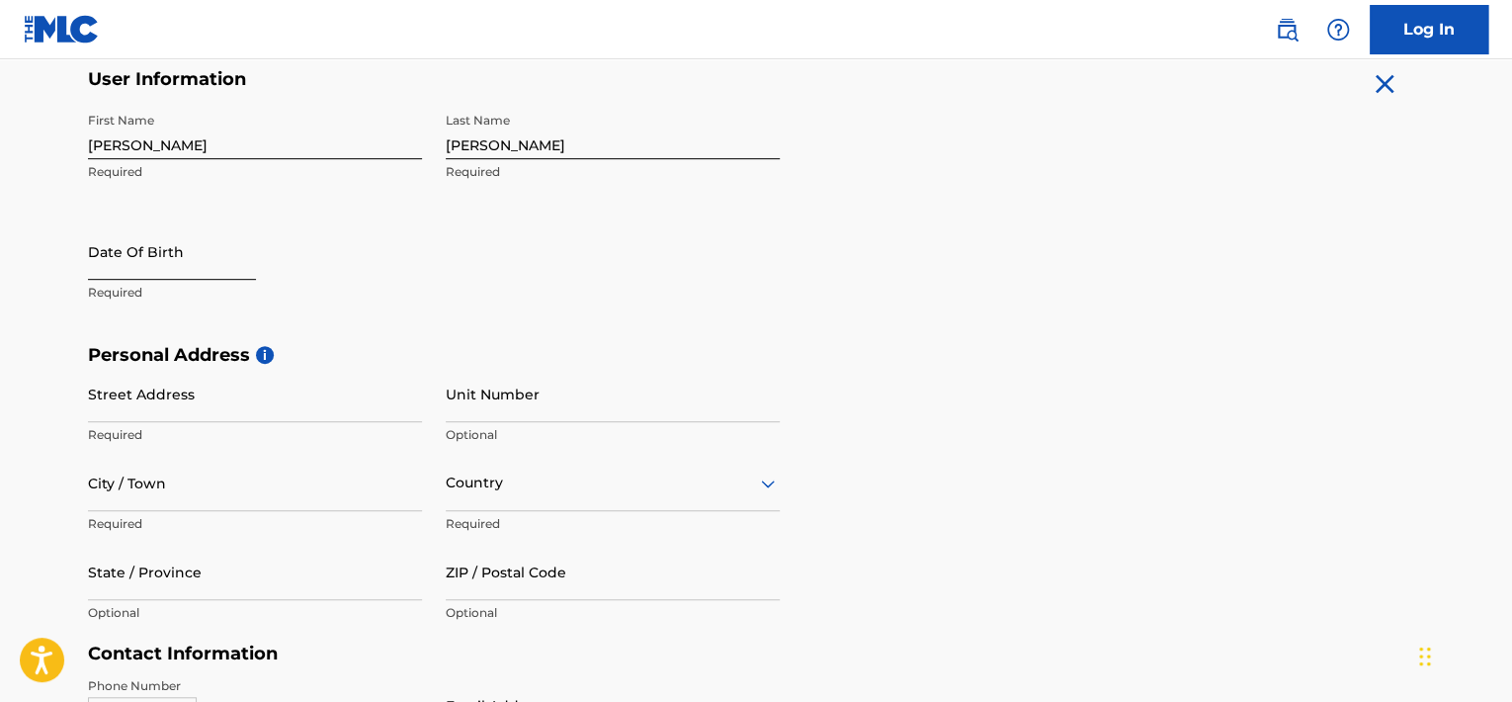
select select "8"
select select "2025"
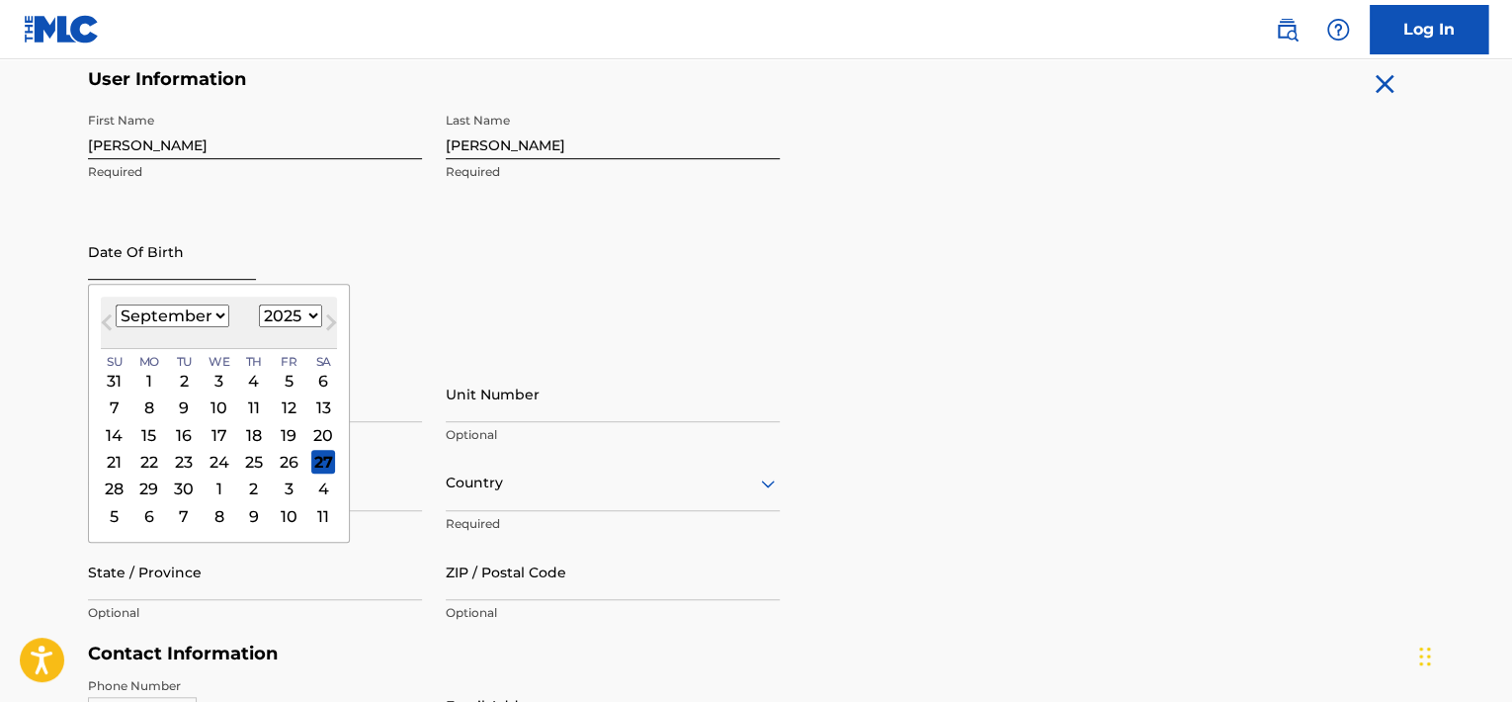
click at [202, 262] on input "text" at bounding box center [172, 251] width 168 height 56
click at [198, 320] on select "January February March April May June July August September October November De…" at bounding box center [173, 315] width 114 height 23
select select "3"
click at [116, 304] on select "January February March April May June July August September October November De…" at bounding box center [173, 315] width 114 height 23
click at [111, 434] on div "13" at bounding box center [115, 435] width 24 height 24
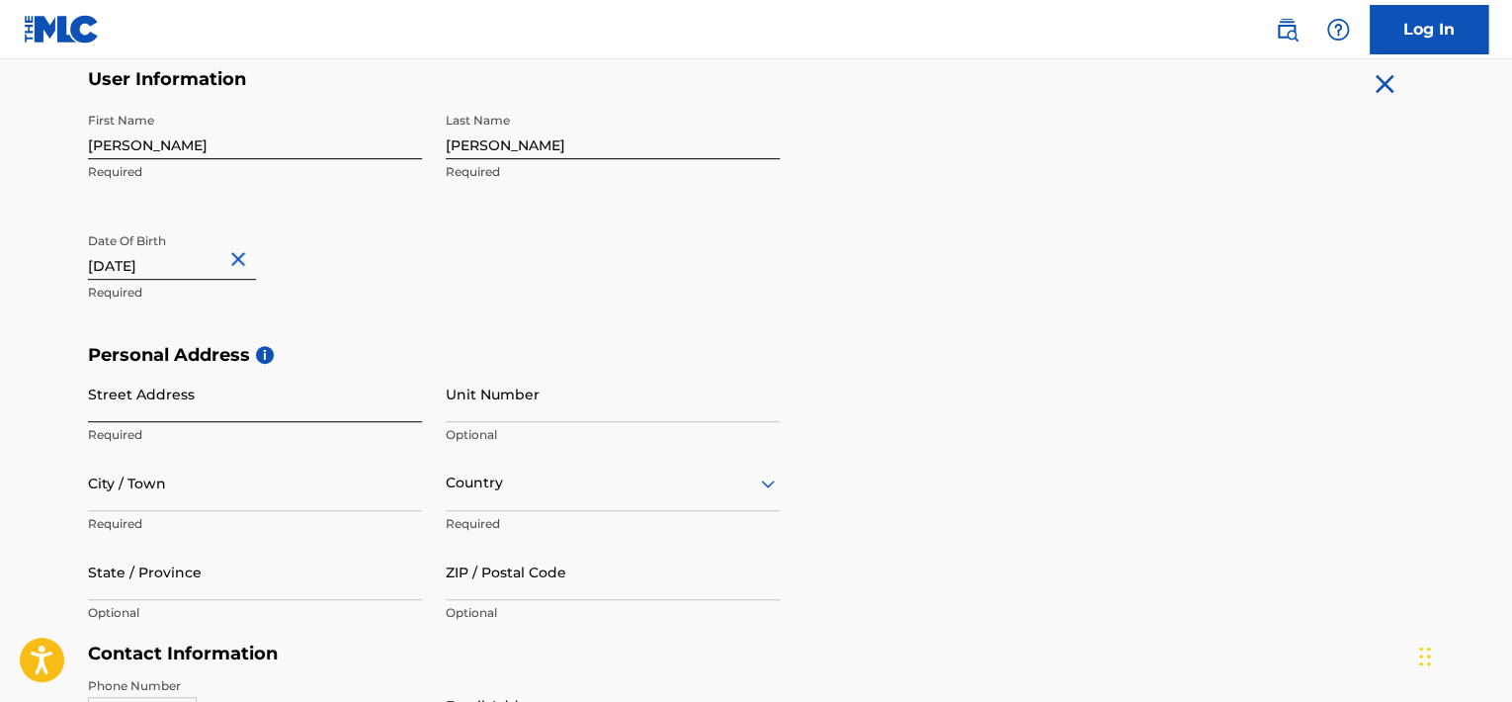
type input "[DATE]"
click at [165, 408] on input "Street Address" at bounding box center [255, 394] width 334 height 56
type input "[STREET_ADDRESS][PERSON_NAME]"
type input "[GEOGRAPHIC_DATA]"
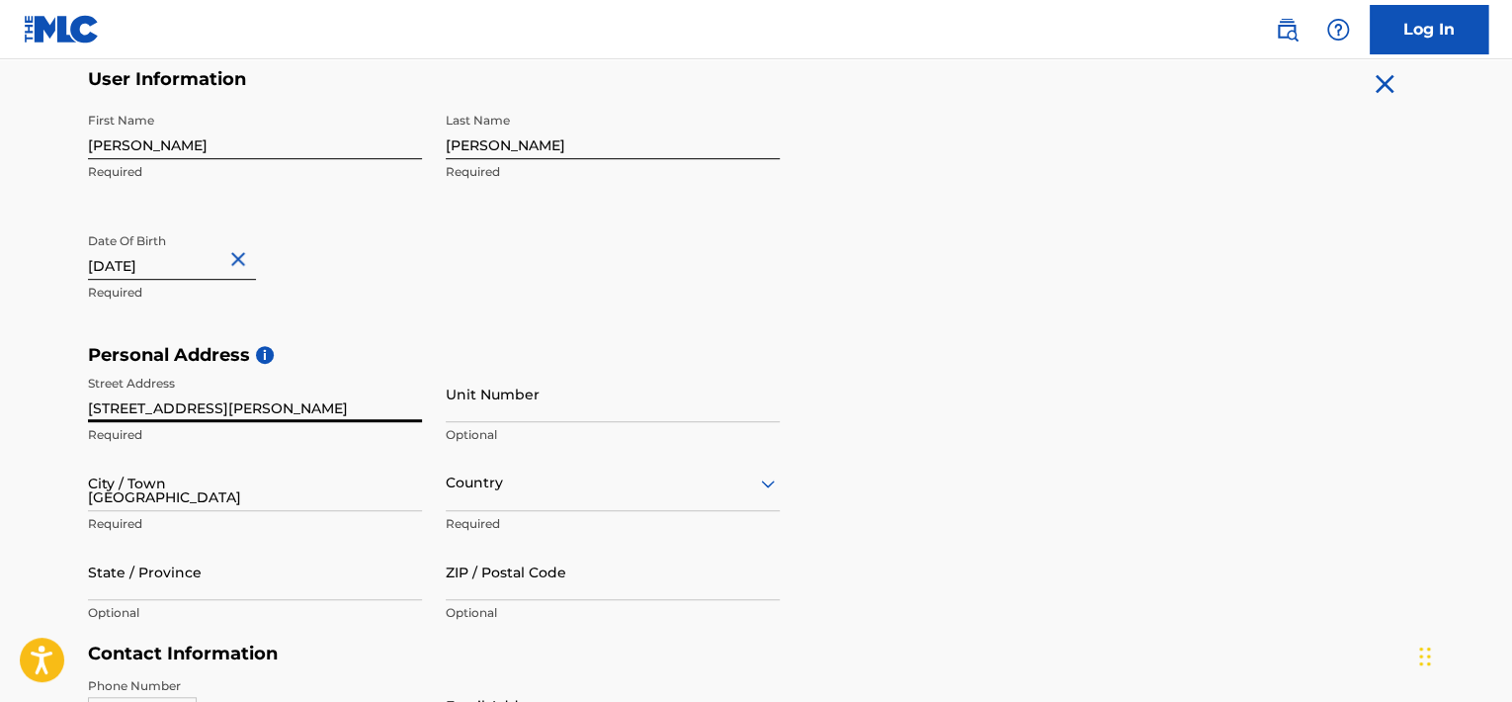
type input "07307"
type input "551"
type input "3800577"
type input "[EMAIL_ADDRESS][DOMAIN_NAME]"
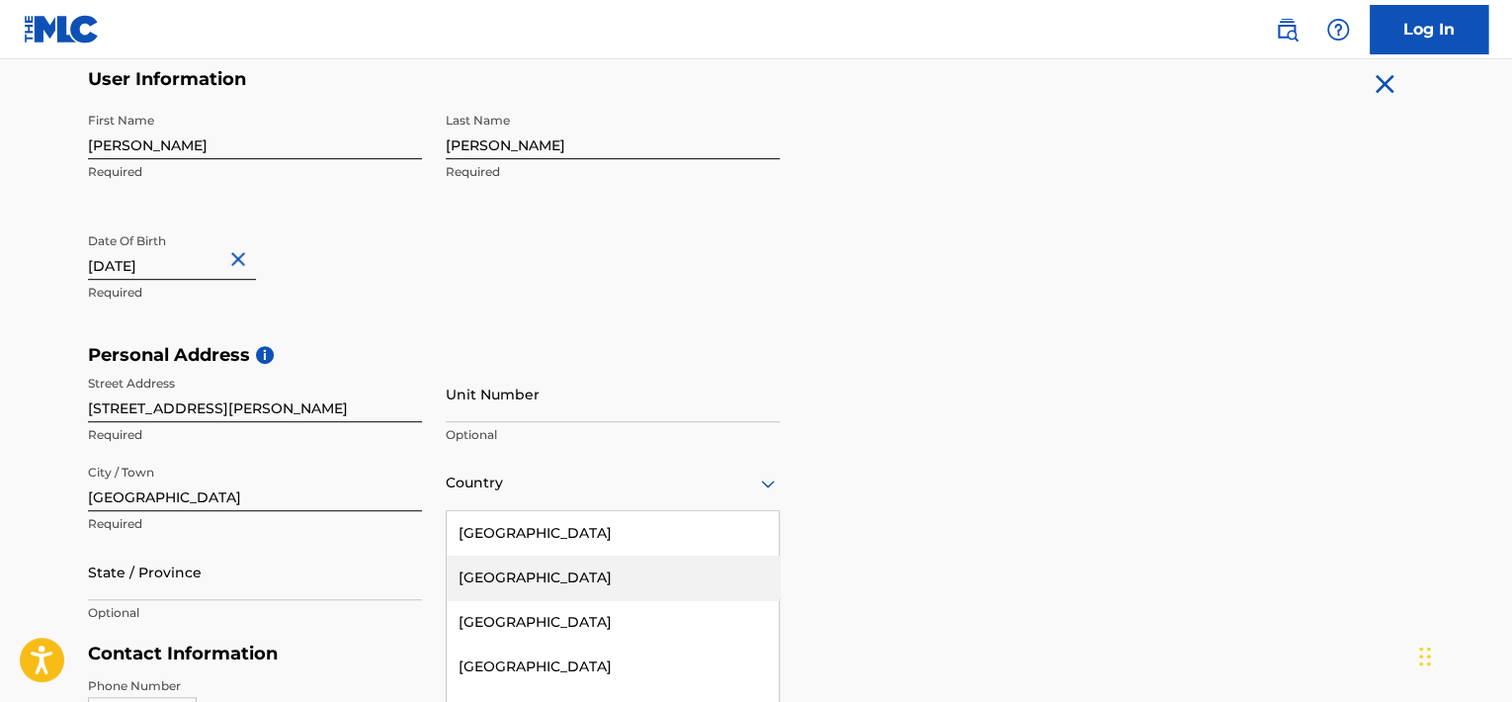
click at [501, 487] on div "223 results available. Use Up and Down to choose options, press Enter to select…" at bounding box center [613, 483] width 334 height 56
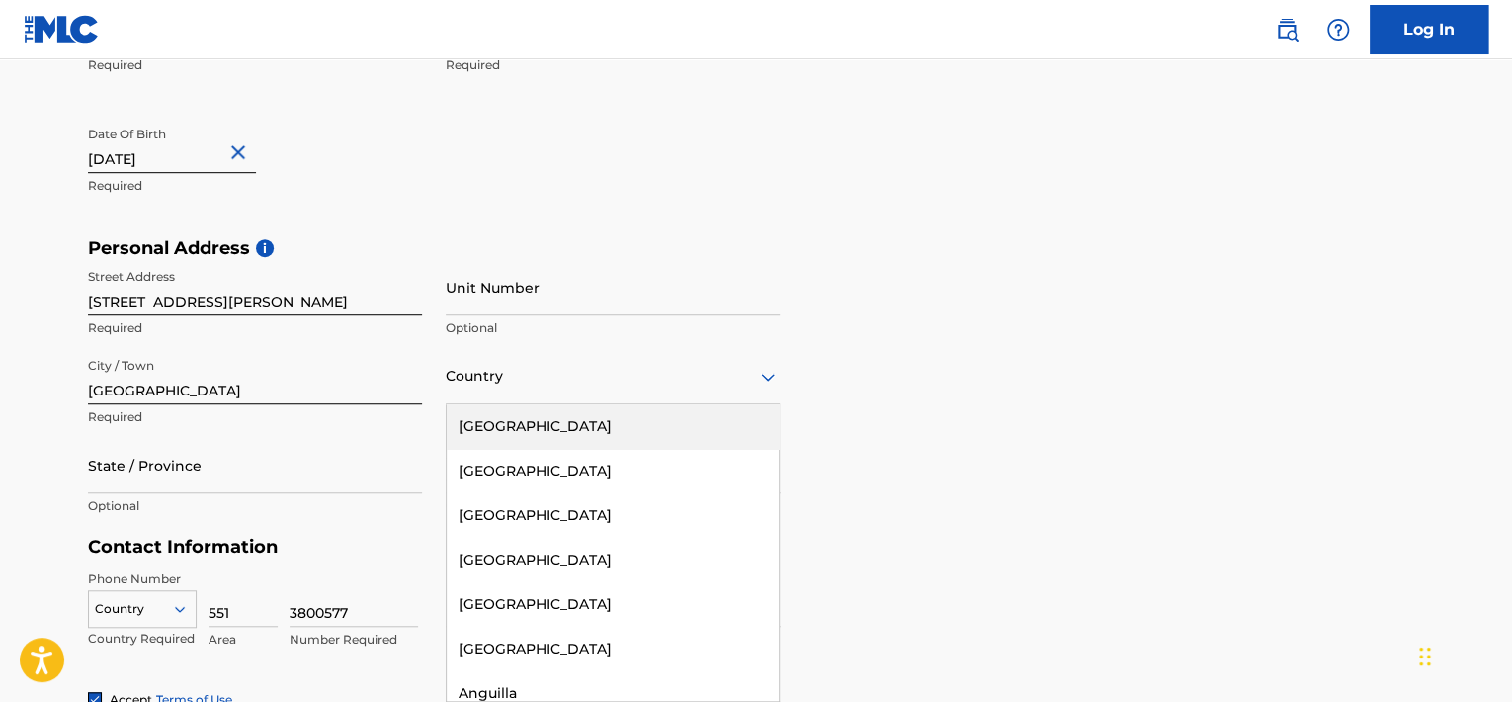
click at [518, 419] on div "[GEOGRAPHIC_DATA]" at bounding box center [613, 426] width 332 height 44
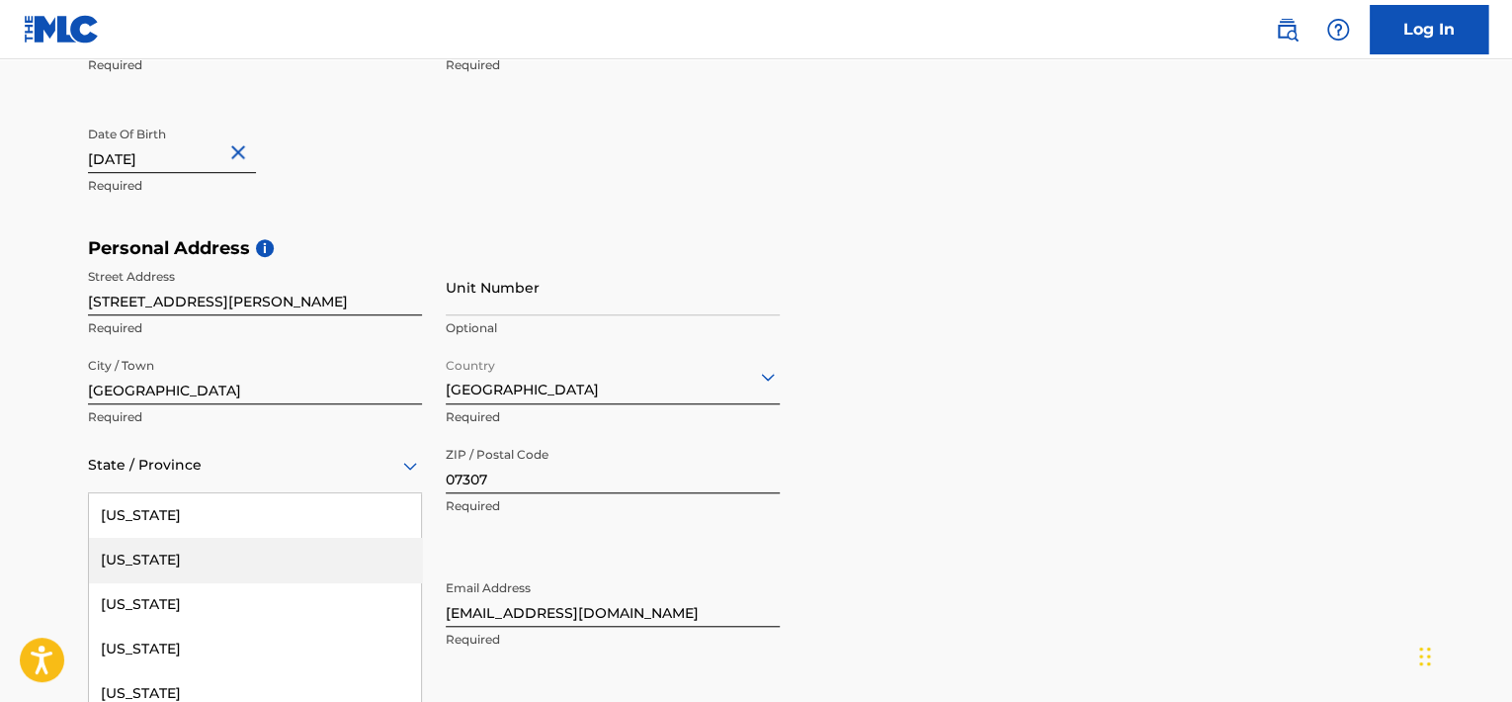
scroll to position [590, 0]
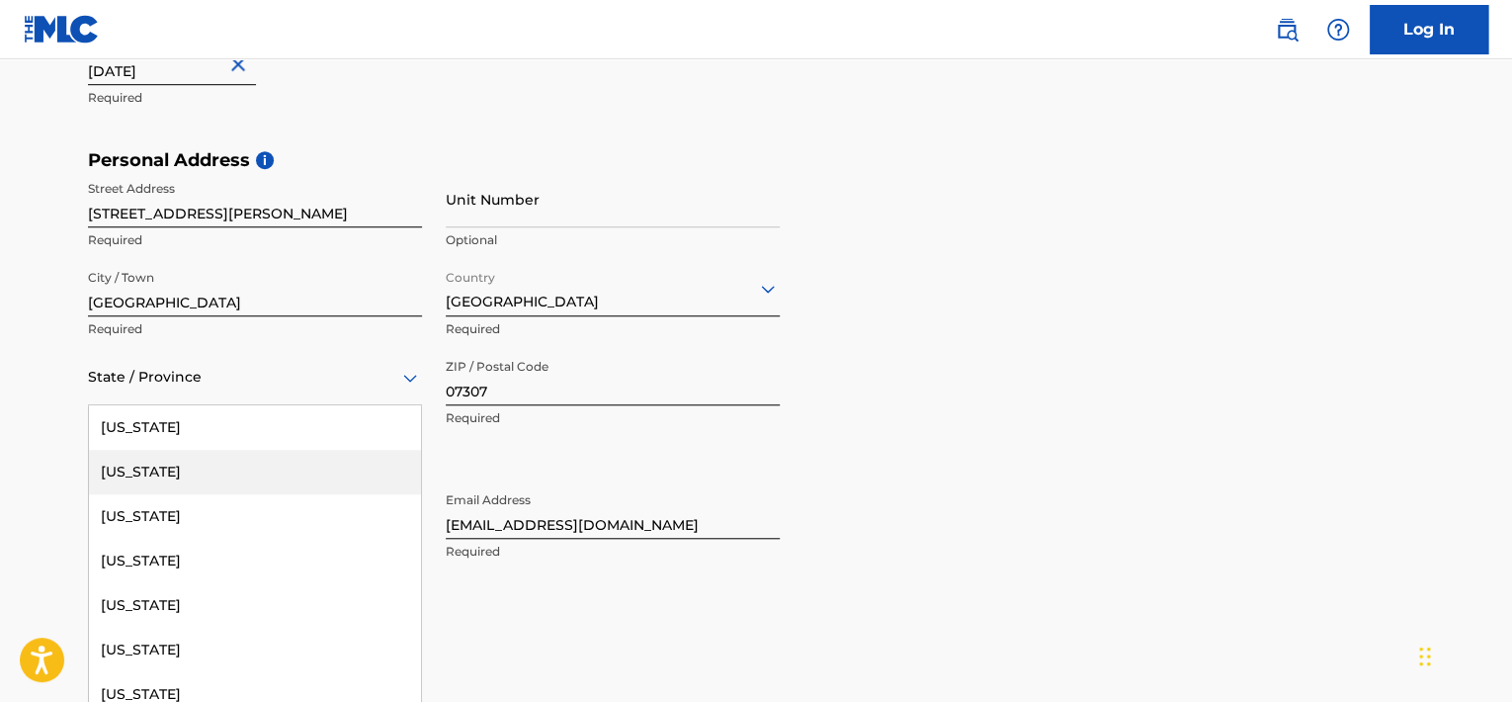
click at [356, 405] on div "57 results available. Use Up and Down to choose options, press Enter to select …" at bounding box center [255, 377] width 334 height 56
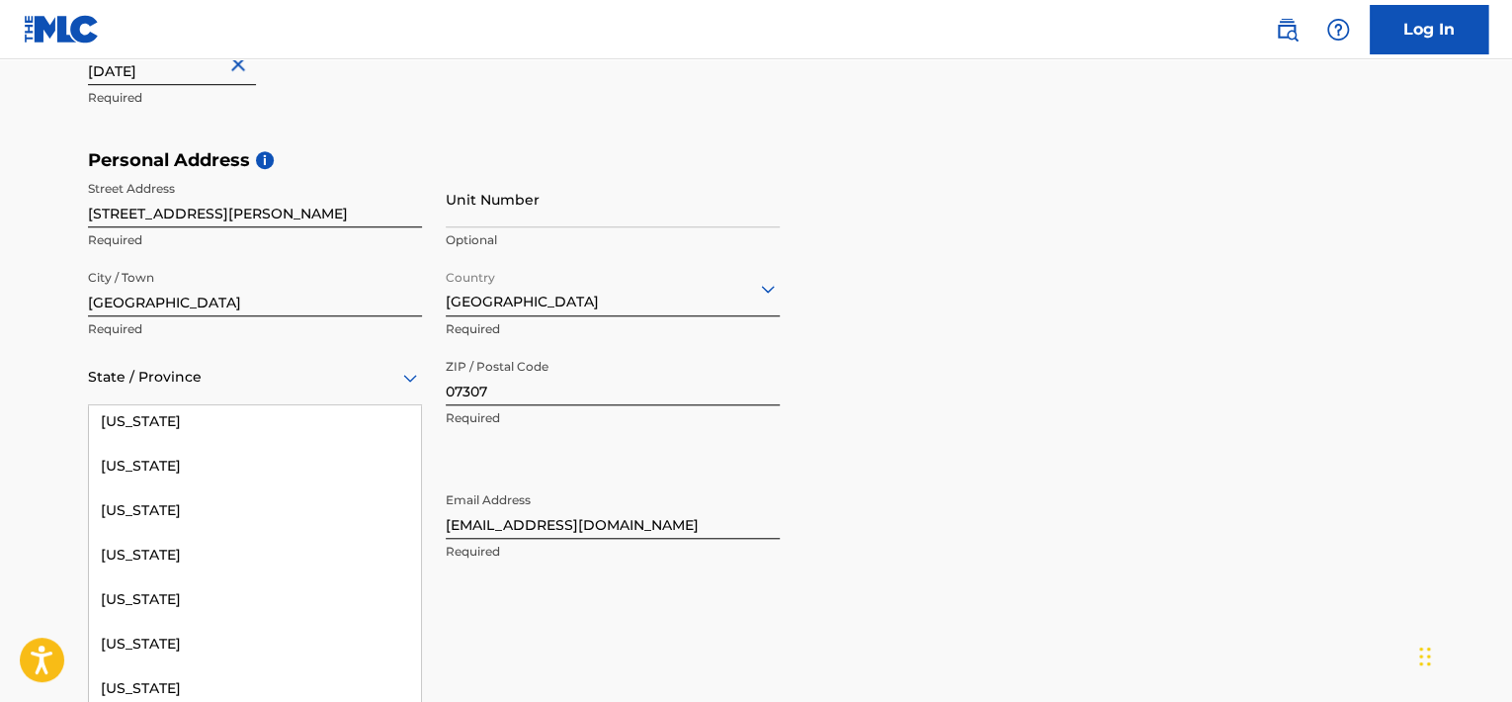
scroll to position [1267, 0]
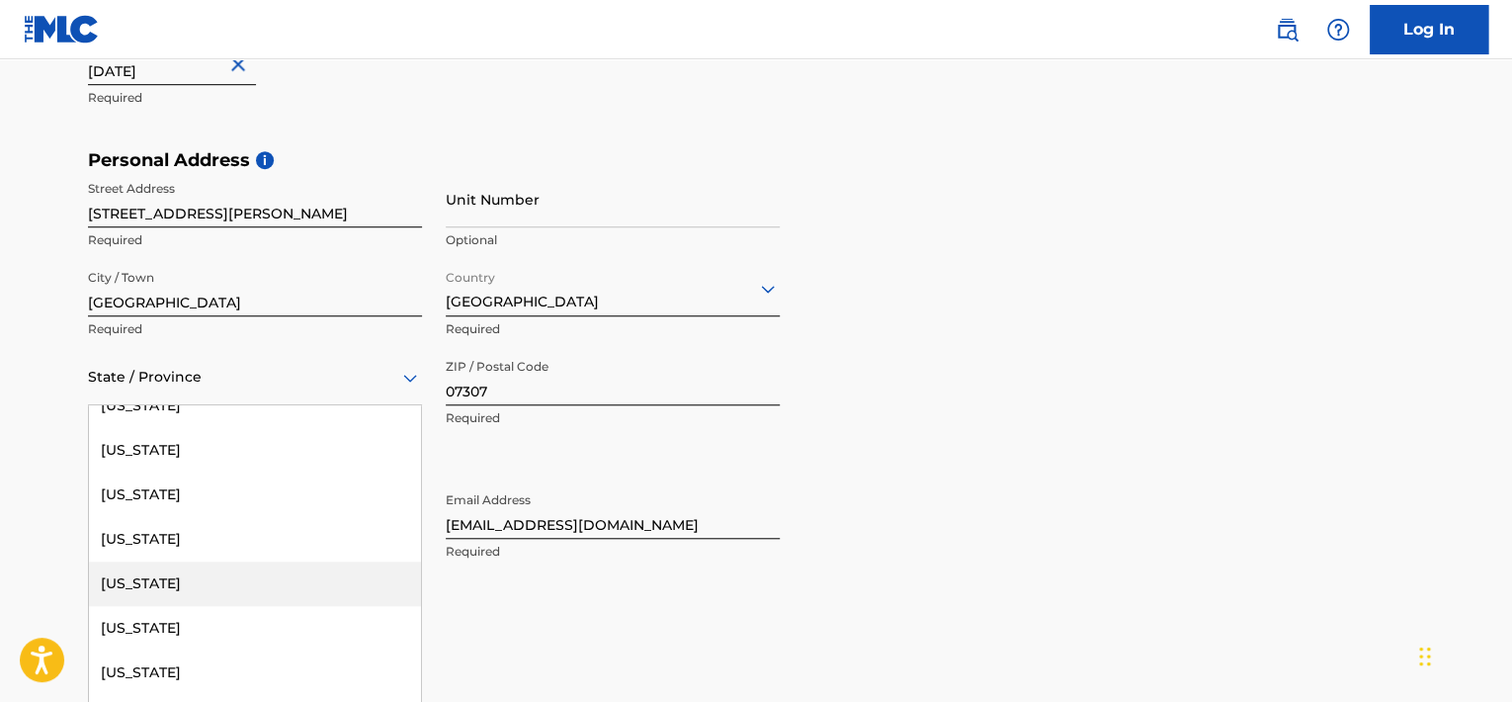
click at [266, 567] on div "[US_STATE]" at bounding box center [255, 583] width 332 height 44
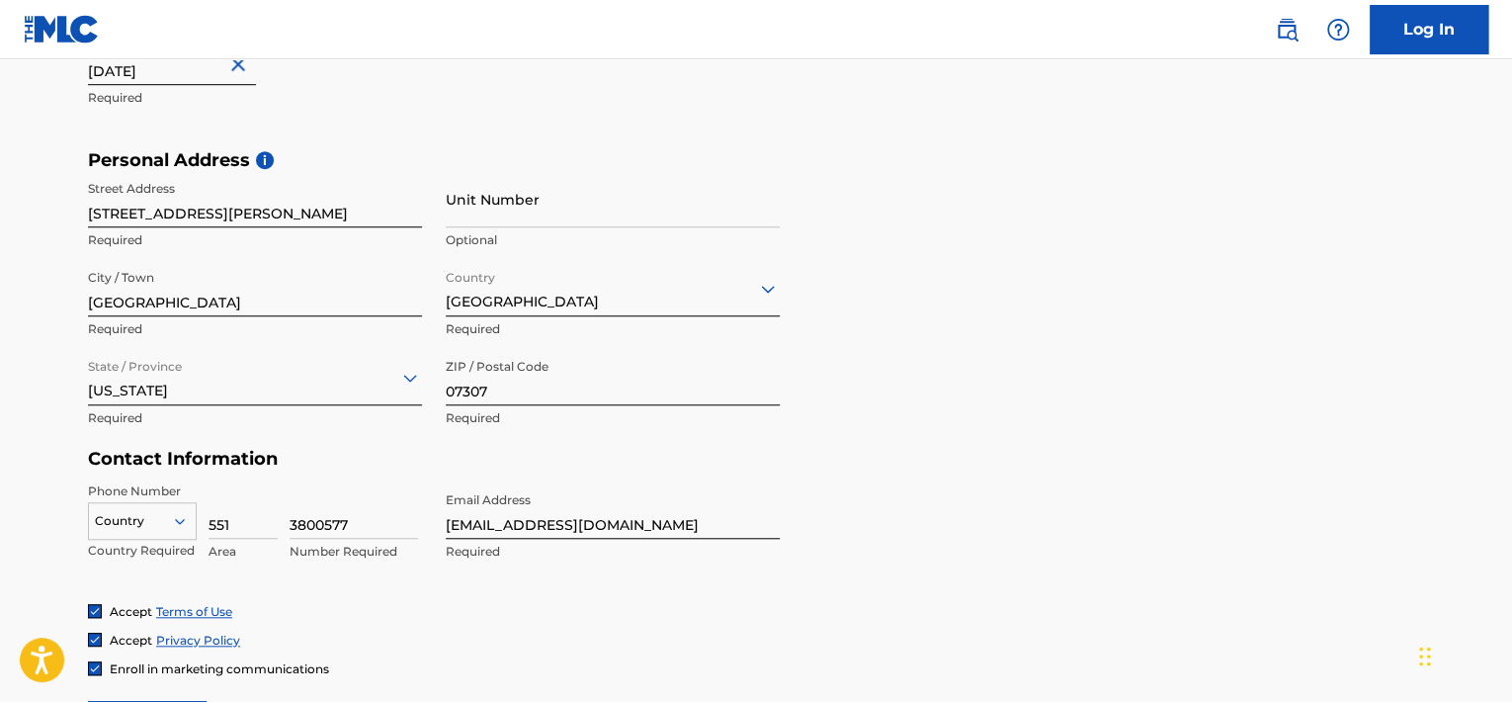
click at [838, 495] on form "User Information First Name [PERSON_NAME] Required Last Name [PERSON_NAME] Requ…" at bounding box center [756, 312] width 1336 height 876
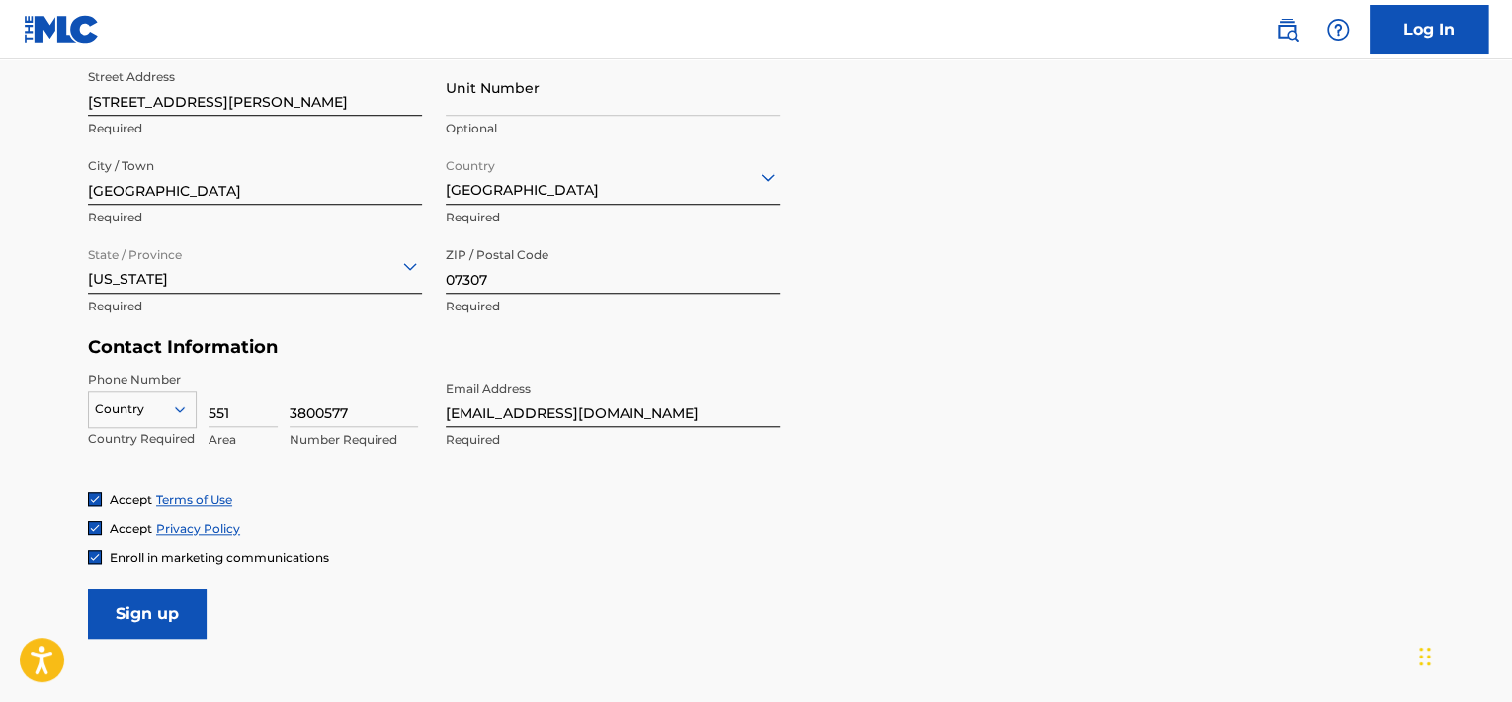
scroll to position [708, 0]
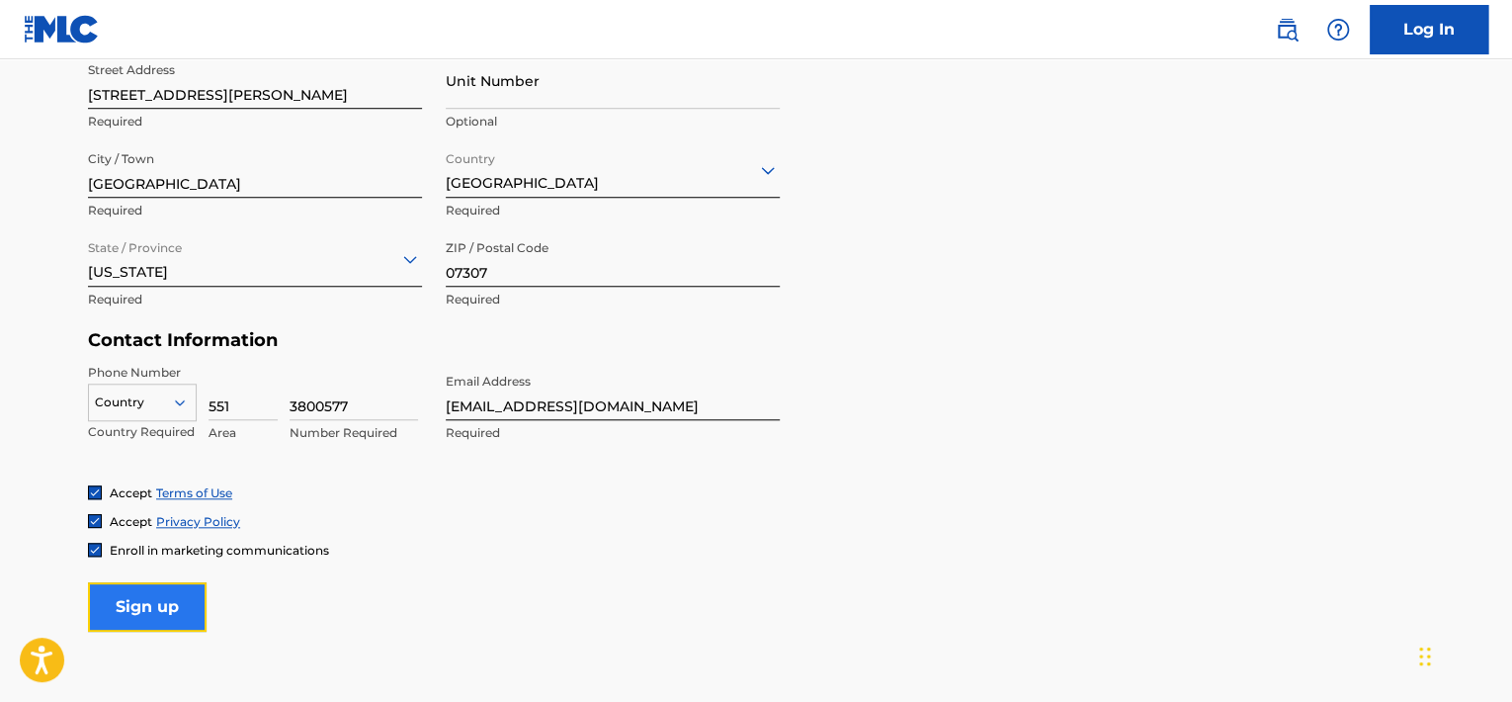
click at [150, 592] on input "Sign up" at bounding box center [147, 606] width 119 height 49
click at [170, 412] on div "option , selected. Select is focused ,type to refine list, press Down to open t…" at bounding box center [142, 398] width 109 height 30
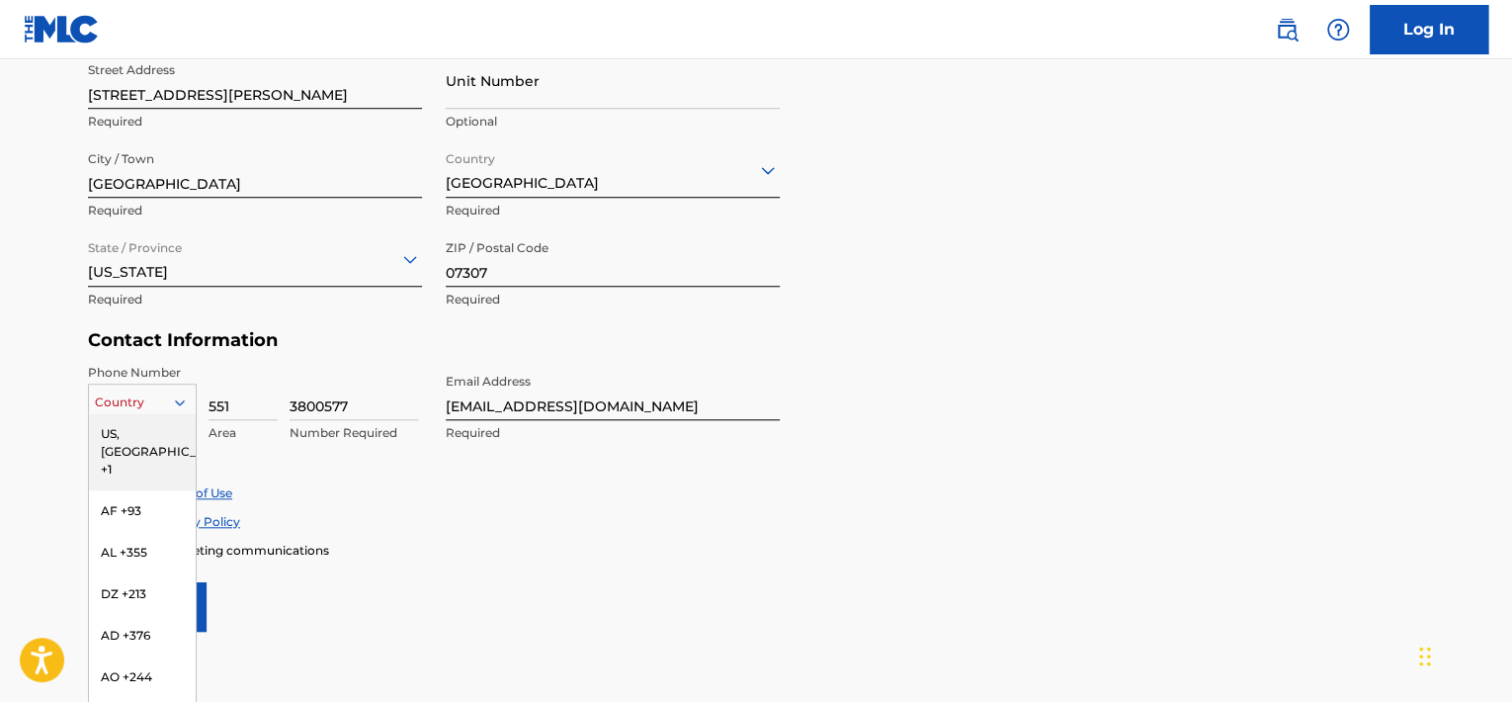
scroll to position [716, 0]
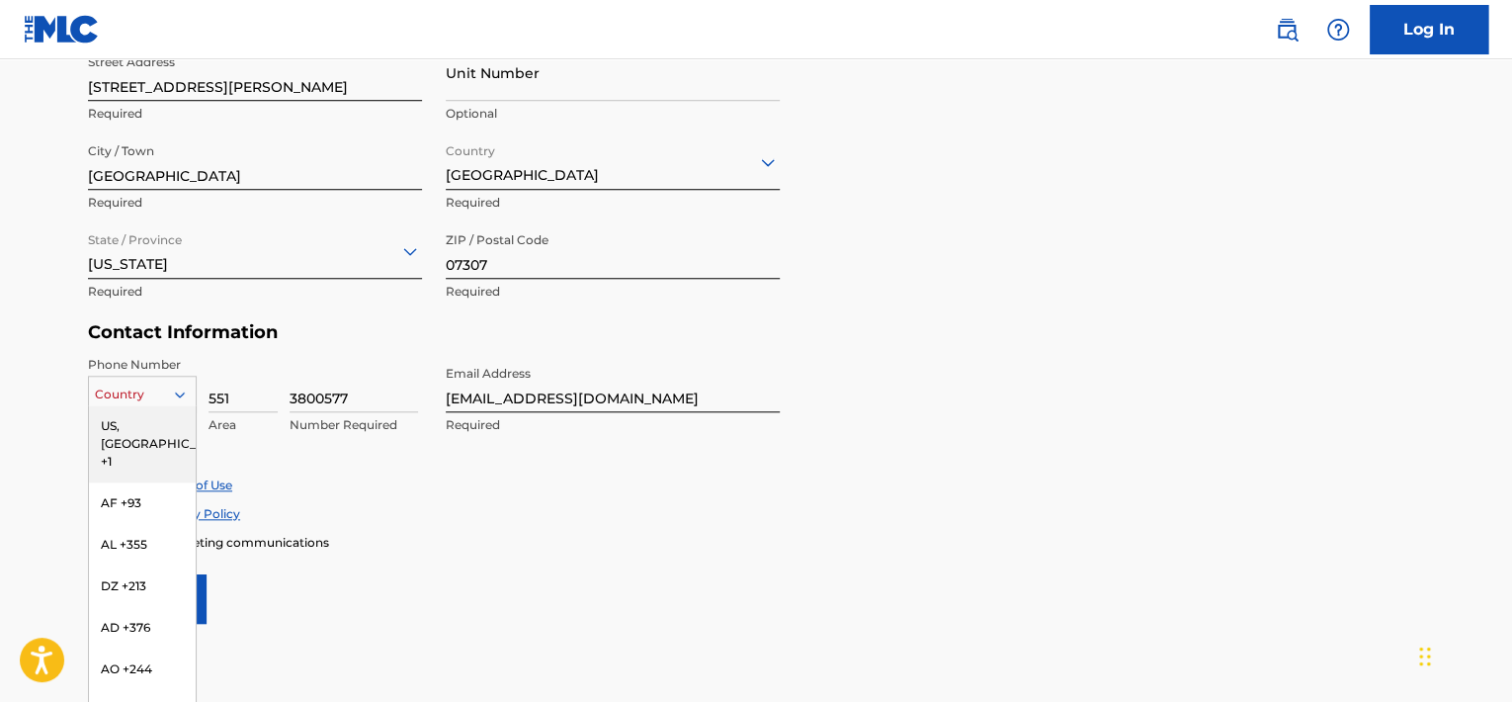
click at [138, 436] on div "US, [GEOGRAPHIC_DATA] +1" at bounding box center [142, 443] width 107 height 77
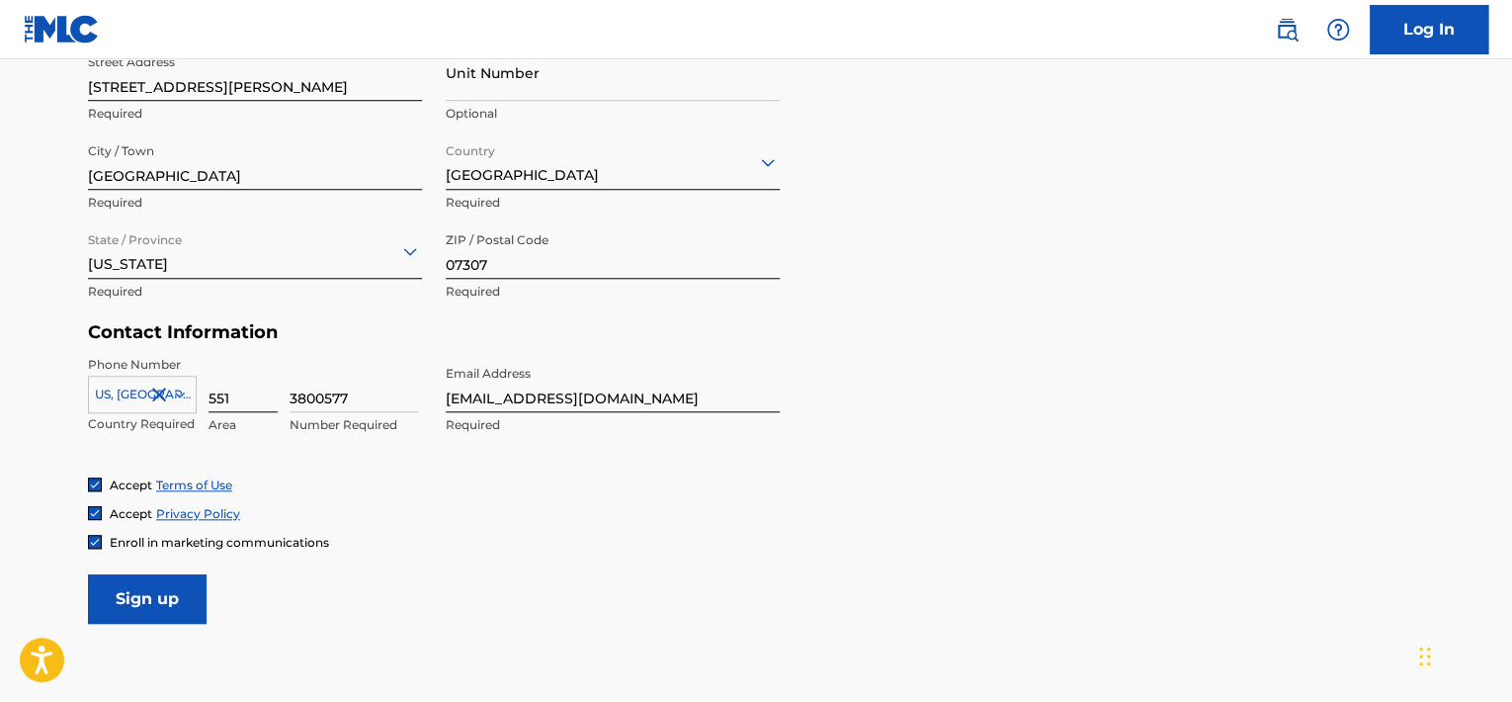
drag, startPoint x: 359, startPoint y: 408, endPoint x: 253, endPoint y: 407, distance: 105.7
click at [253, 407] on div "[GEOGRAPHIC_DATA], [GEOGRAPHIC_DATA] +1 Country Required 551 Area 3800577 Numbe…" at bounding box center [255, 400] width 334 height 89
click at [242, 389] on input "551" at bounding box center [242, 384] width 69 height 56
type input "5"
type input "201"
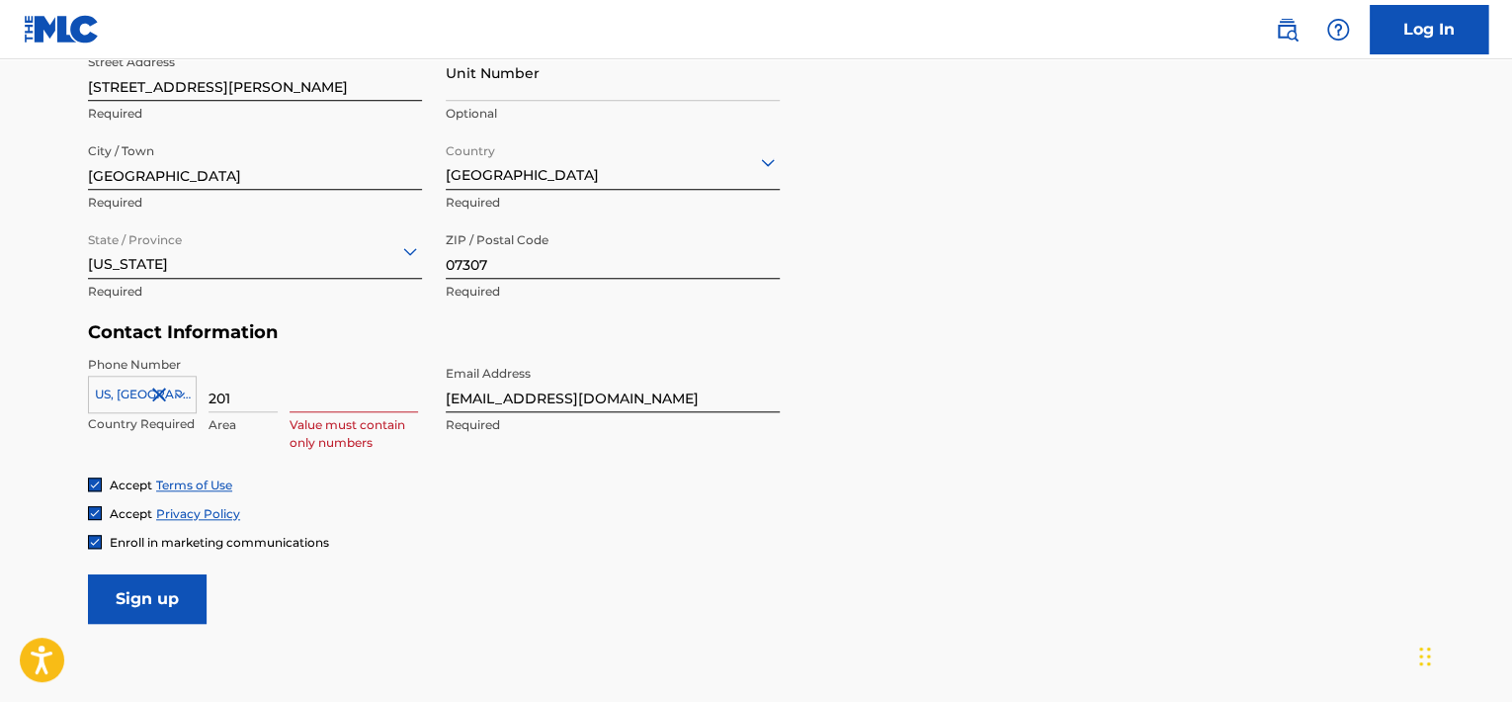
click at [312, 403] on input at bounding box center [353, 384] width 128 height 56
type input "9187624"
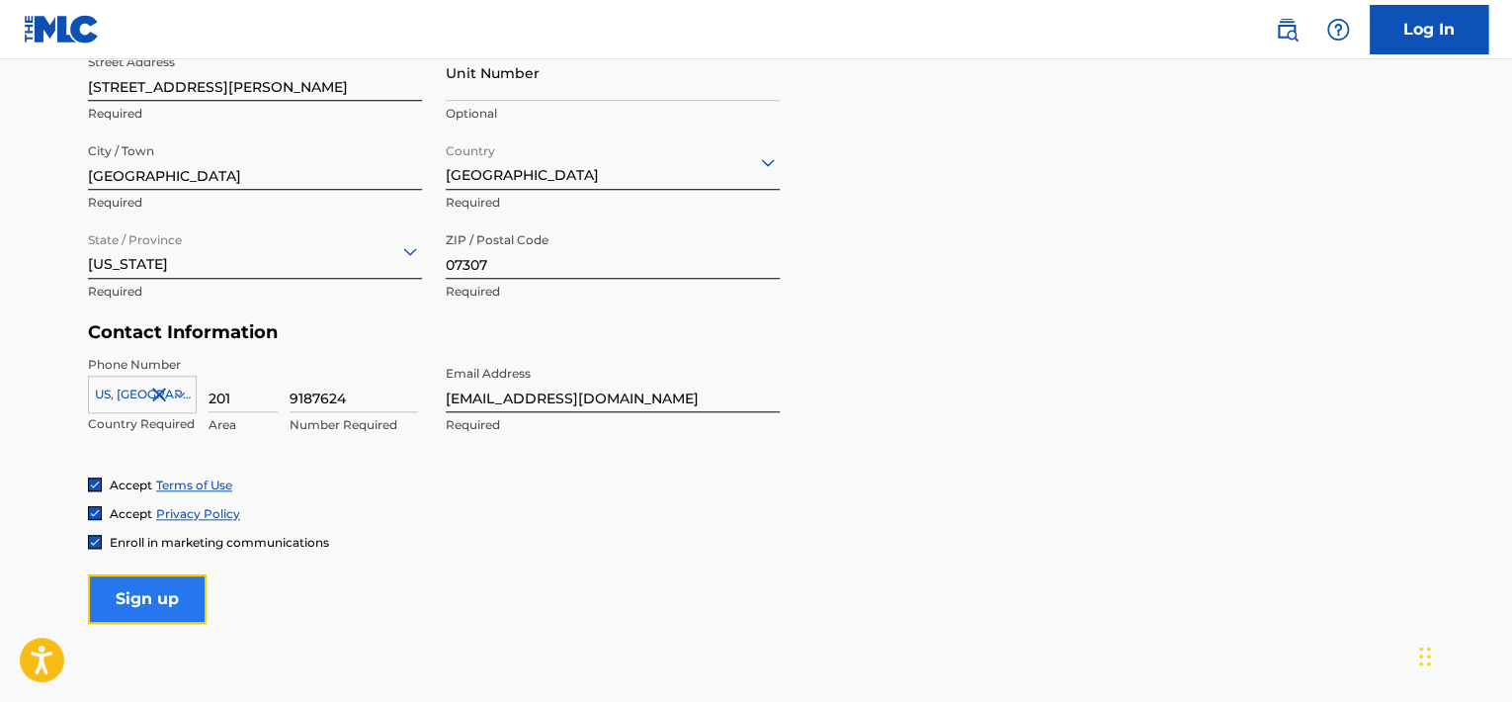
click at [138, 602] on input "Sign up" at bounding box center [147, 598] width 119 height 49
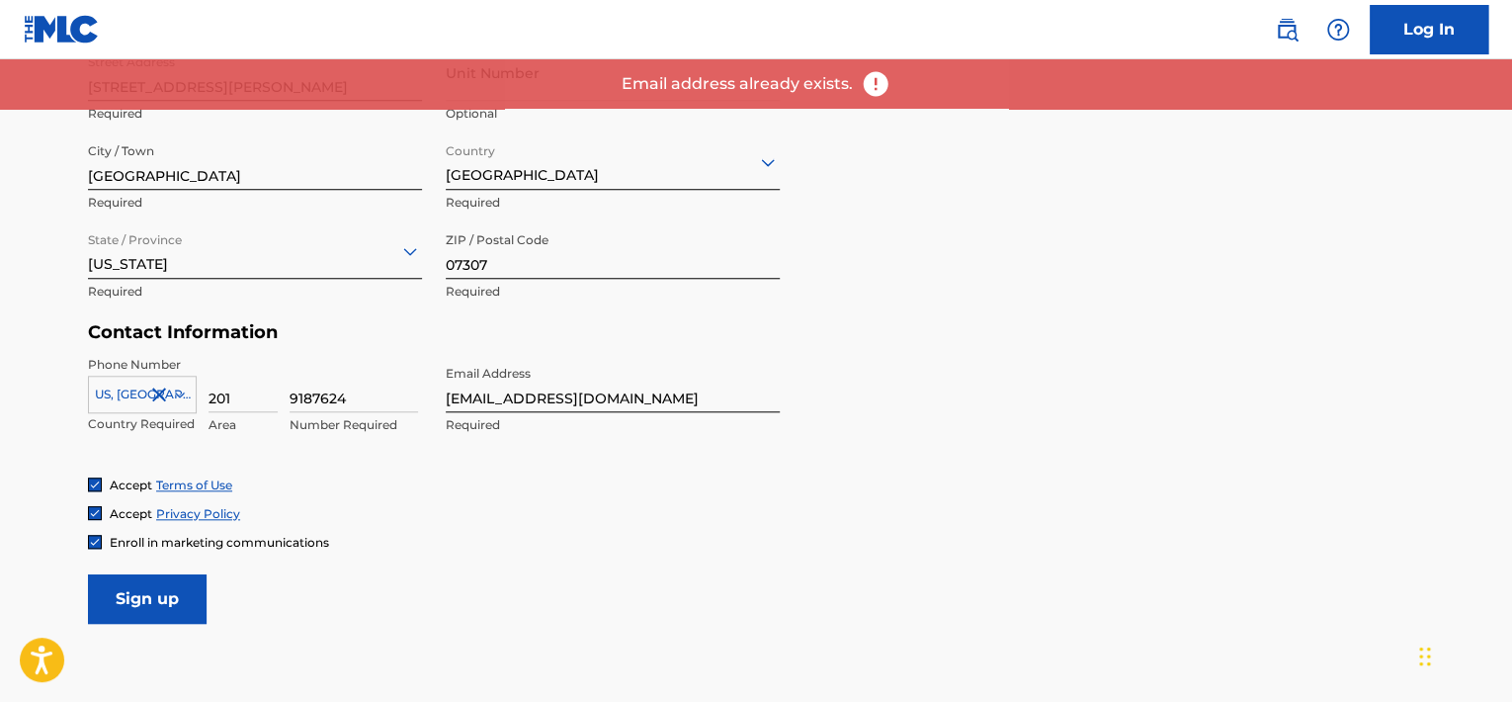
click at [942, 267] on div "Personal Address i Street Address [STREET_ADDRESS][GEOGRAPHIC_DATA][PERSON_NAME…" at bounding box center [756, 172] width 1336 height 299
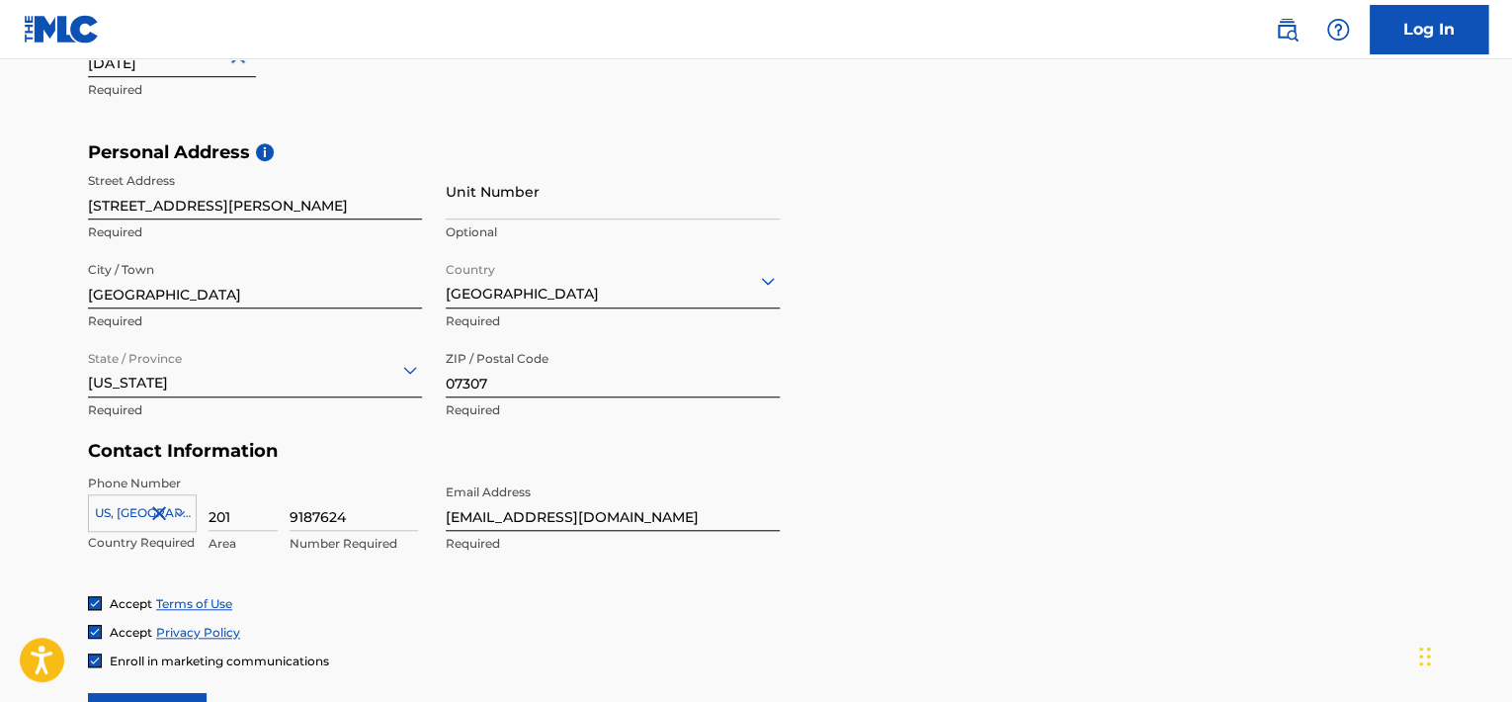
scroll to position [637, 0]
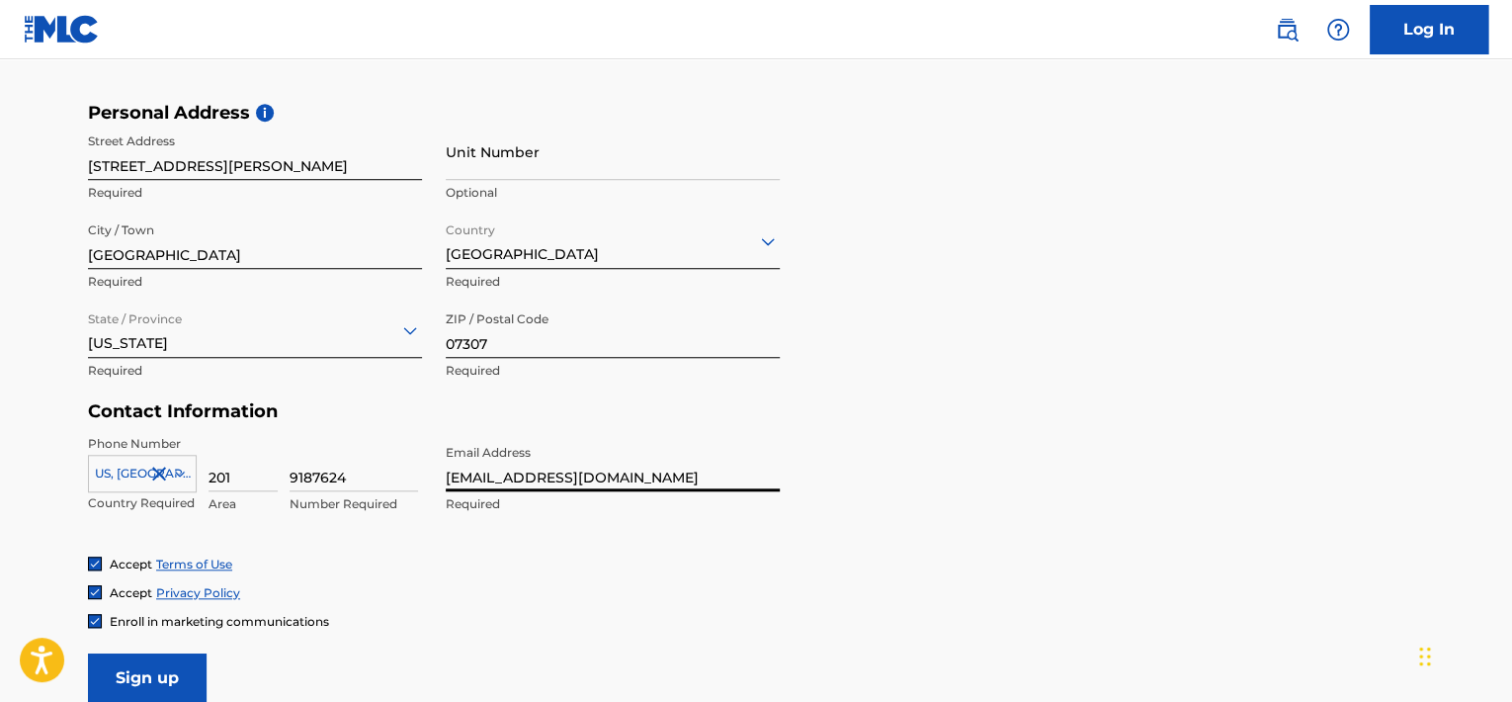
drag, startPoint x: 733, startPoint y: 479, endPoint x: 278, endPoint y: 533, distance: 458.6
click at [278, 533] on div "Phone Number [GEOGRAPHIC_DATA], [GEOGRAPHIC_DATA] +1 Country Required 201 Area …" at bounding box center [434, 495] width 692 height 121
type input "[EMAIL_ADDRESS][DOMAIN_NAME]"
click at [98, 681] on input "Sign up" at bounding box center [147, 677] width 119 height 49
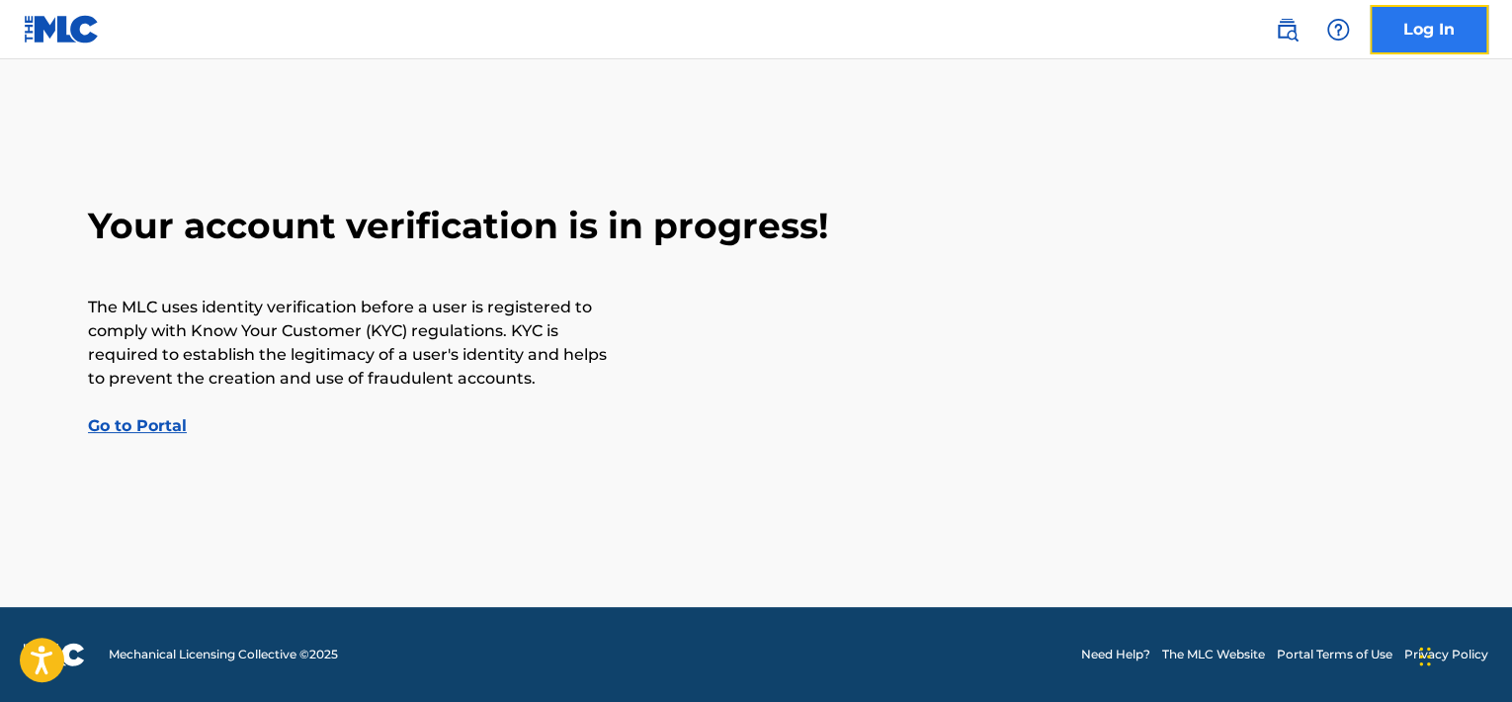
click at [1443, 29] on link "Log In" at bounding box center [1428, 29] width 119 height 49
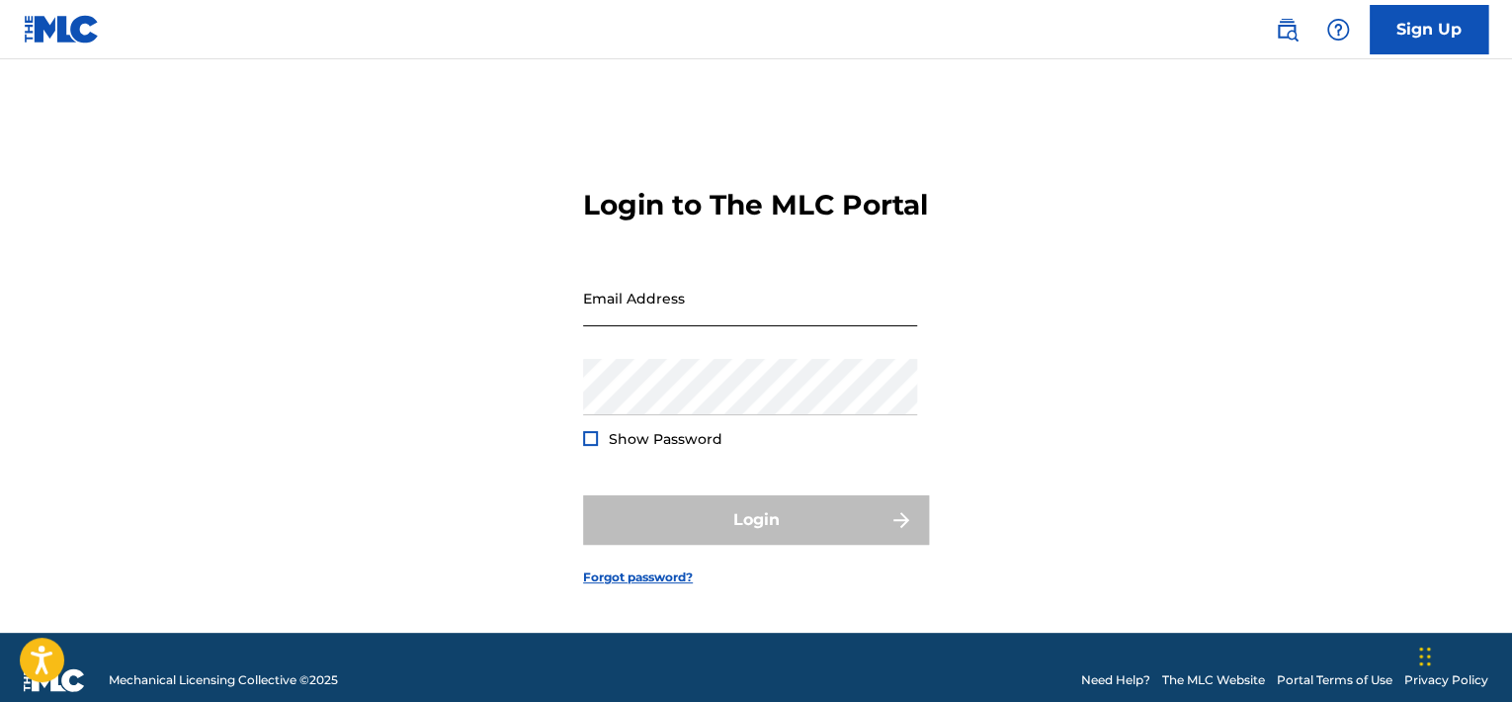
type input "[EMAIL_ADDRESS][DOMAIN_NAME]"
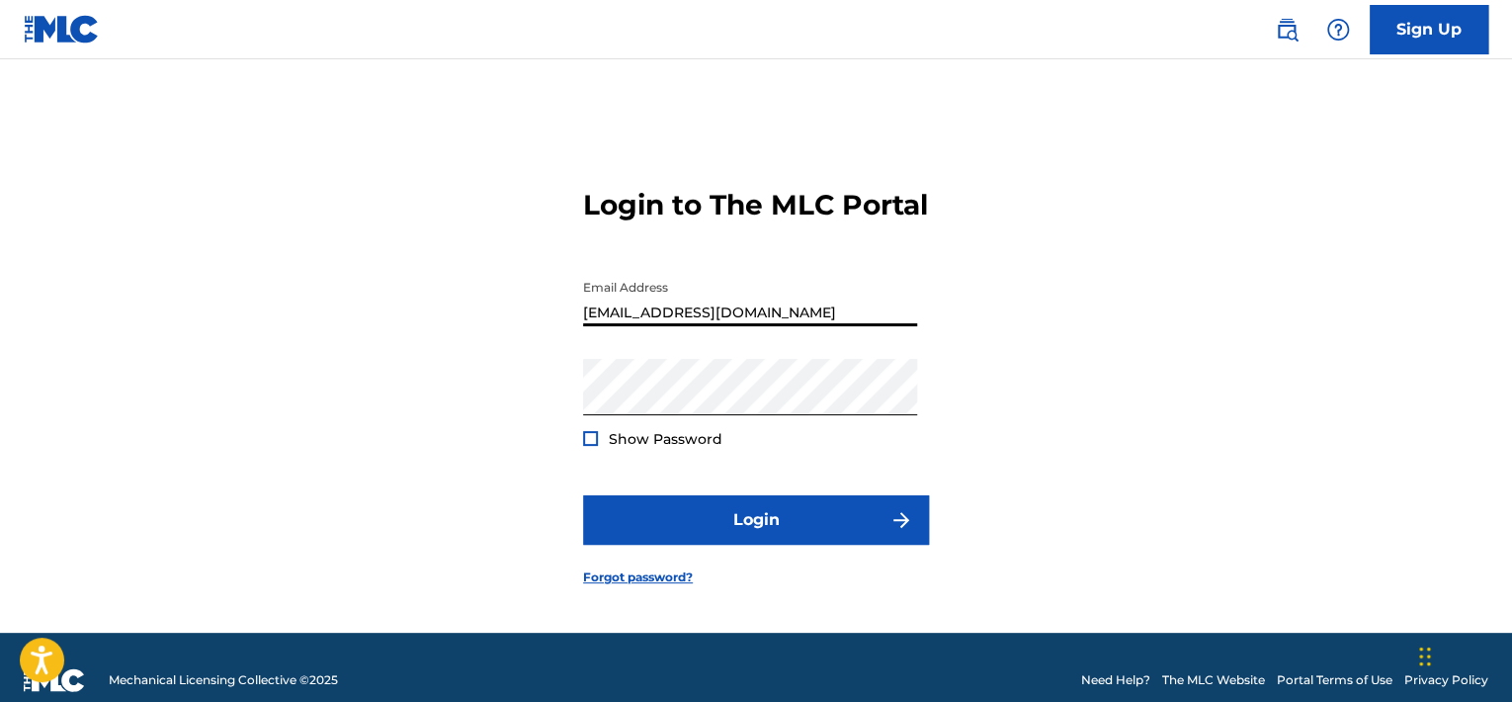
click at [830, 326] on input "[EMAIL_ADDRESS][DOMAIN_NAME]" at bounding box center [750, 298] width 334 height 56
drag, startPoint x: 830, startPoint y: 326, endPoint x: 535, endPoint y: 308, distance: 296.0
click at [535, 308] on div "Login to The MLC Portal Email Address [EMAIL_ADDRESS][DOMAIN_NAME] Password Sho…" at bounding box center [755, 371] width 1383 height 524
type input "[EMAIL_ADDRESS][DOMAIN_NAME]"
click at [488, 431] on div "Login to The MLC Portal Email Address [EMAIL_ADDRESS][DOMAIN_NAME] Password Sho…" at bounding box center [755, 371] width 1383 height 524
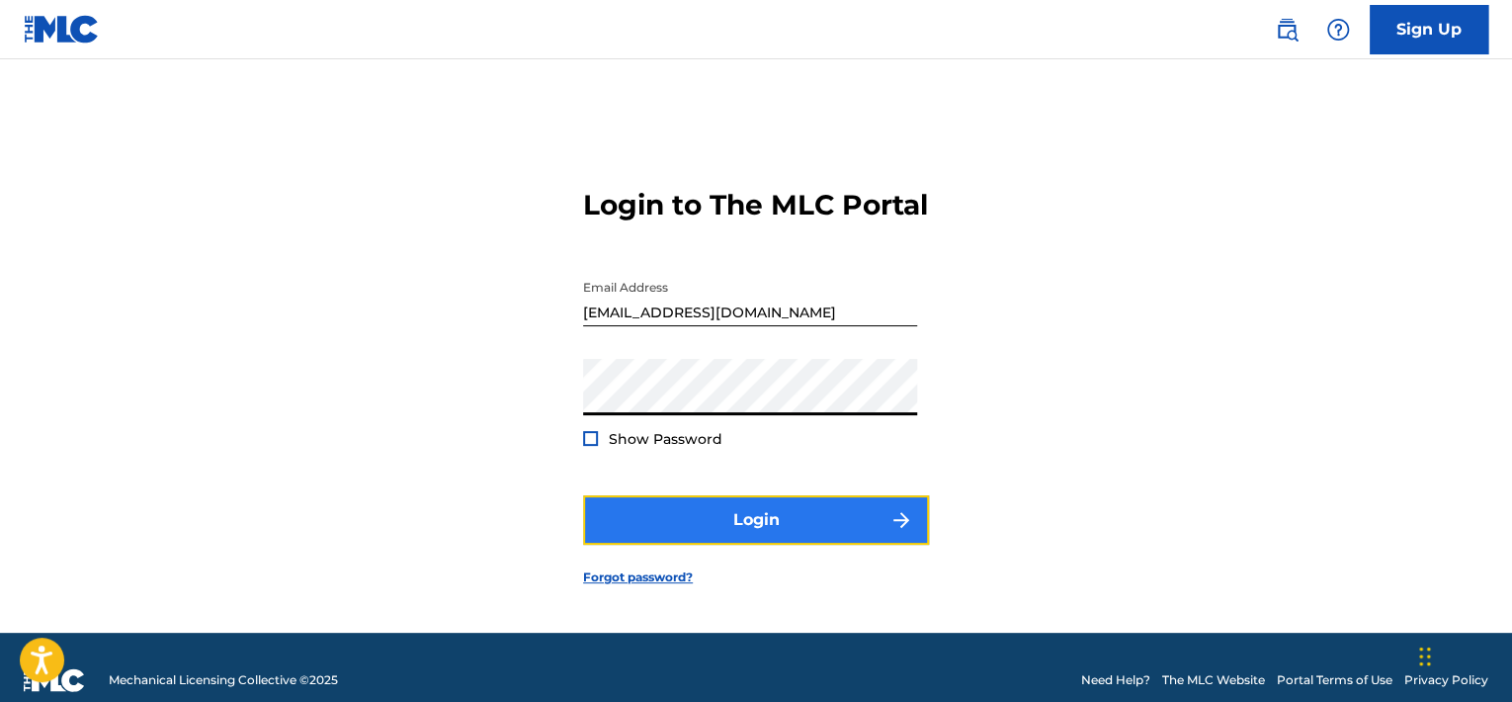
click at [696, 531] on button "Login" at bounding box center [756, 519] width 346 height 49
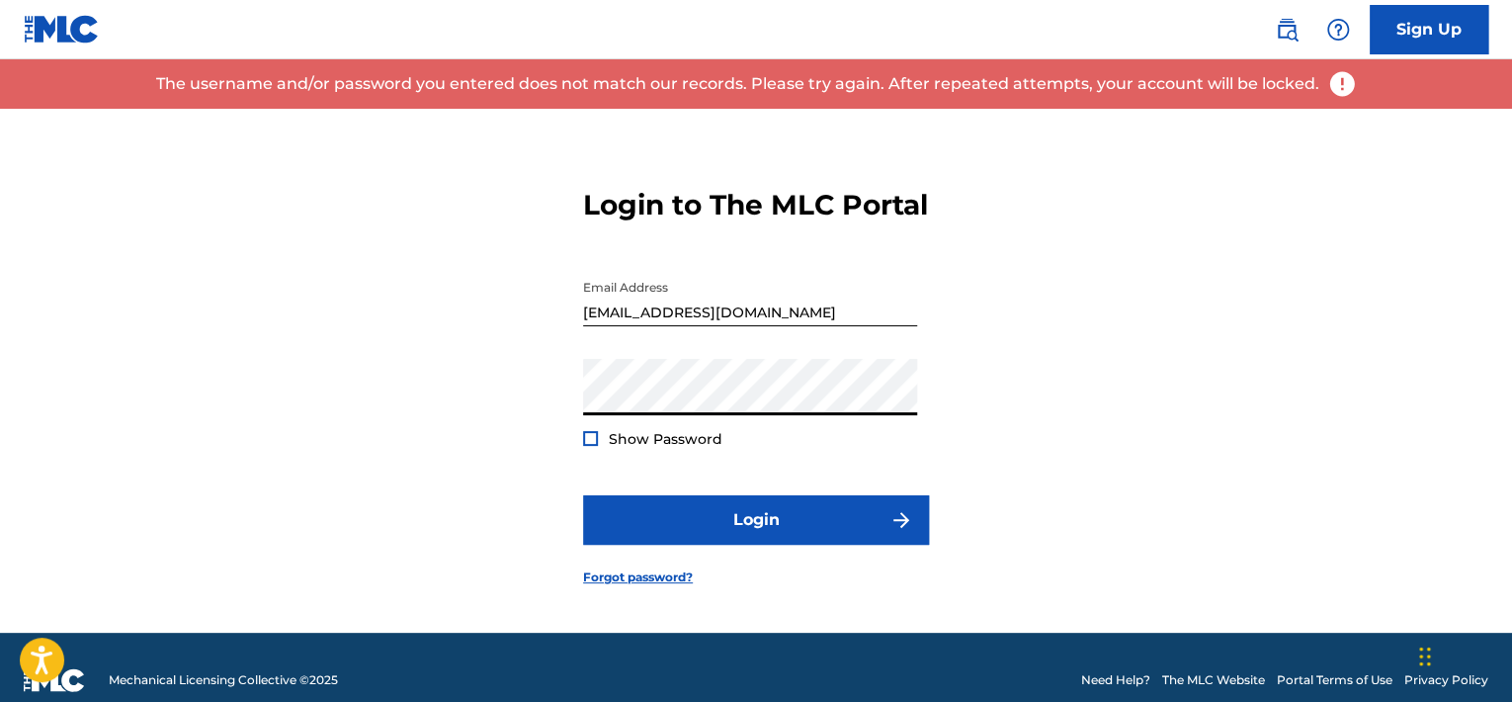
click at [482, 372] on div "Login to The MLC Portal Email Address [EMAIL_ADDRESS][DOMAIN_NAME] Password Sho…" at bounding box center [755, 371] width 1383 height 524
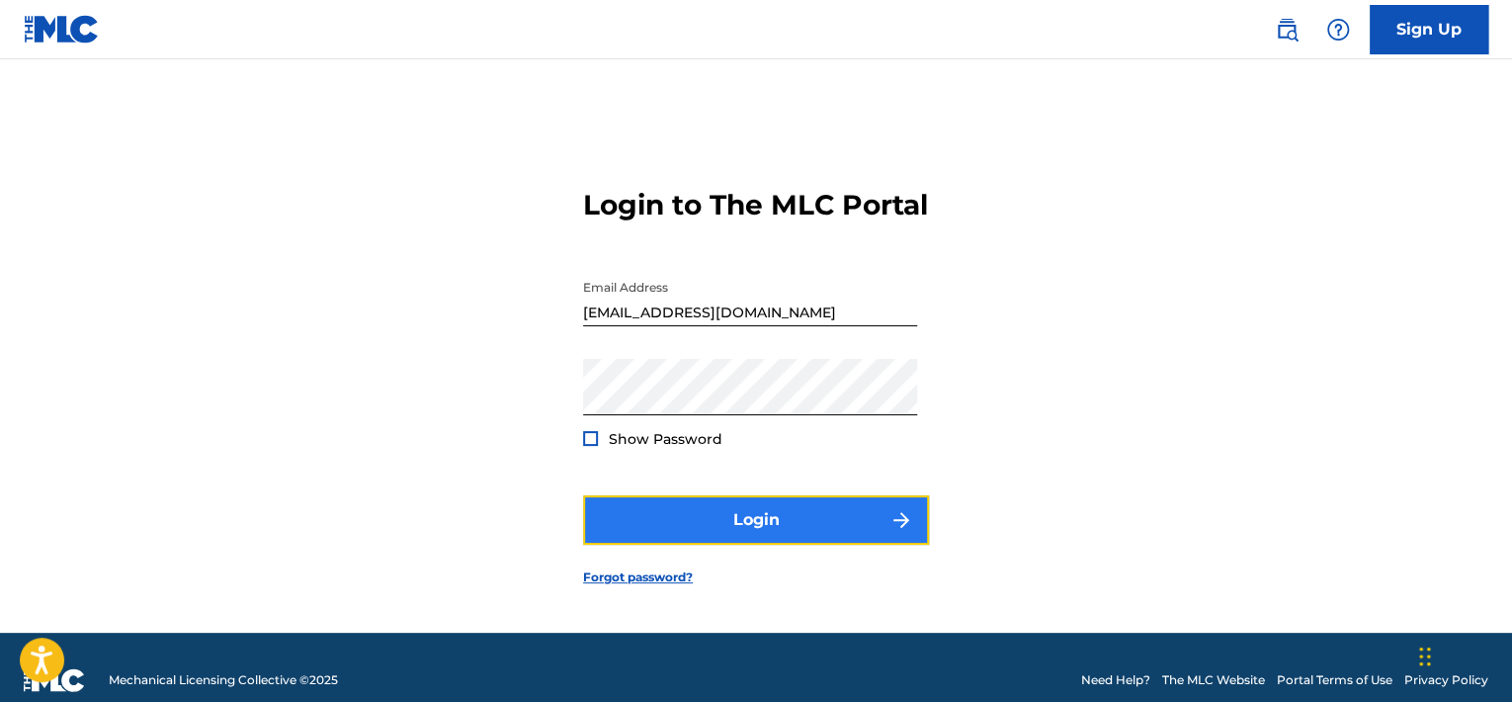
click at [744, 524] on button "Login" at bounding box center [756, 519] width 346 height 49
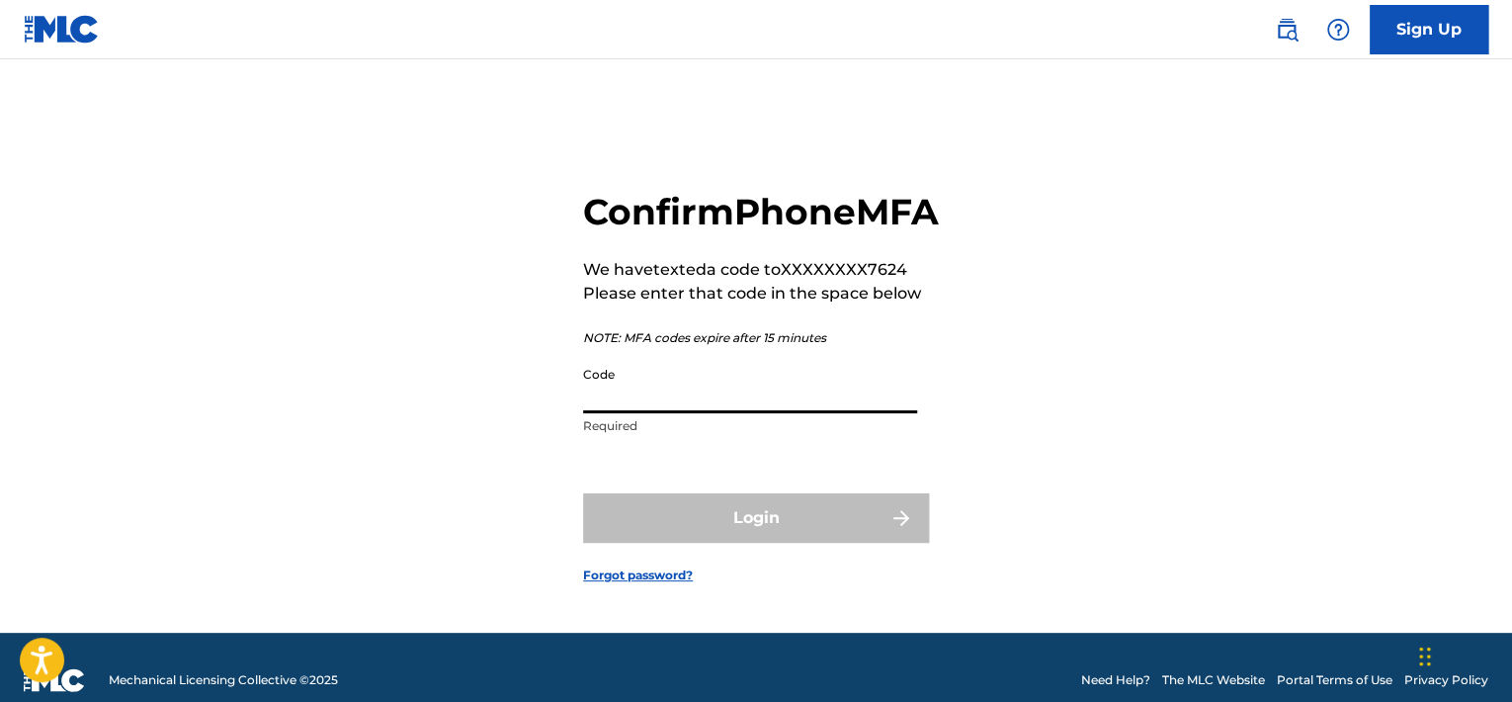
click at [690, 413] on input "Code" at bounding box center [750, 385] width 334 height 56
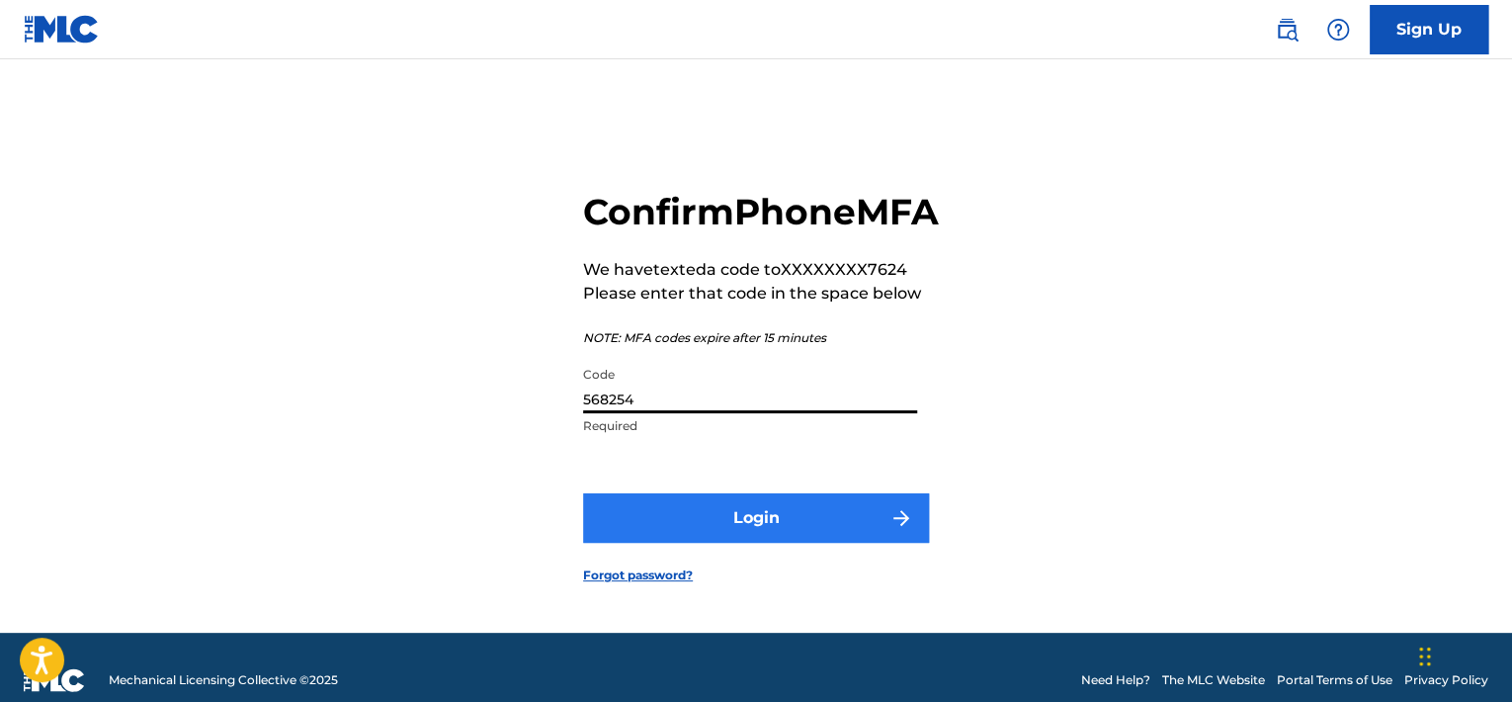
type input "568254"
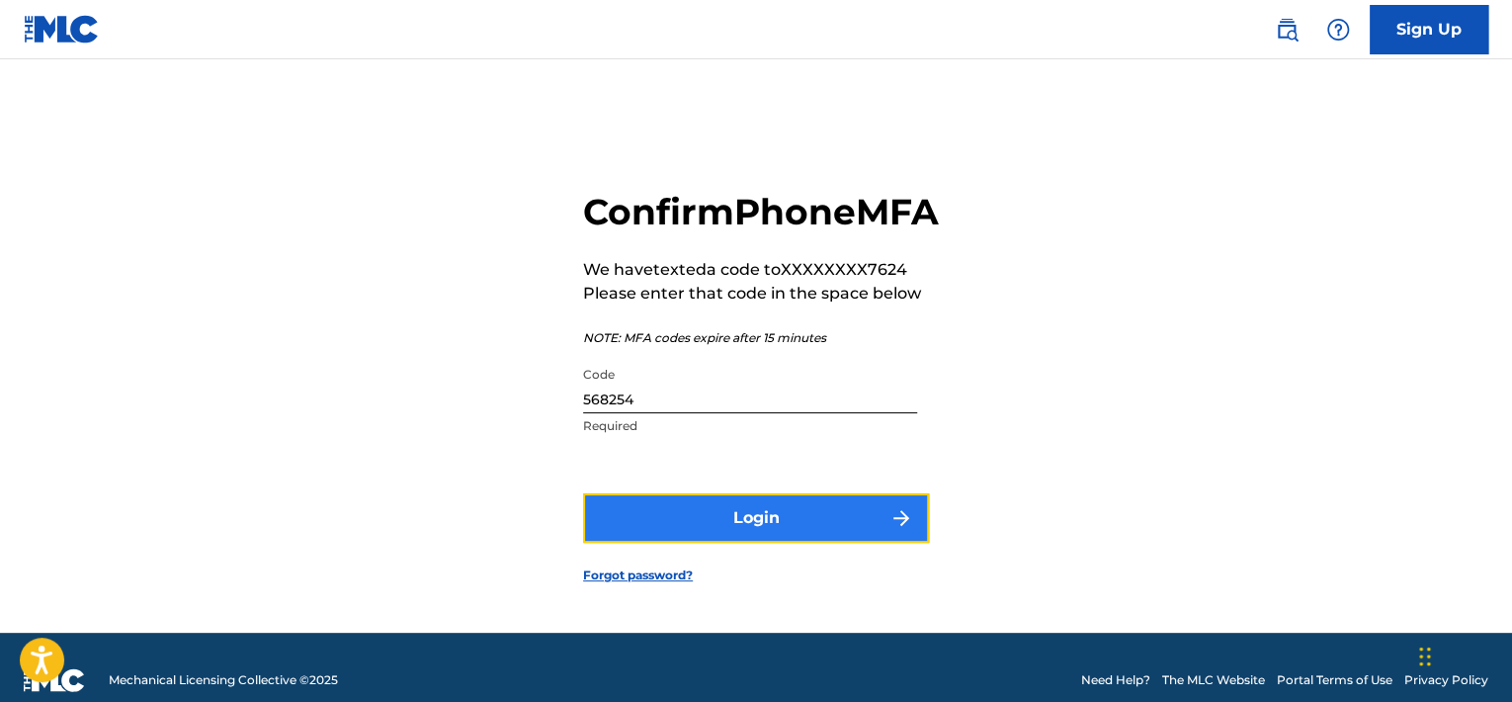
click at [865, 540] on button "Login" at bounding box center [756, 517] width 346 height 49
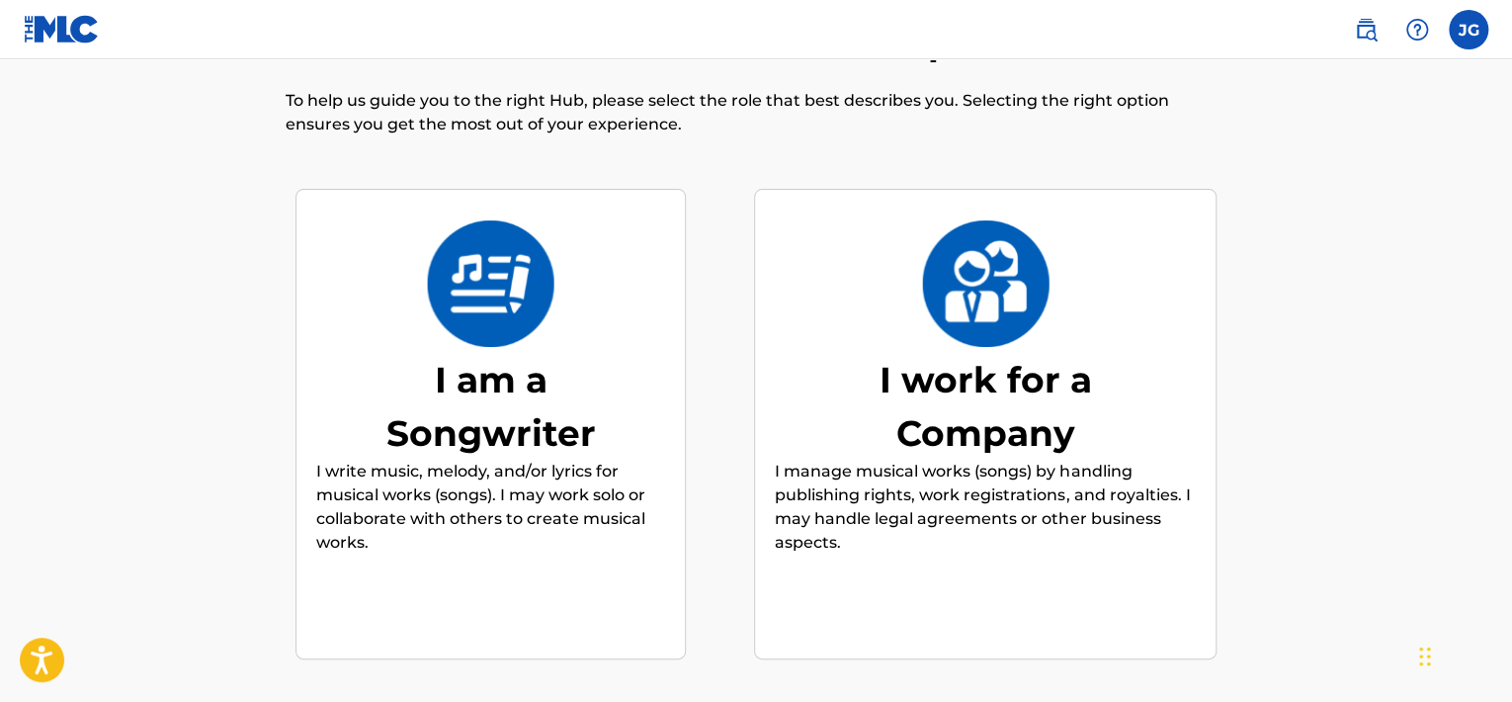
click at [512, 373] on div "I am a Songwriter" at bounding box center [491, 406] width 296 height 107
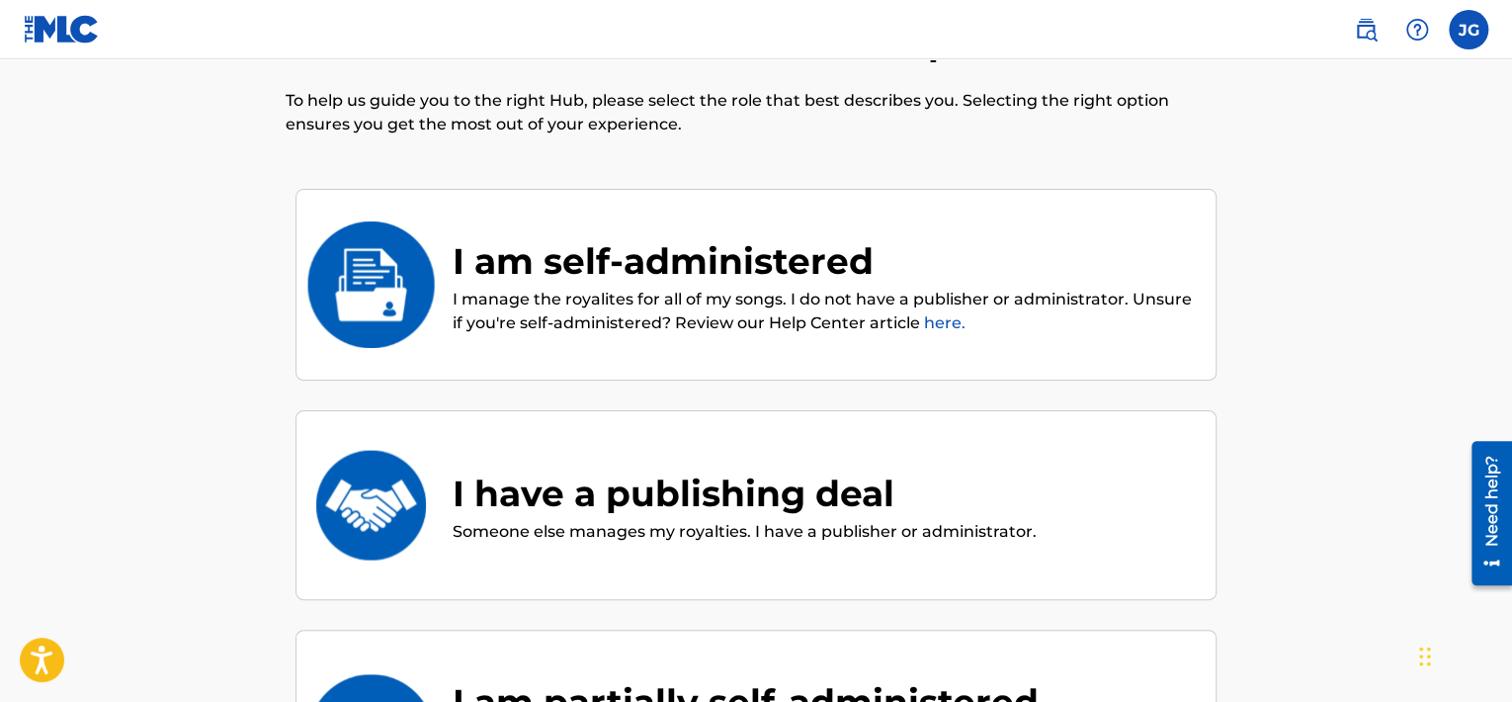
click at [735, 288] on p "I manage the royalites for all of my songs. I do not have a publisher or admini…" at bounding box center [824, 311] width 743 height 47
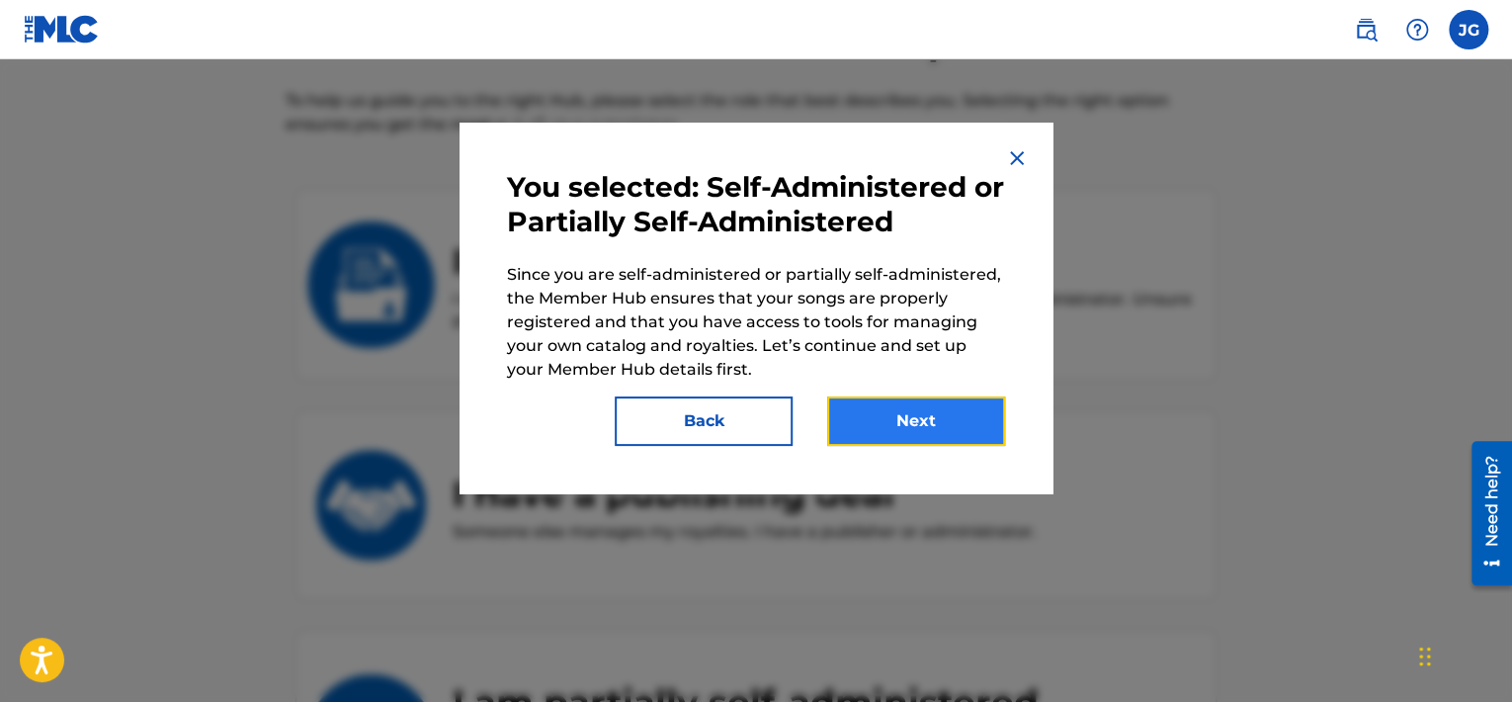
click at [933, 410] on button "Next" at bounding box center [916, 420] width 178 height 49
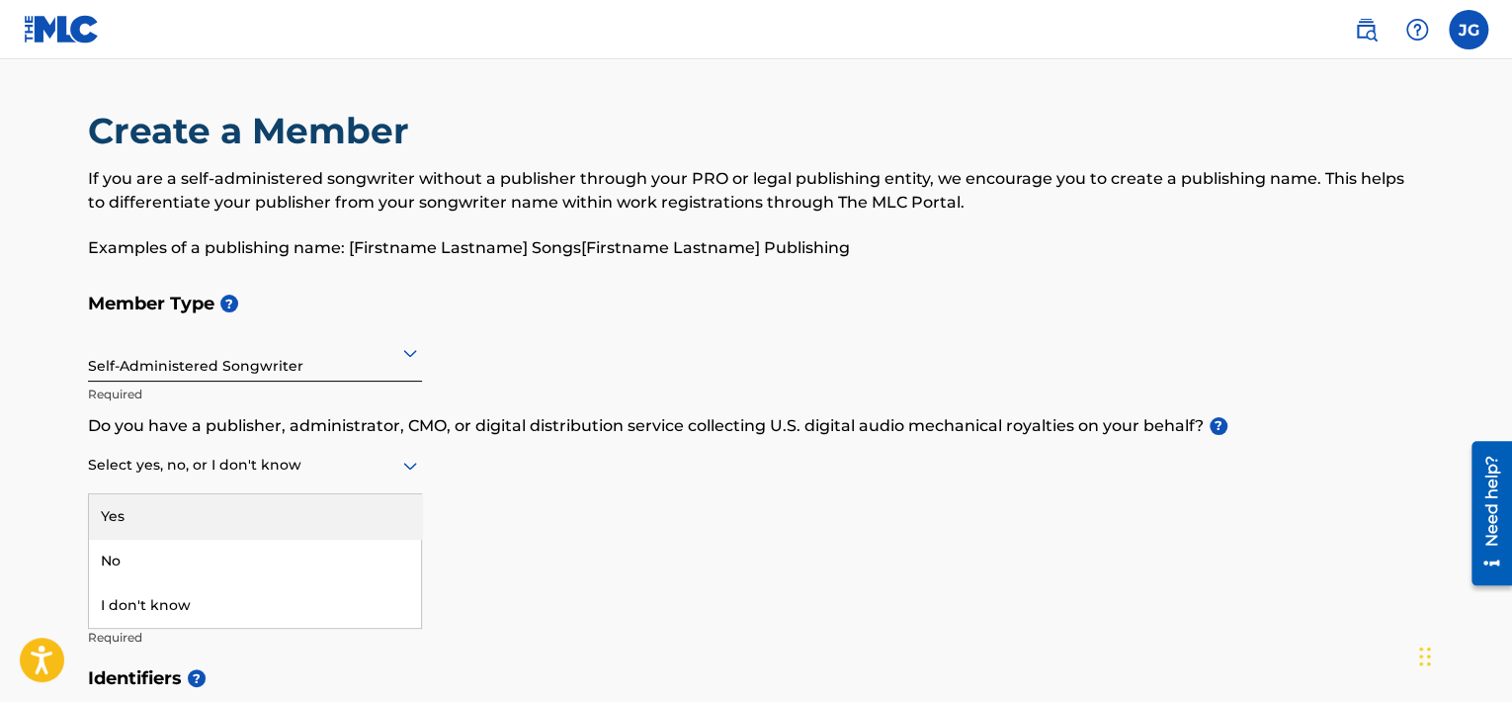
click at [348, 474] on div at bounding box center [255, 465] width 334 height 25
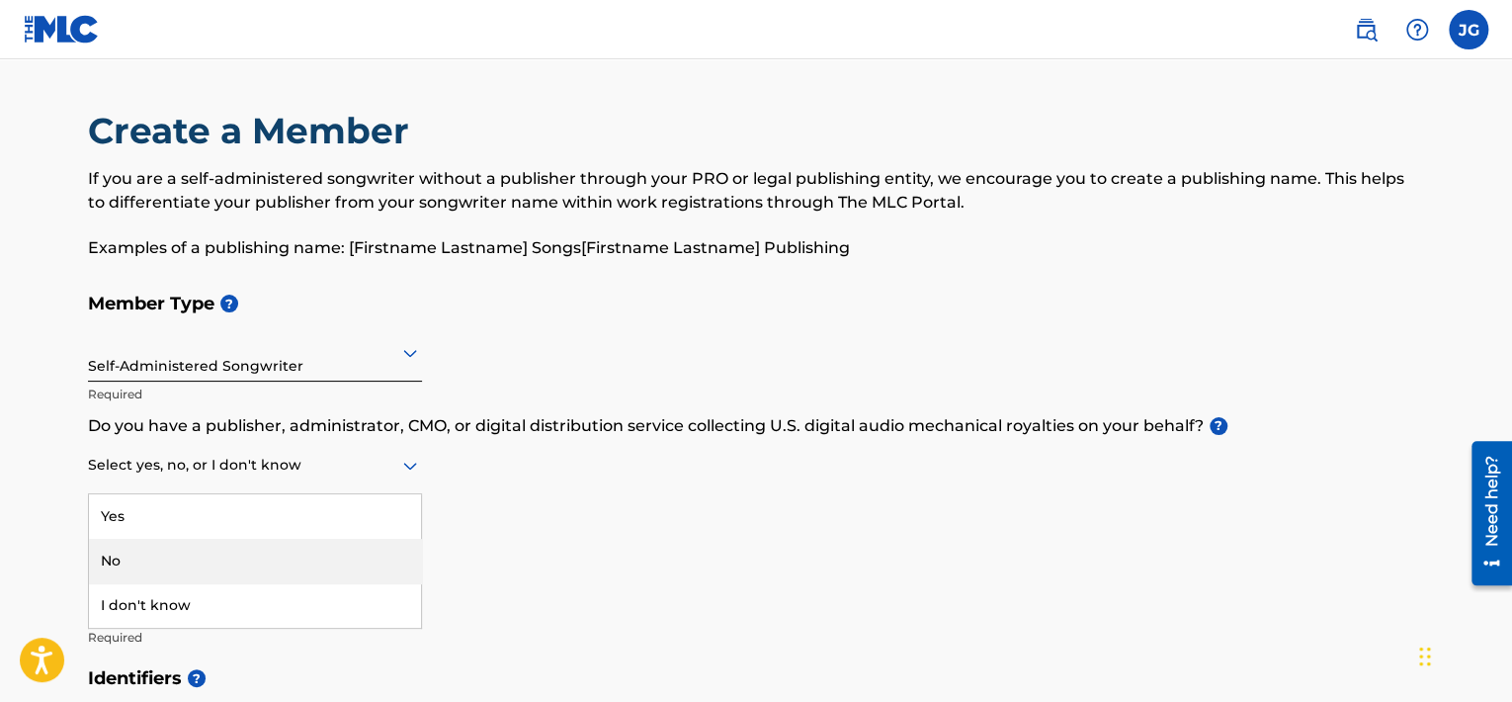
click at [297, 574] on div "No" at bounding box center [255, 560] width 332 height 44
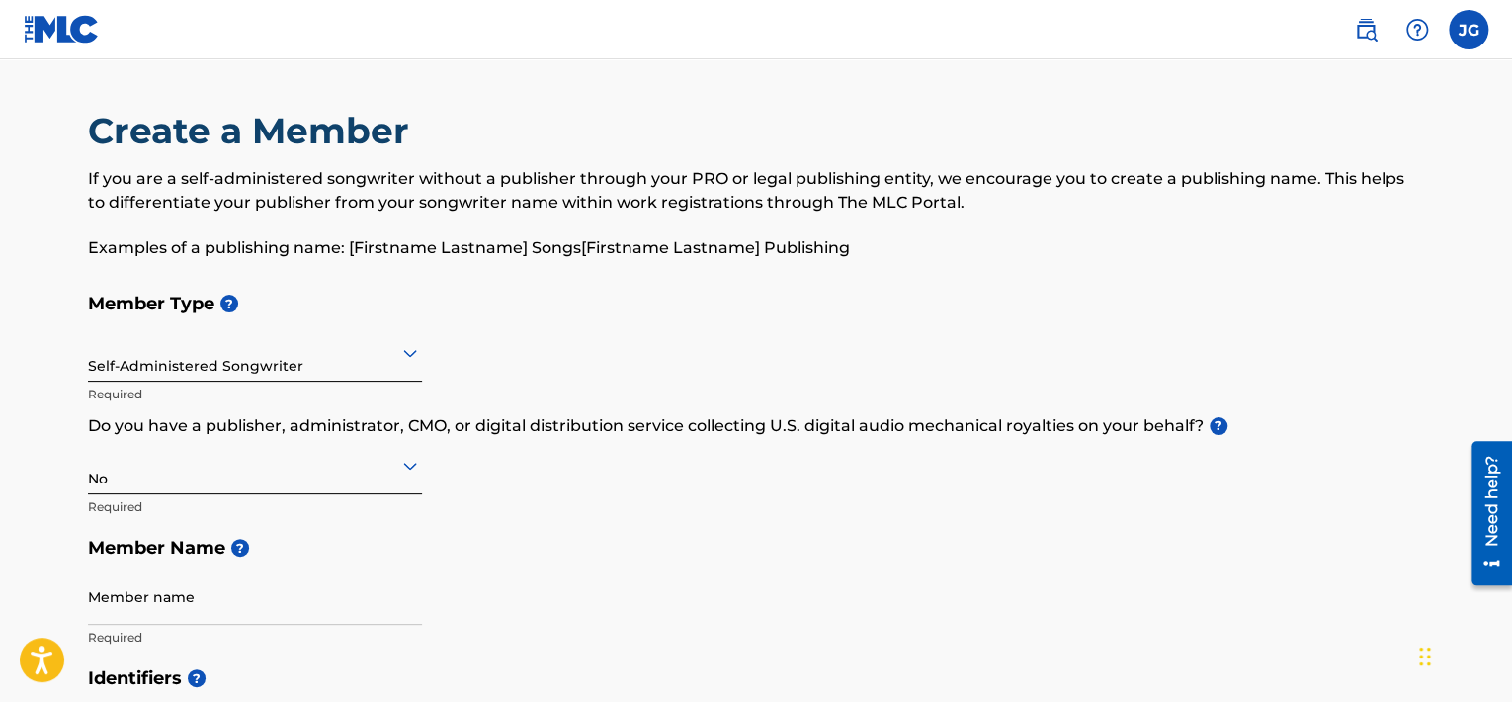
click at [514, 439] on div "Member Type ? Self-Administered Songwriter Required Do you have a publisher, ad…" at bounding box center [756, 470] width 1336 height 374
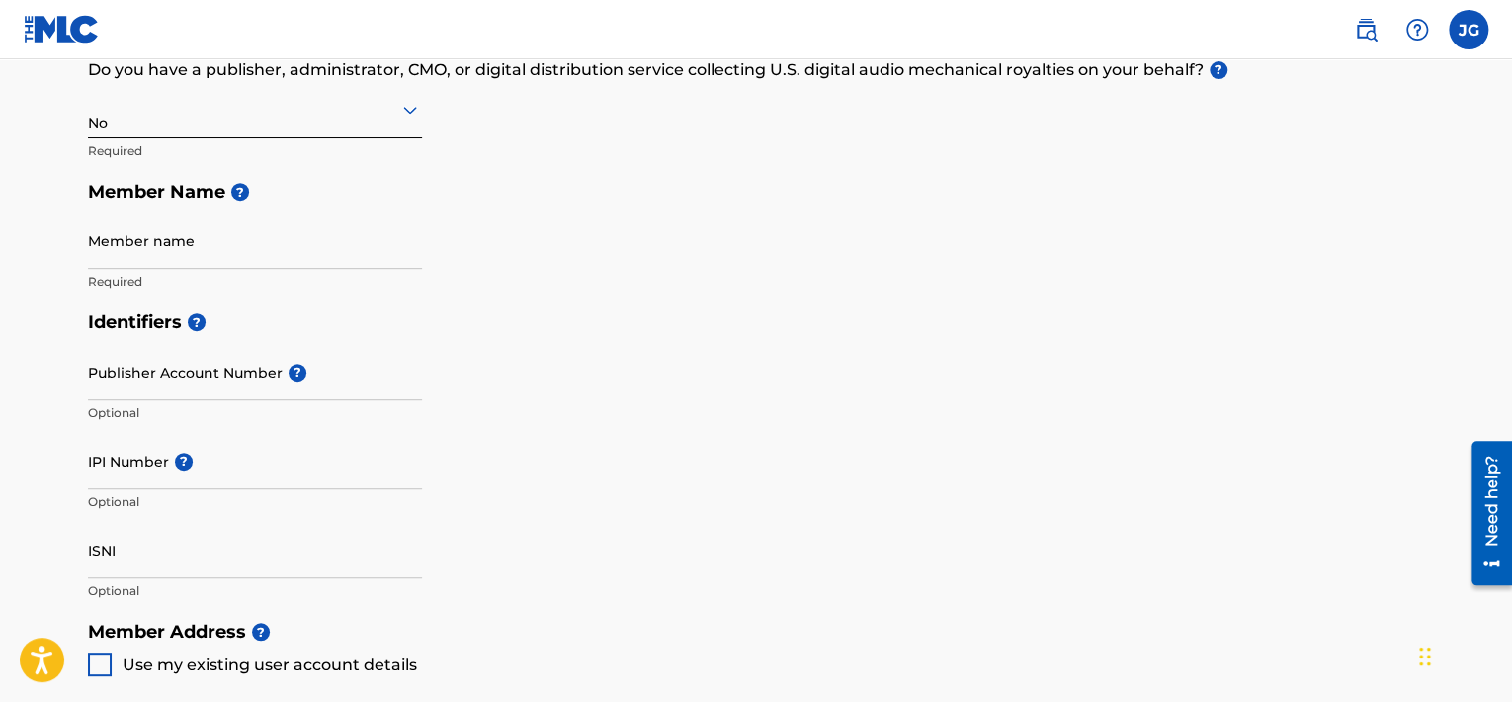
scroll to position [395, 0]
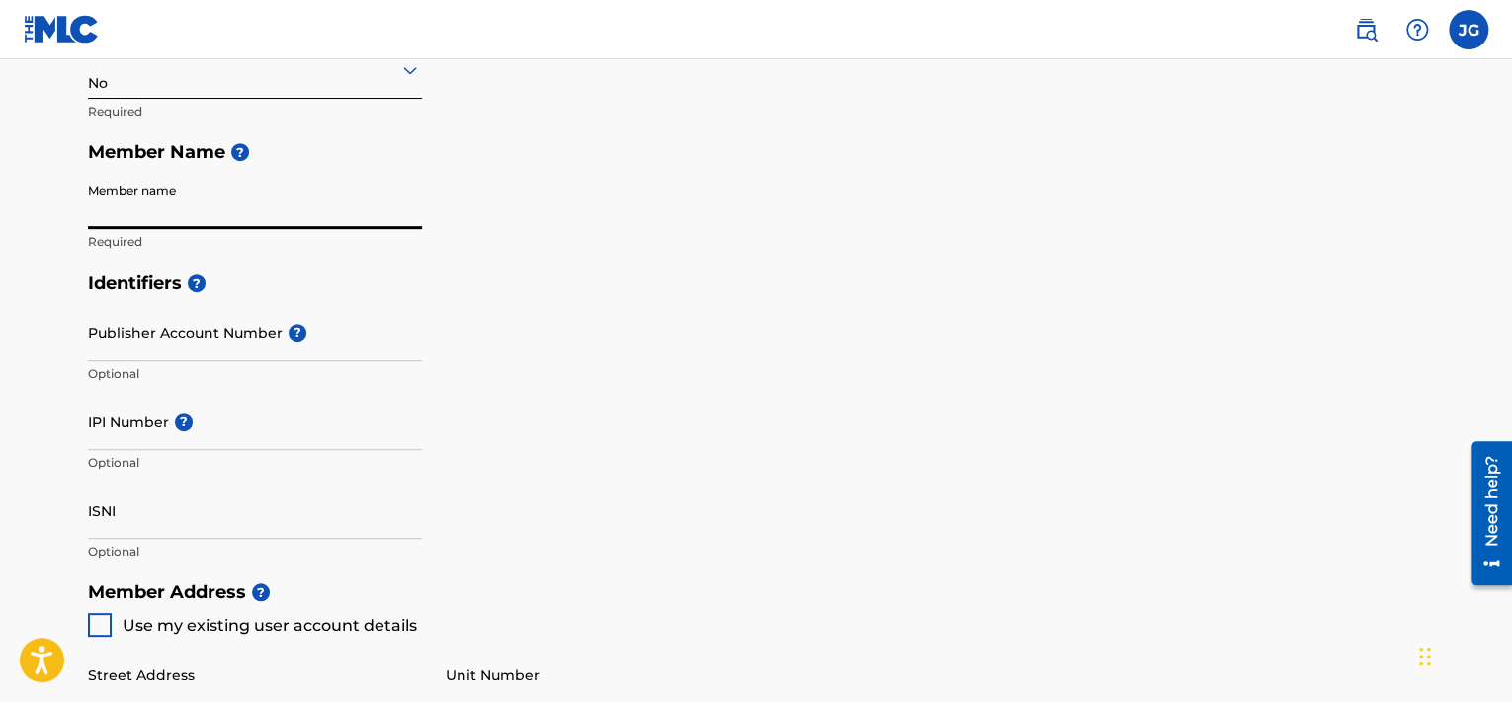
click at [253, 222] on input "Member name" at bounding box center [255, 201] width 334 height 56
type input "[PERSON_NAME]"
type input "[STREET_ADDRESS][PERSON_NAME]"
type input "[GEOGRAPHIC_DATA]"
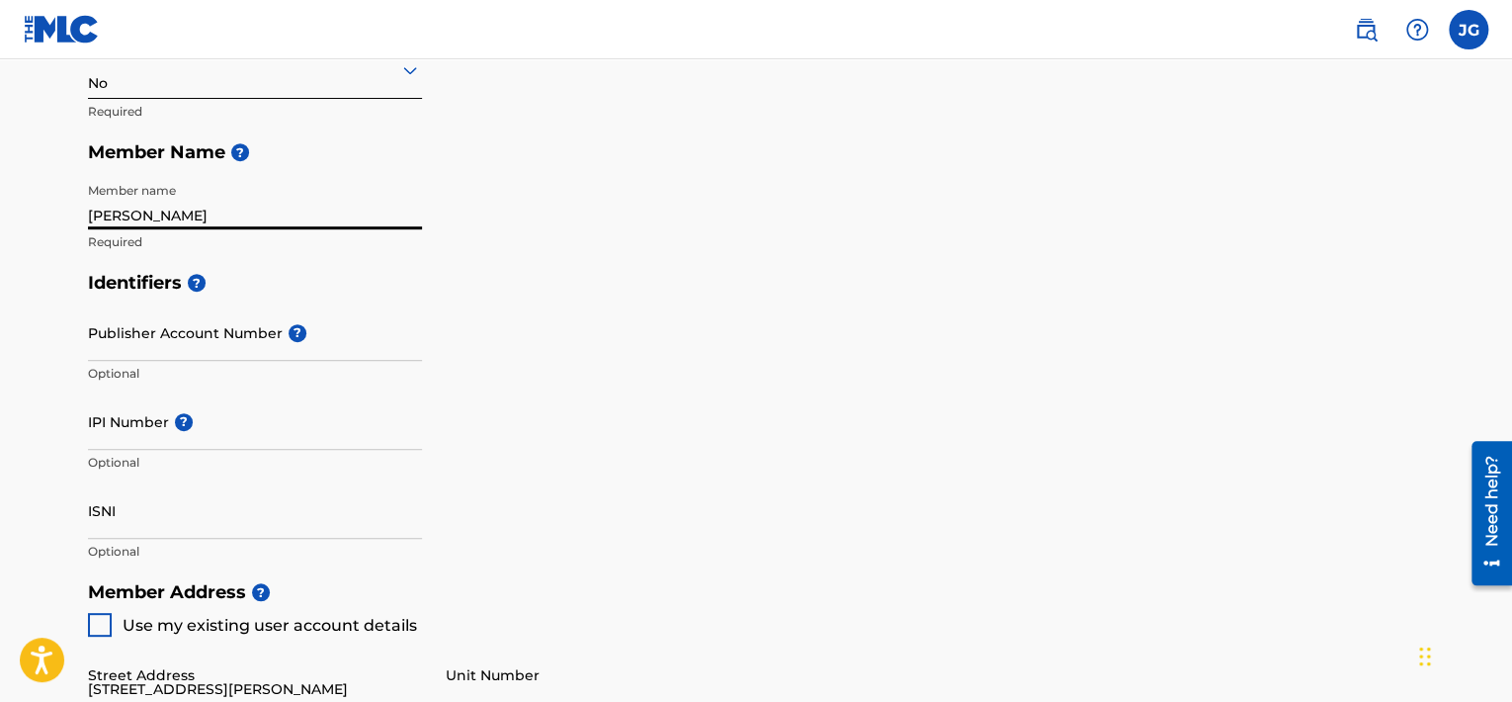
type input "07307"
type input "1"
type input "551"
type input "3800577"
type input "[EMAIL_ADDRESS][DOMAIN_NAME]"
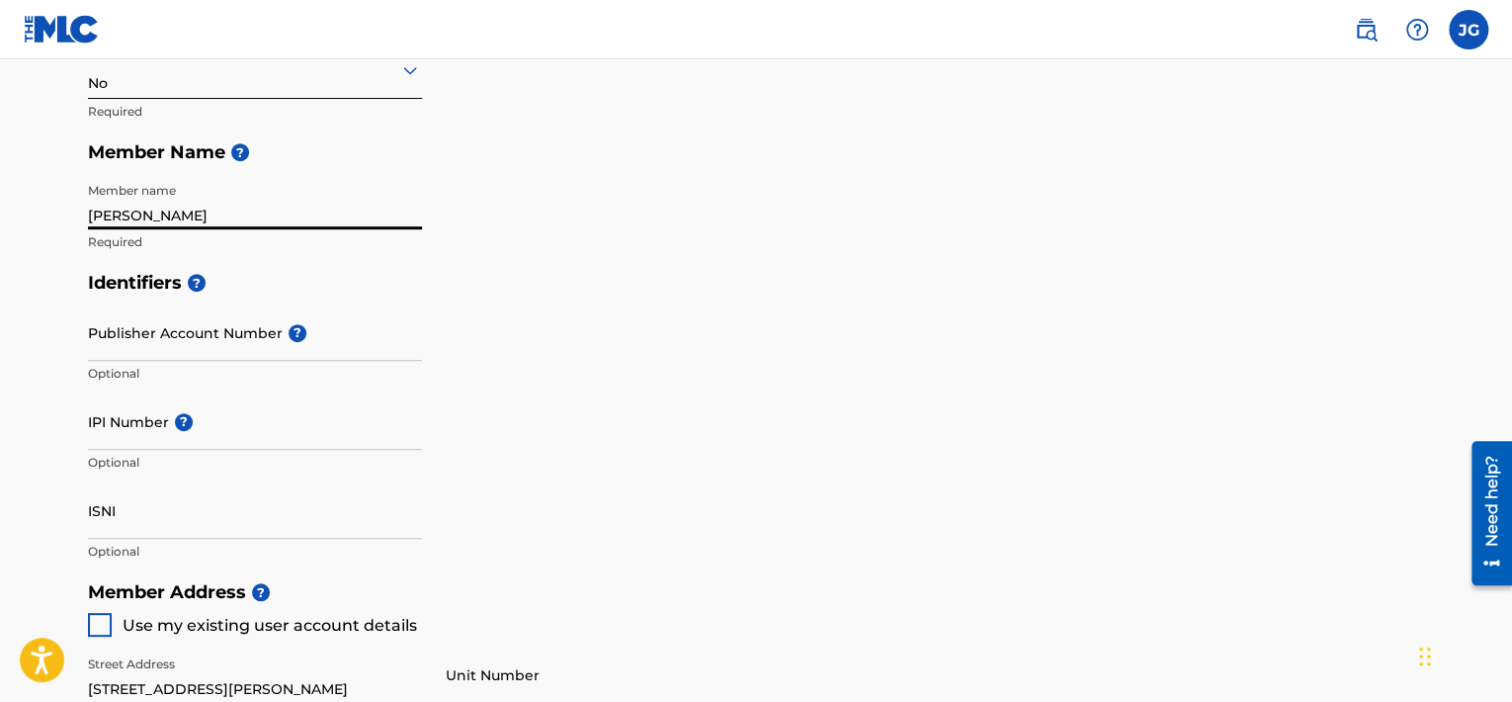
scroll to position [1114, 0]
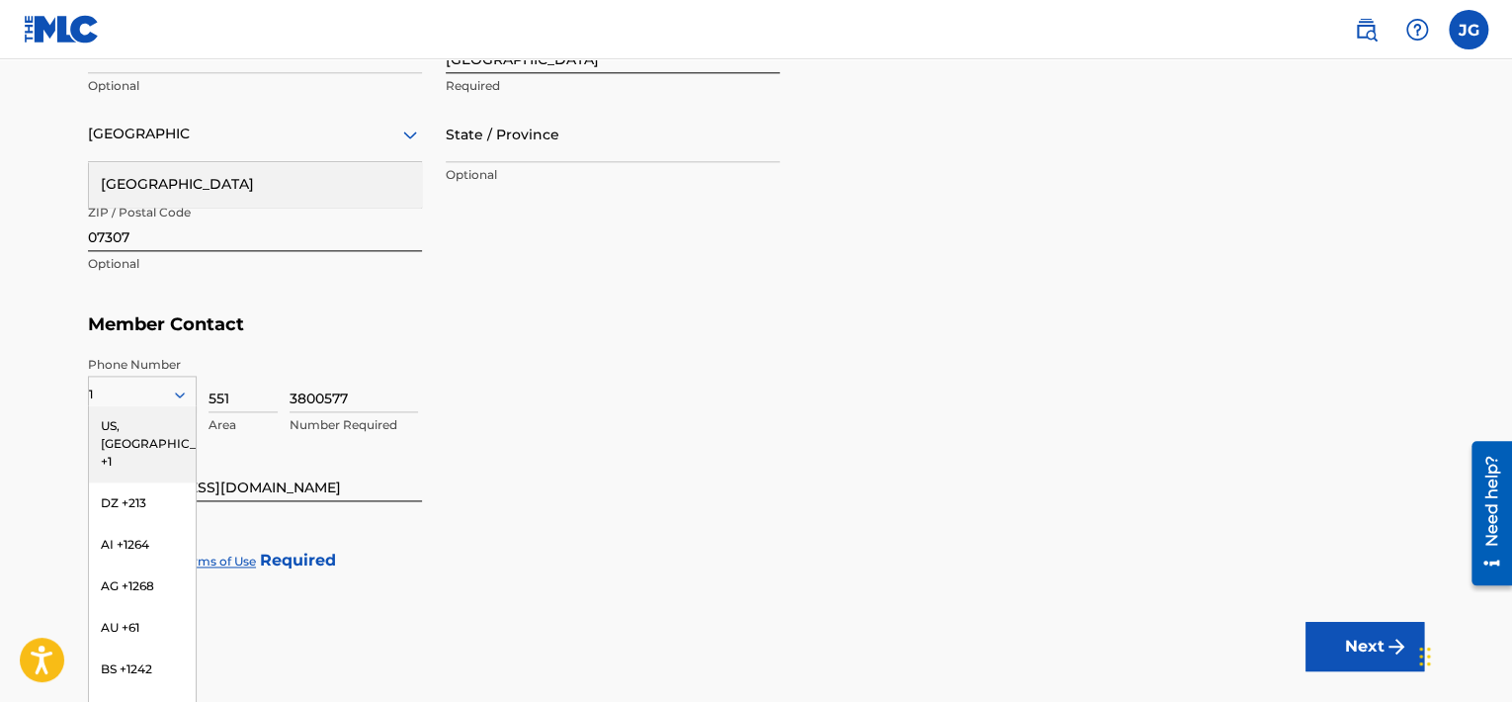
click at [148, 427] on div "US, [GEOGRAPHIC_DATA] +1" at bounding box center [142, 443] width 107 height 77
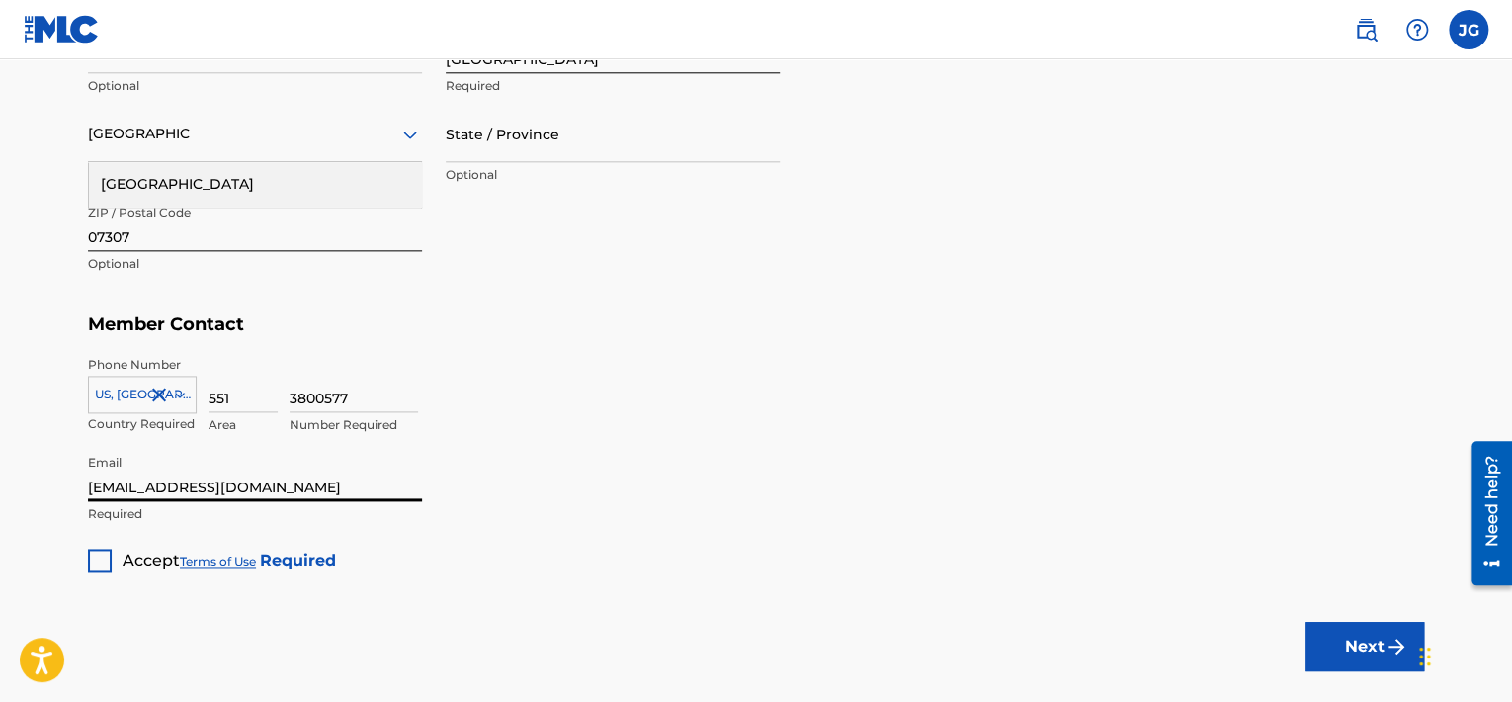
drag, startPoint x: 341, startPoint y: 479, endPoint x: 40, endPoint y: 456, distance: 302.2
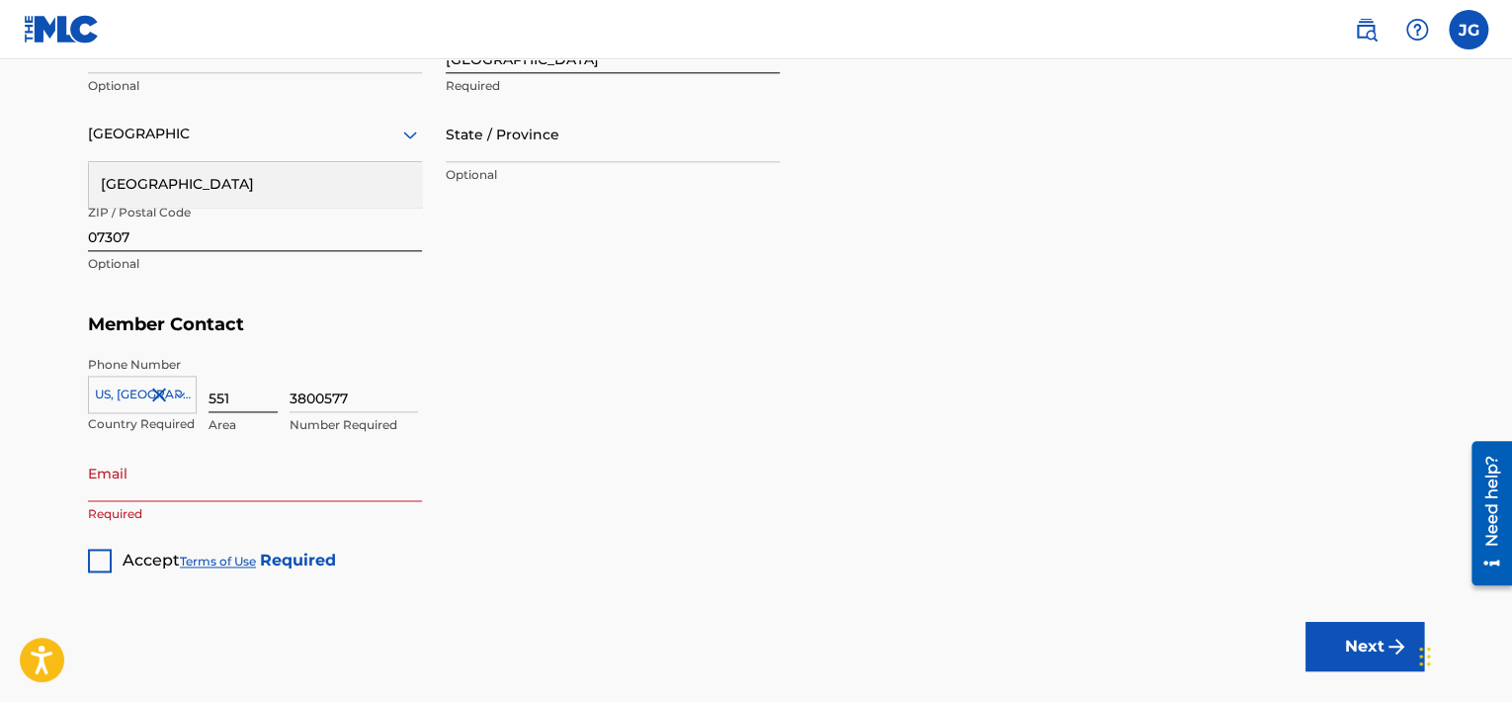
drag, startPoint x: 372, startPoint y: 396, endPoint x: 219, endPoint y: 386, distance: 153.5
click at [219, 386] on div "[GEOGRAPHIC_DATA], [GEOGRAPHIC_DATA] +1 Country Required 551 Area 3800577 Numbe…" at bounding box center [756, 400] width 1336 height 89
drag, startPoint x: 227, startPoint y: 393, endPoint x: 199, endPoint y: 394, distance: 28.7
click at [199, 394] on div "[GEOGRAPHIC_DATA], [GEOGRAPHIC_DATA] +1 Country Required 551 Area Value must co…" at bounding box center [756, 400] width 1336 height 89
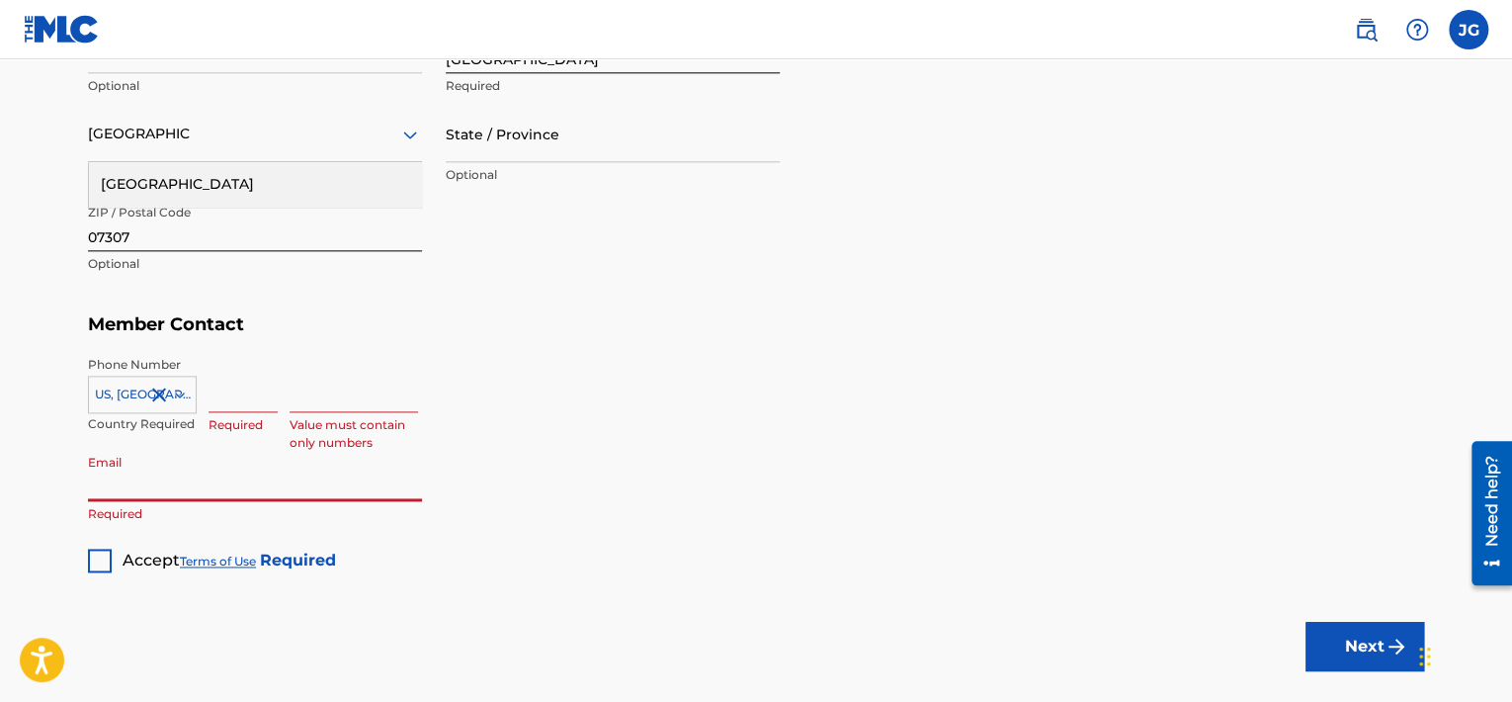
click at [203, 484] on input "Email" at bounding box center [255, 473] width 334 height 56
type input "[EMAIL_ADDRESS][DOMAIN_NAME]"
click at [224, 405] on input at bounding box center [242, 384] width 69 height 56
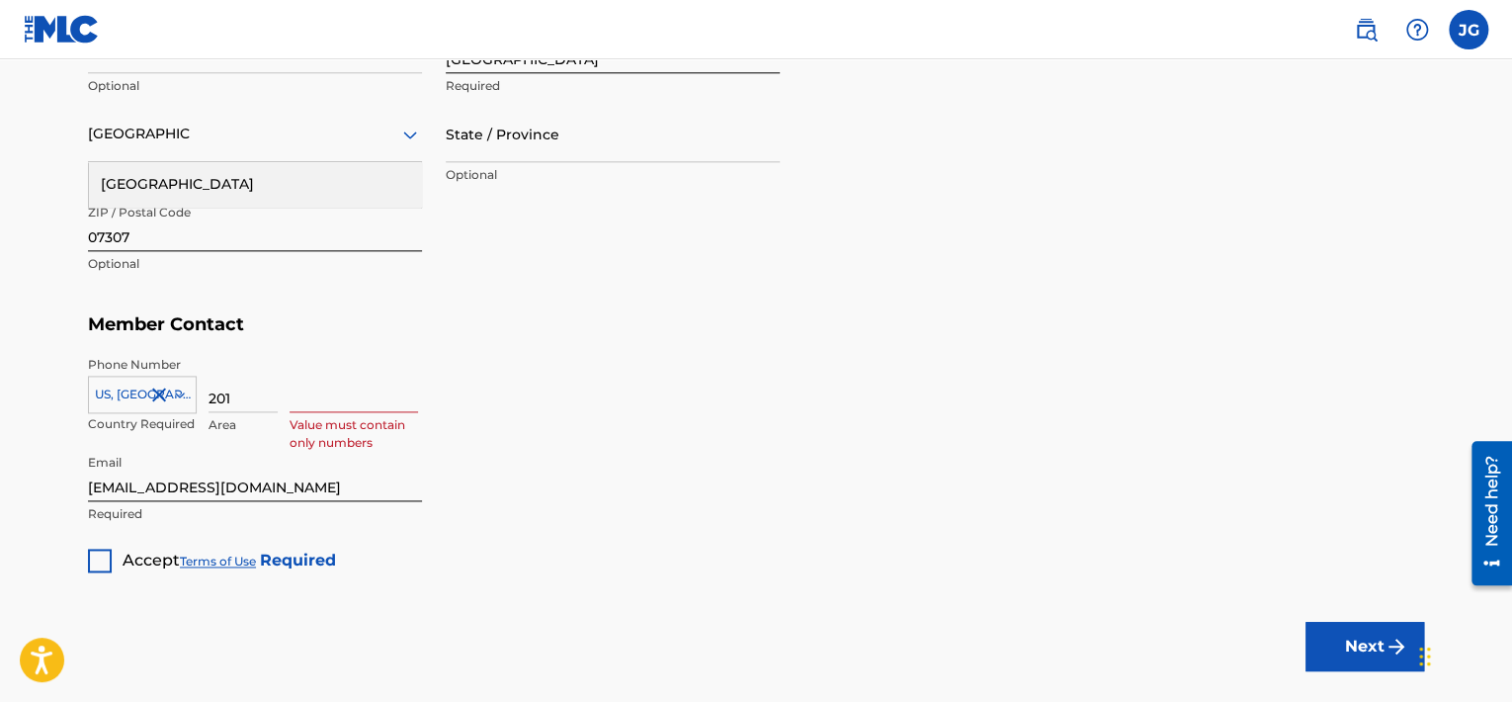
type input "201"
click at [348, 382] on input at bounding box center [353, 384] width 128 height 56
type input "9187624"
click at [92, 549] on div at bounding box center [100, 560] width 24 height 24
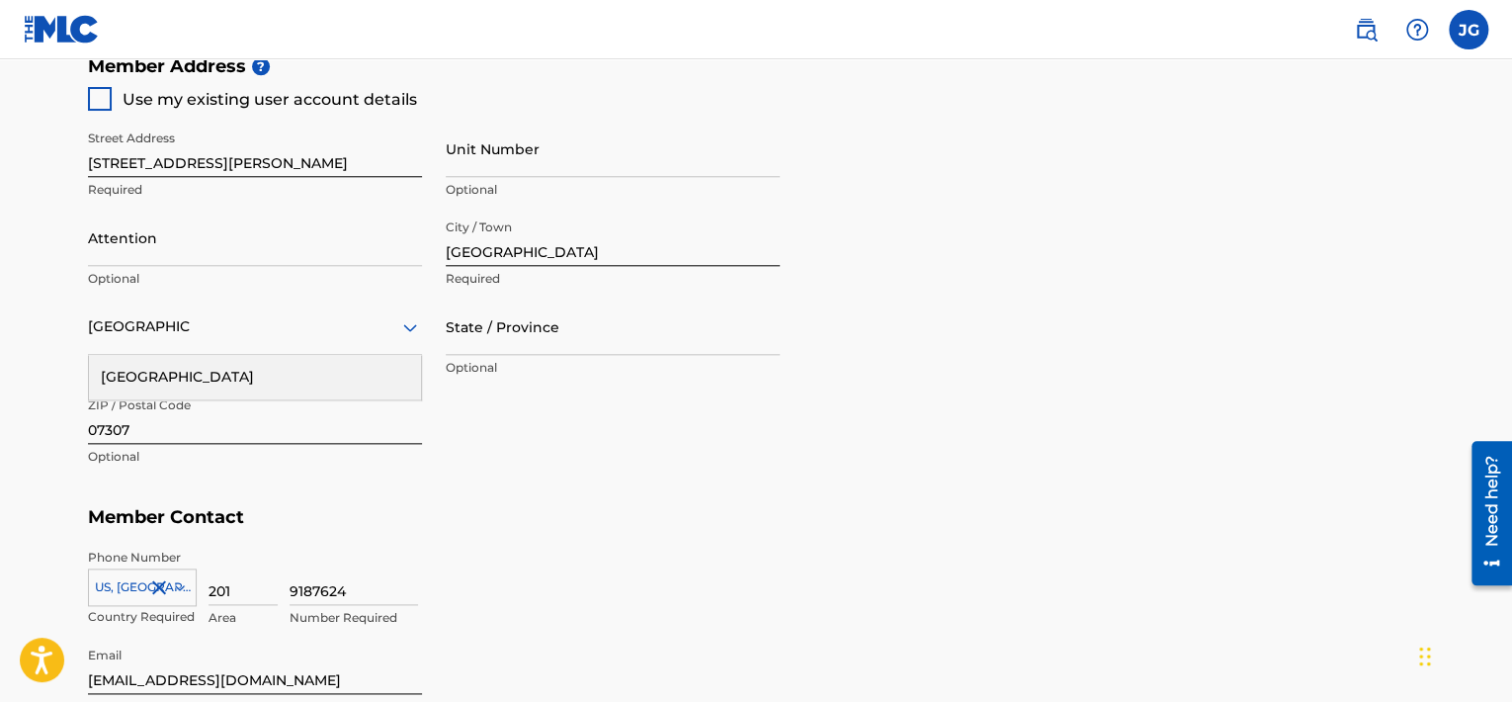
scroll to position [1226, 0]
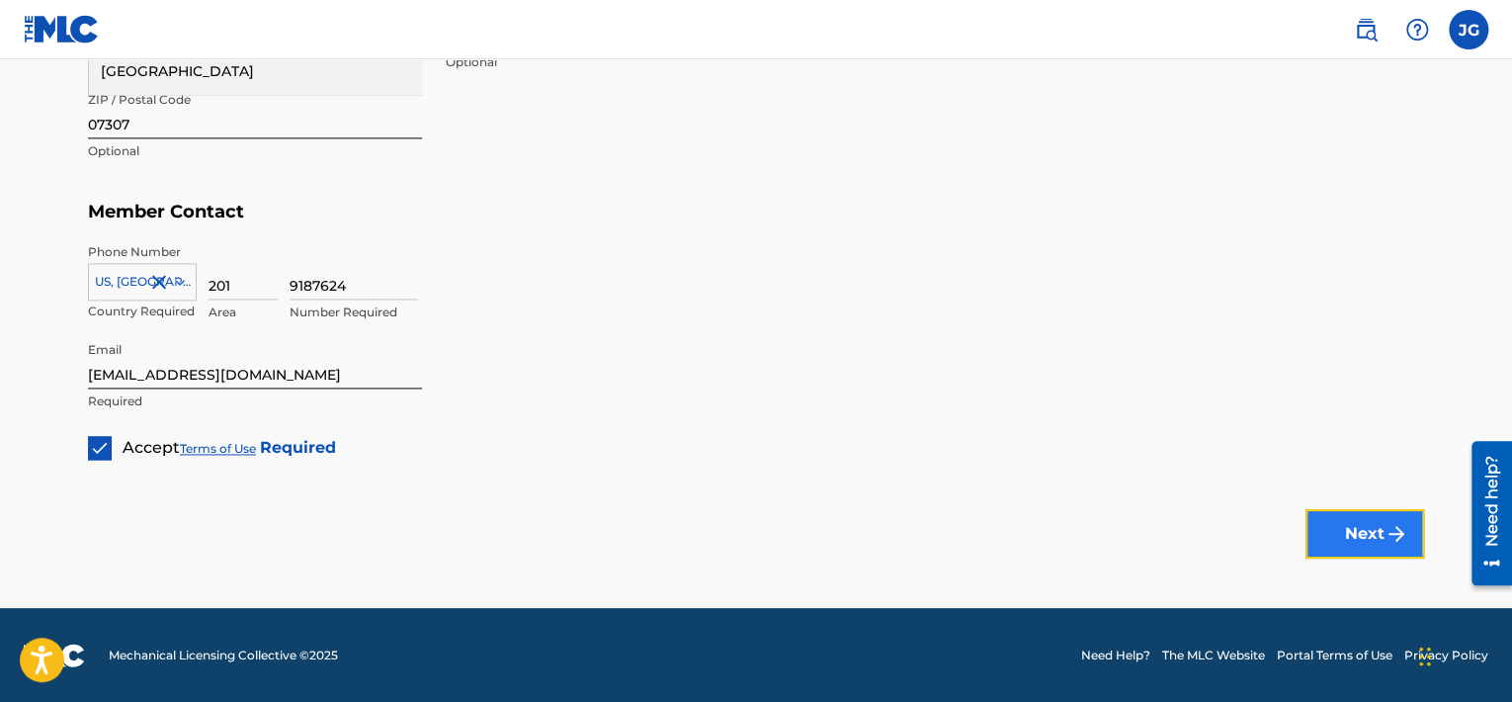
click at [1372, 526] on button "Next" at bounding box center [1364, 533] width 119 height 49
click at [1340, 517] on button "Next" at bounding box center [1364, 533] width 119 height 49
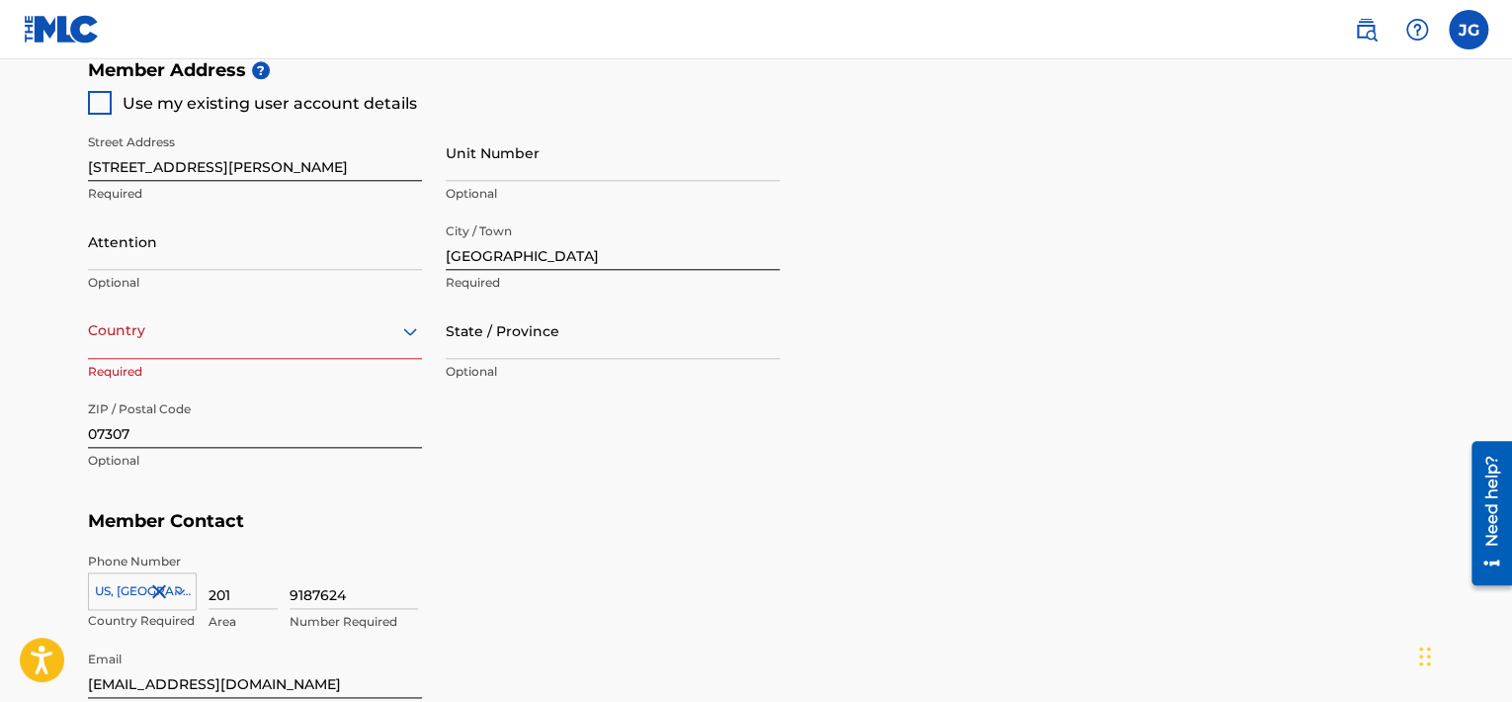
scroll to position [889, 0]
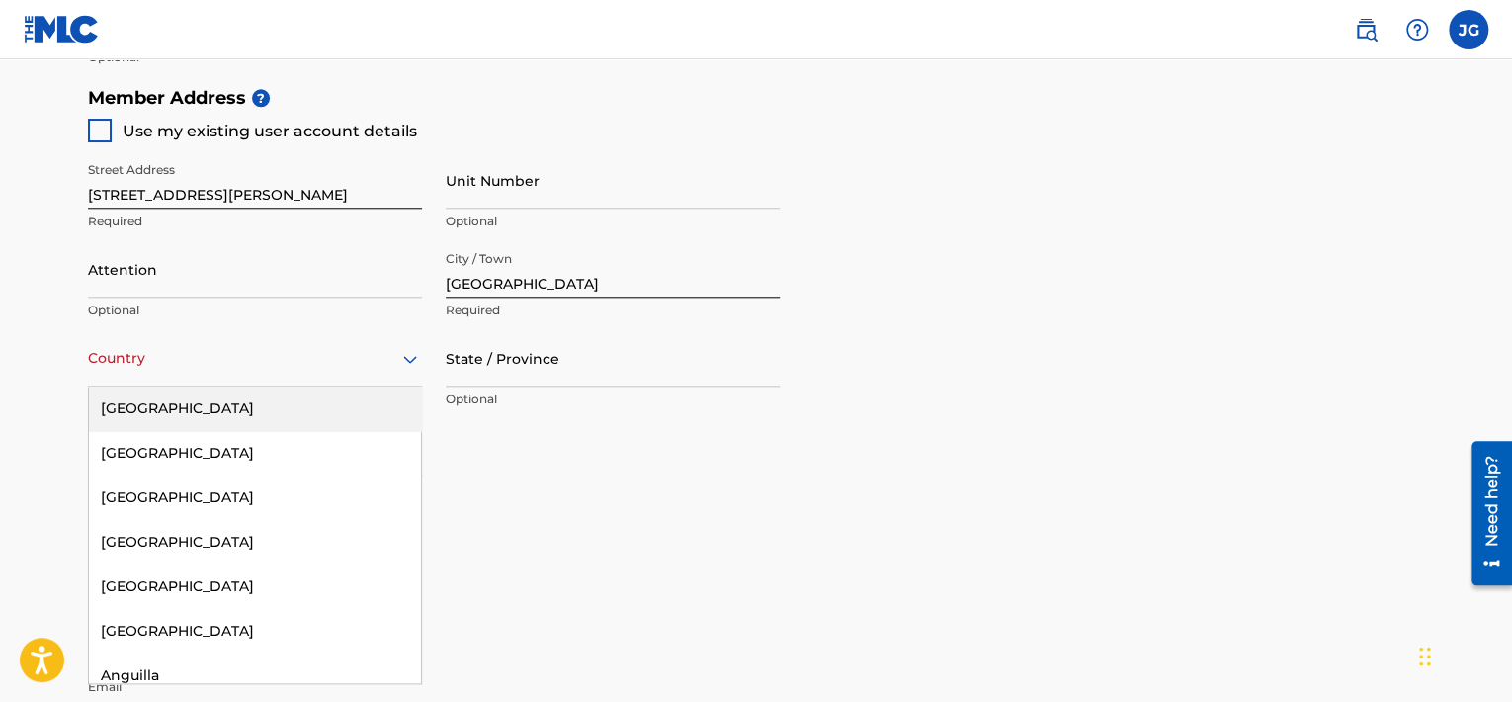
click at [395, 376] on div "Country" at bounding box center [255, 358] width 334 height 56
click at [373, 390] on div "[GEOGRAPHIC_DATA]" at bounding box center [255, 408] width 332 height 44
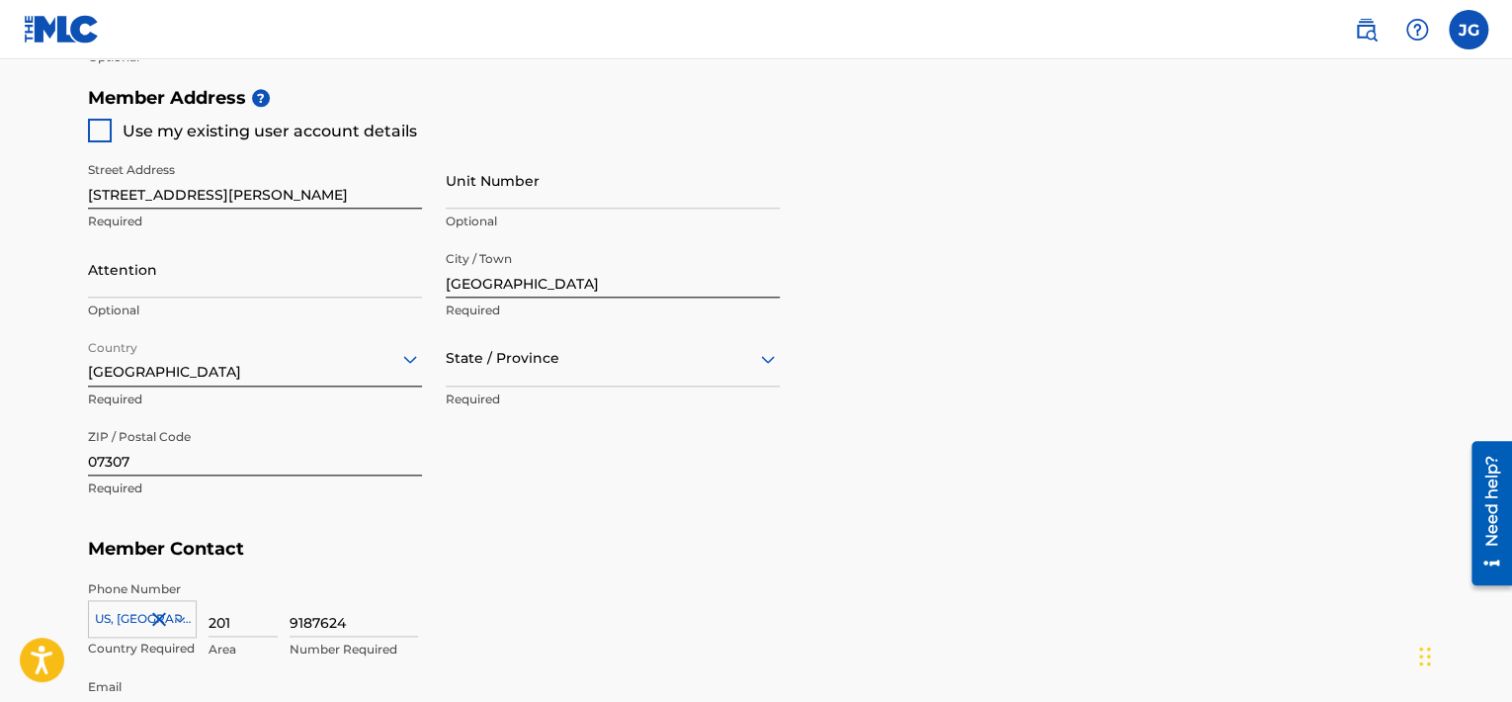
click at [520, 352] on div at bounding box center [613, 358] width 334 height 25
click at [604, 409] on div "[US_STATE]" at bounding box center [613, 403] width 332 height 44
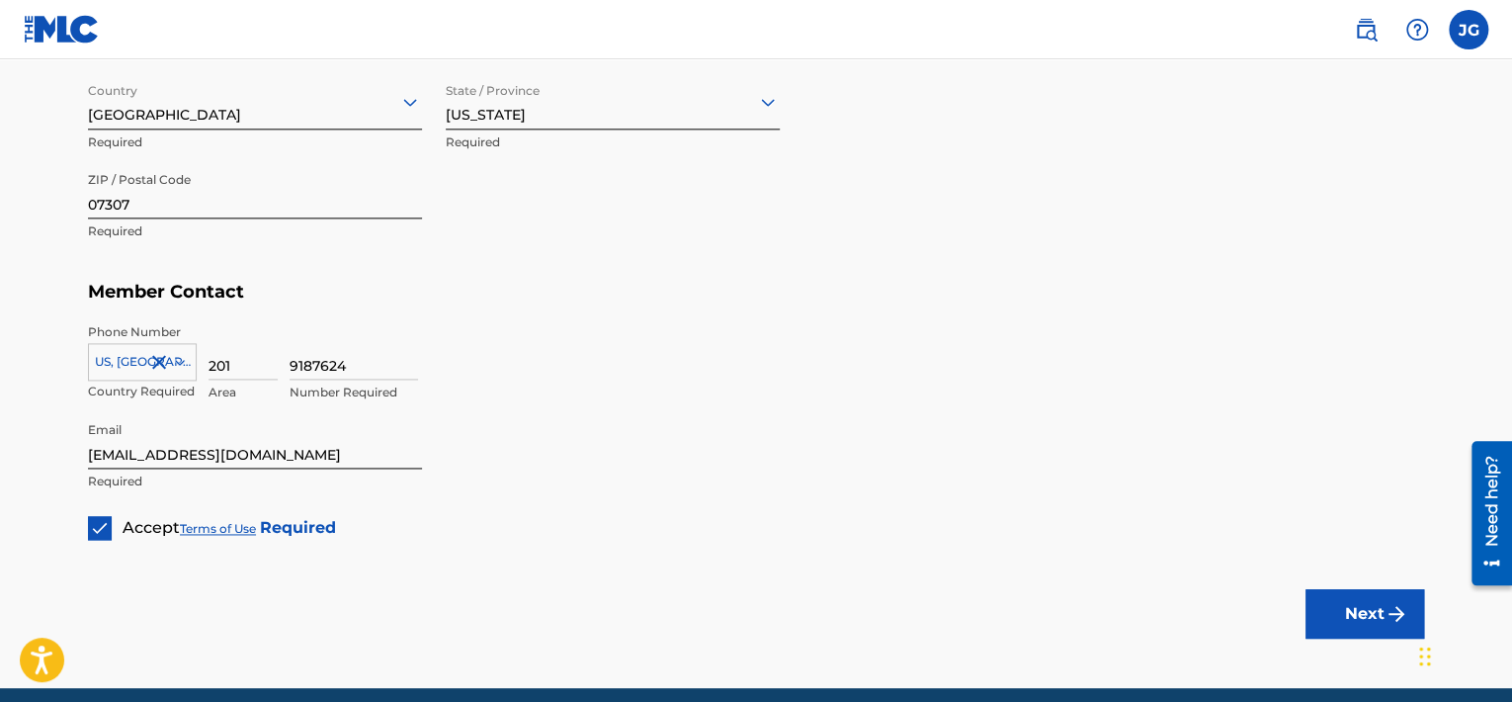
scroll to position [1166, 0]
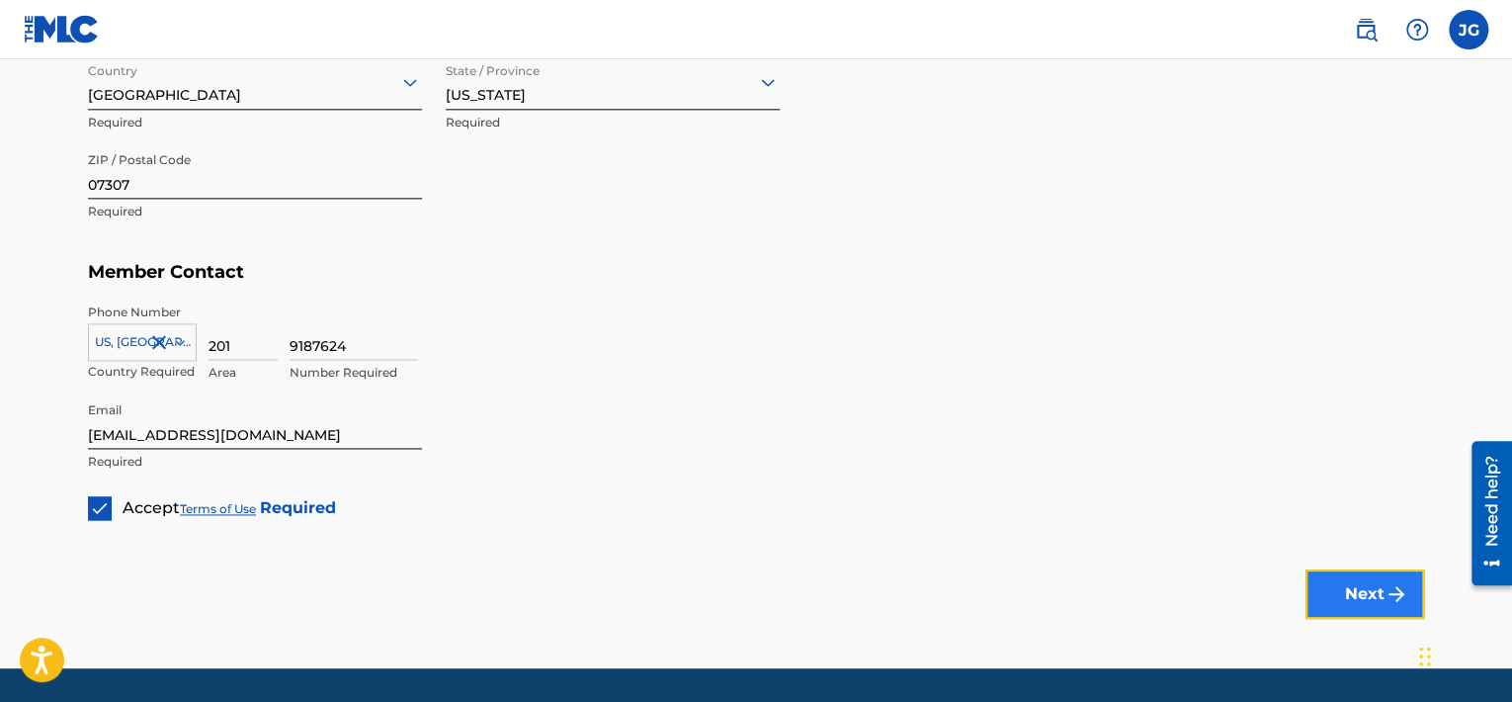
click at [1333, 589] on button "Next" at bounding box center [1364, 593] width 119 height 49
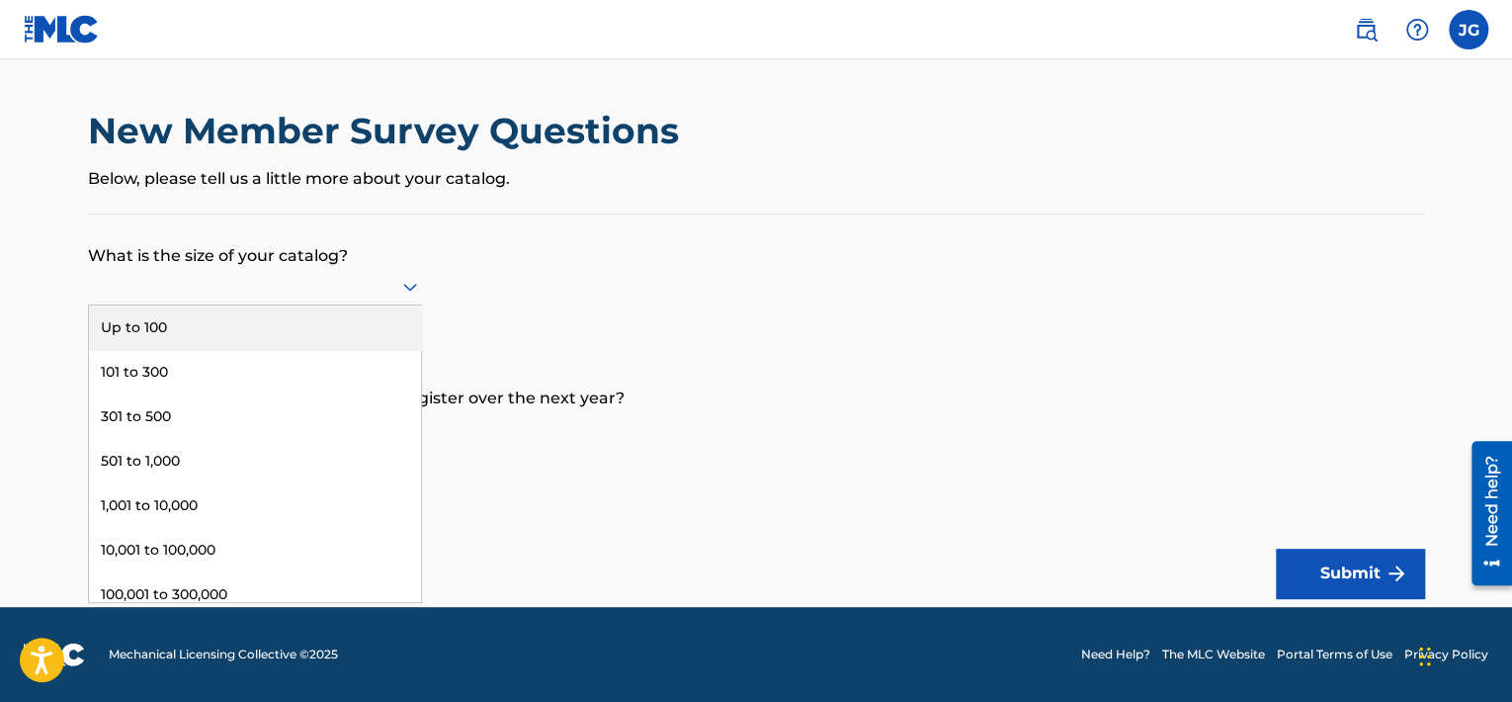
click at [392, 275] on div at bounding box center [255, 286] width 334 height 25
click at [359, 313] on div "Up to 100" at bounding box center [255, 327] width 332 height 44
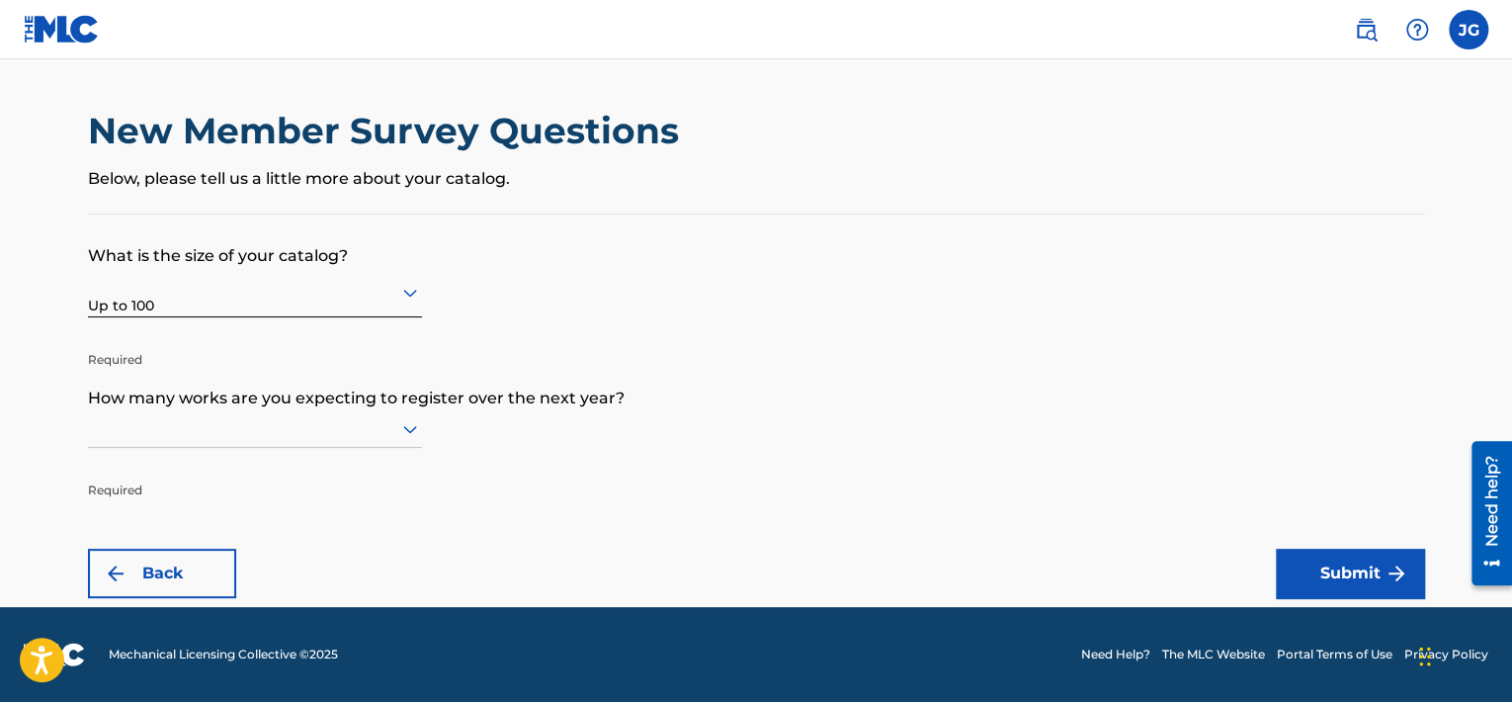
click at [328, 425] on div at bounding box center [255, 428] width 334 height 25
click at [324, 428] on div at bounding box center [255, 428] width 334 height 25
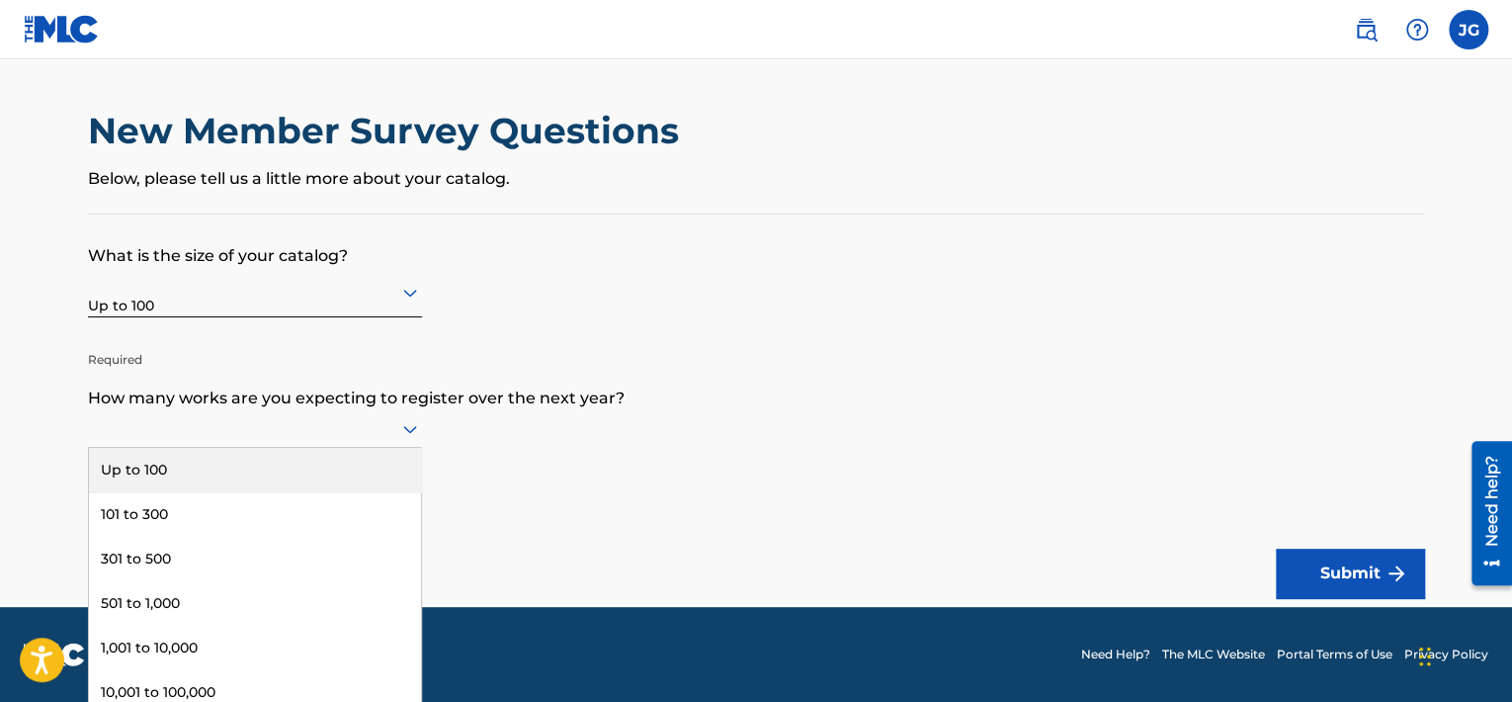
click at [358, 405] on form "What is the size of your catalog? Up to 100 Required How many works are you exp…" at bounding box center [756, 405] width 1336 height 383
click at [324, 455] on div "Up to 100" at bounding box center [255, 470] width 332 height 44
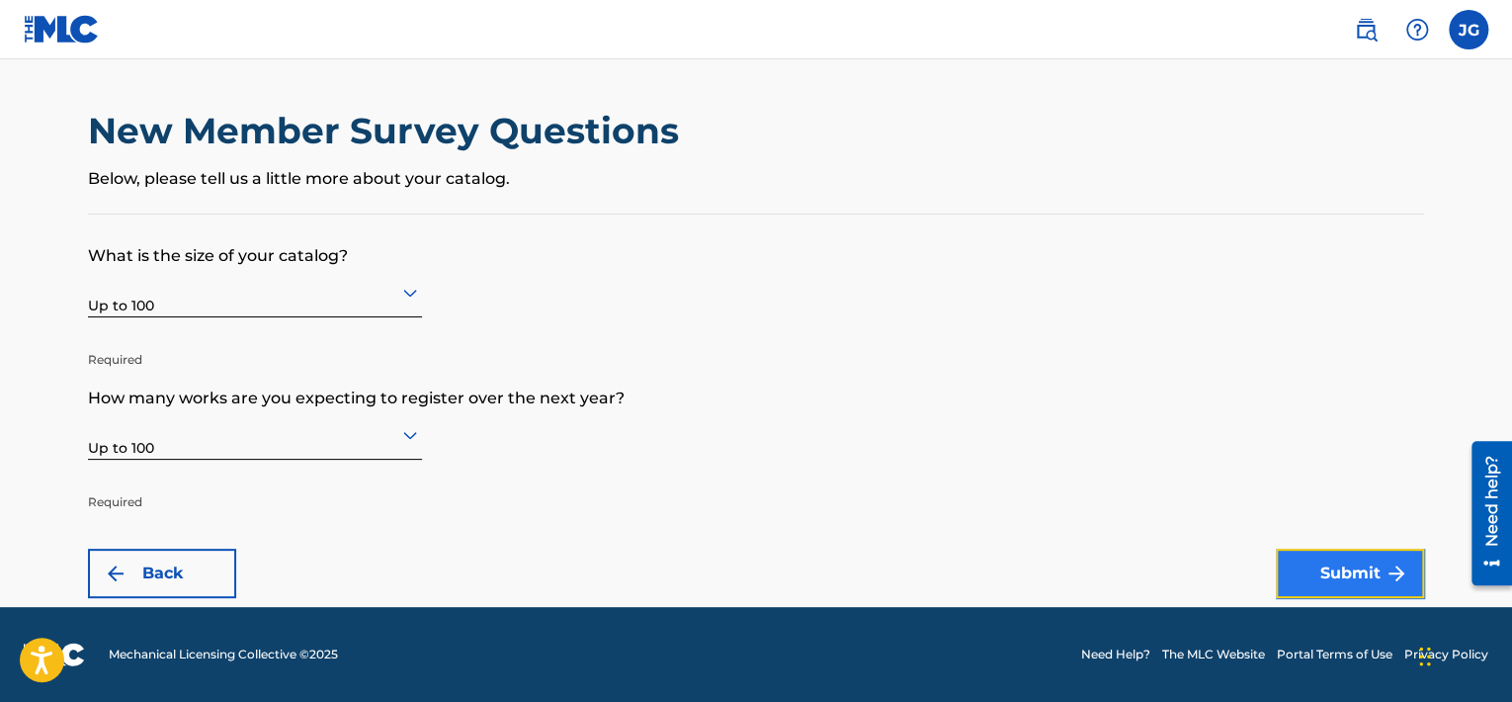
click at [1288, 569] on button "Submit" at bounding box center [1350, 572] width 148 height 49
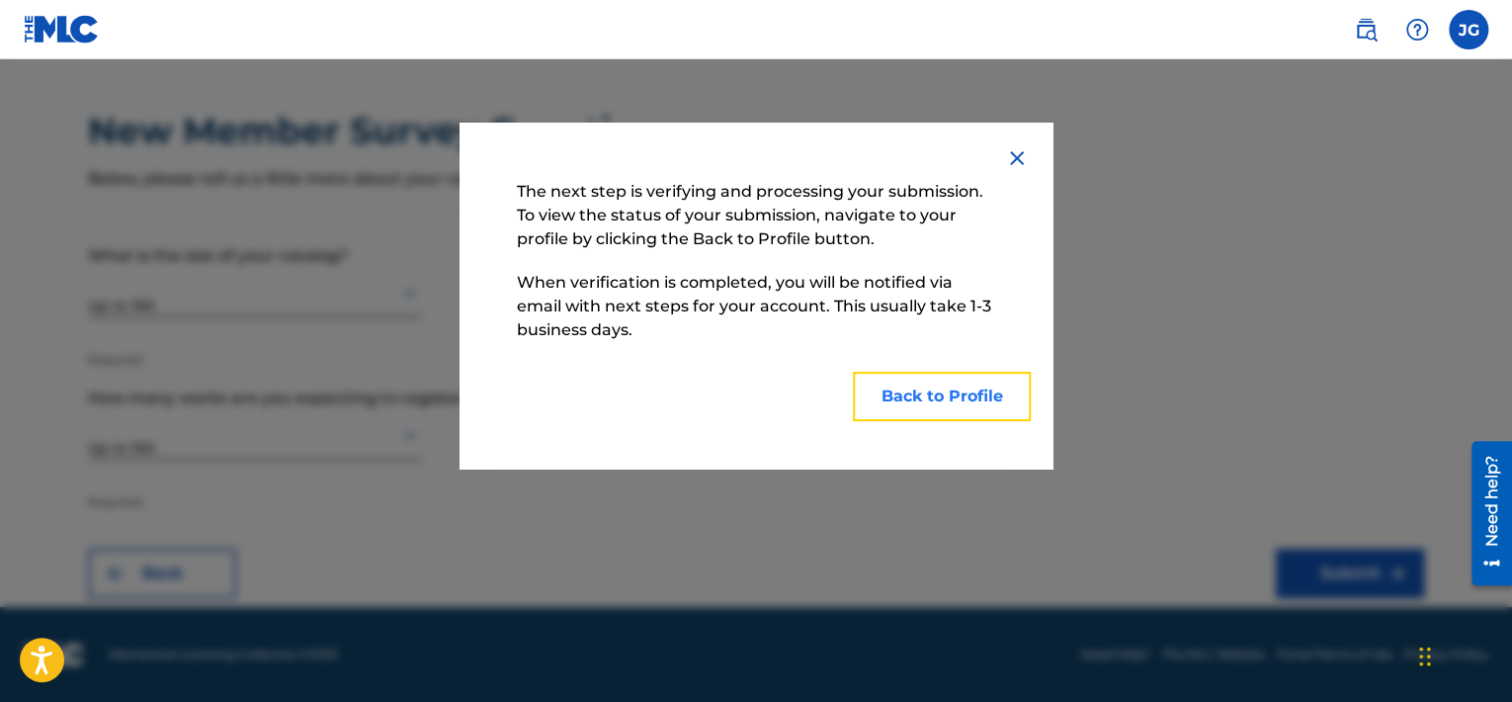
click at [960, 401] on button "Back to Profile" at bounding box center [942, 396] width 178 height 49
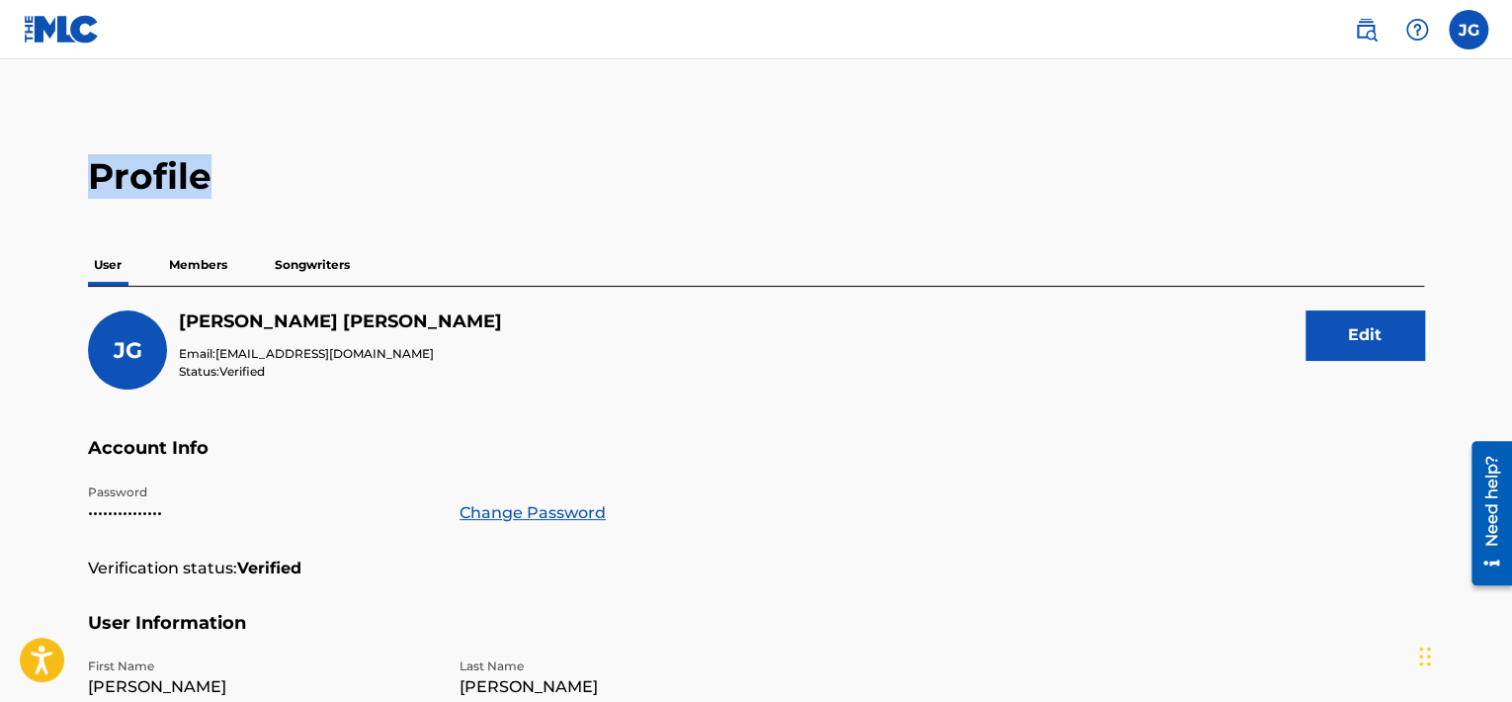
click at [1459, 0] on html "Accessibility Screen-Reader Guide, Feedback, and Issue Reporting | New window 0…" at bounding box center [756, 351] width 1512 height 702
drag, startPoint x: 1459, startPoint y: -2, endPoint x: 1447, endPoint y: 37, distance: 40.6
click at [1447, 37] on div "JG [PERSON_NAME] [EMAIL_ADDRESS][DOMAIN_NAME] Notification Preferences Profile …" at bounding box center [1411, 30] width 154 height 40
click at [1450, 35] on label at bounding box center [1468, 30] width 40 height 40
click at [1468, 30] on input "[PERSON_NAME] [EMAIL_ADDRESS][DOMAIN_NAME] Notification Preferences Profile Log…" at bounding box center [1468, 30] width 0 height 0
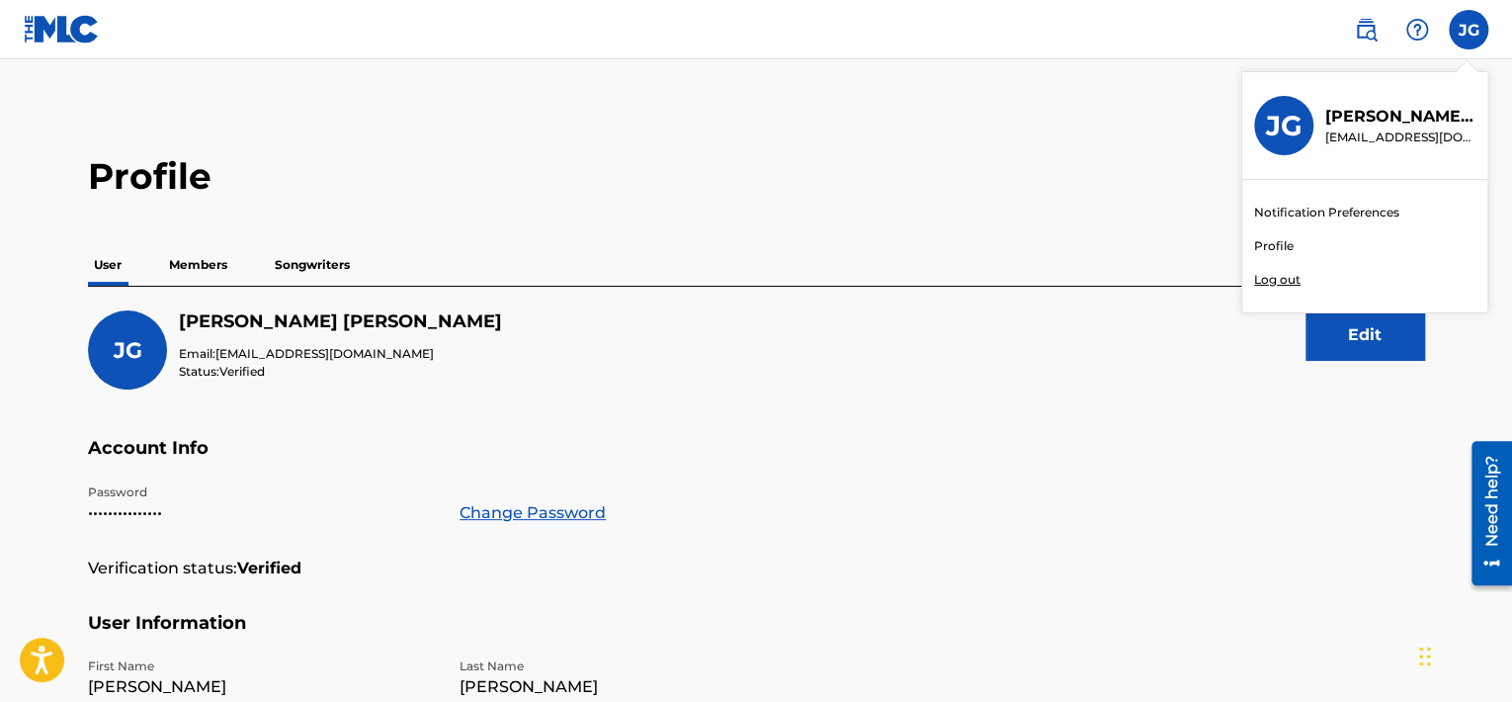
click at [1264, 274] on p "Log out" at bounding box center [1277, 280] width 46 height 18
click at [1468, 30] on input "[PERSON_NAME] [EMAIL_ADDRESS][DOMAIN_NAME] Notification Preferences Profile Log…" at bounding box center [1468, 30] width 0 height 0
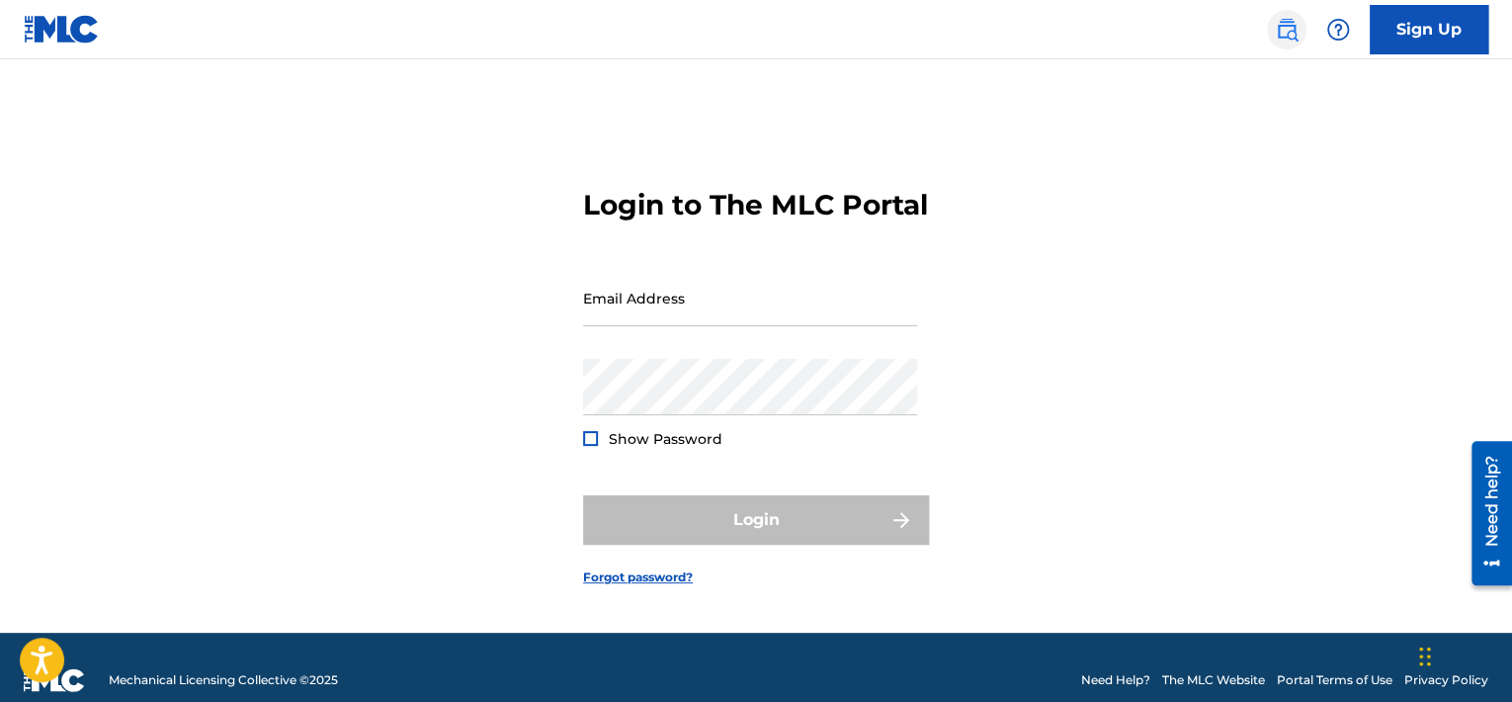
type input "[EMAIL_ADDRESS][DOMAIN_NAME]"
